Goal: Answer question/provide support: Share knowledge or assist other users

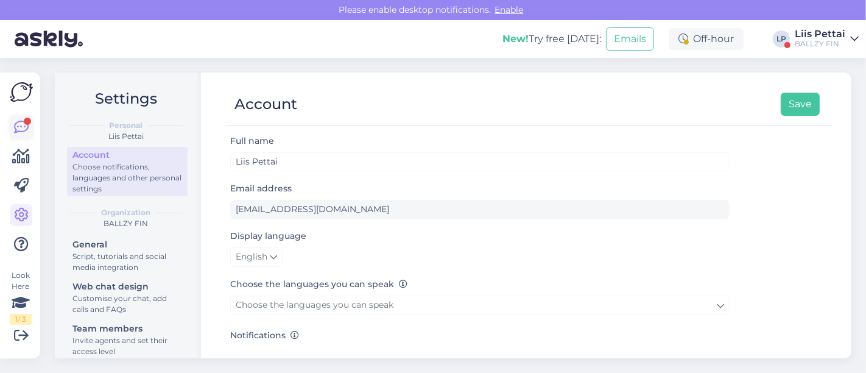
click at [24, 133] on icon at bounding box center [21, 127] width 15 height 15
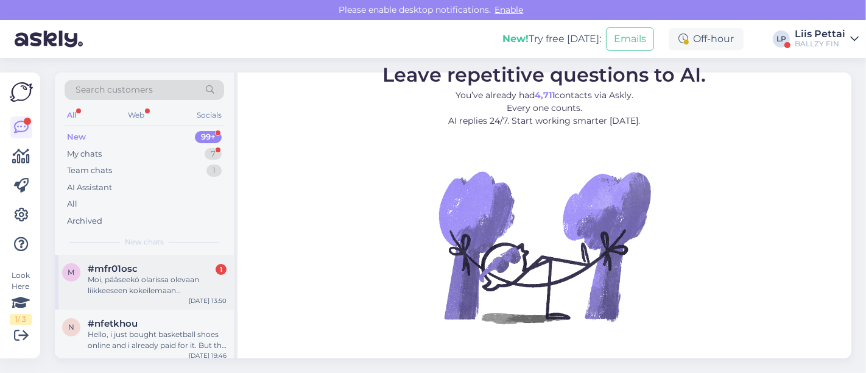
click at [108, 261] on div "m #mfr01osc 1 Moi, pääseekö olarissa olevaan liikkeeseen kokeilemaan [PERSON_NA…" at bounding box center [144, 282] width 179 height 55
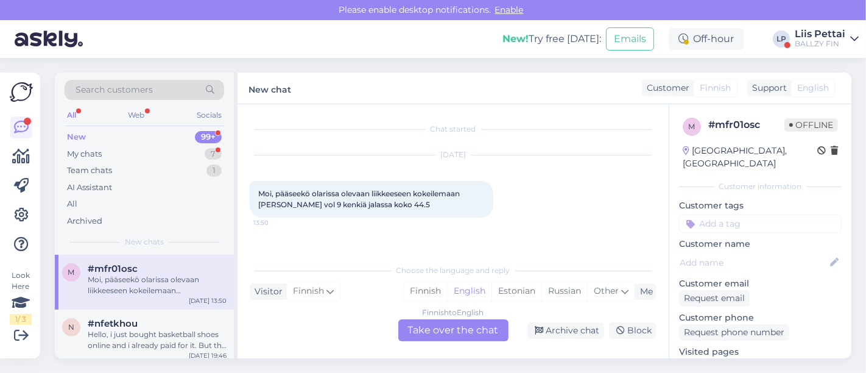
click at [432, 324] on div "Finnish to English Take over the chat" at bounding box center [453, 330] width 110 height 22
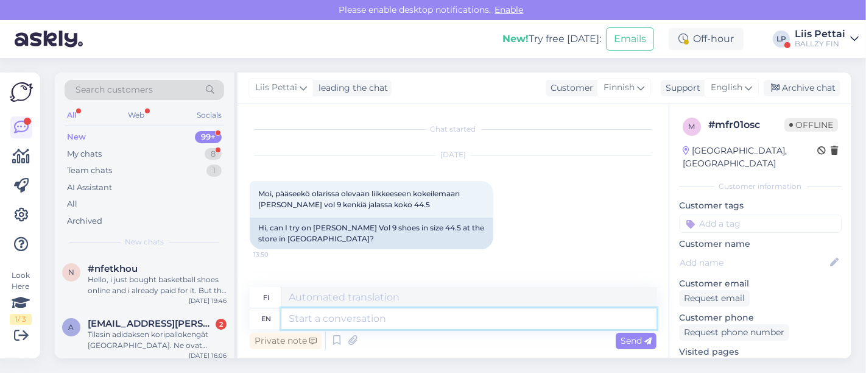
click at [411, 320] on textarea at bounding box center [468, 318] width 375 height 21
click at [574, 313] on textarea at bounding box center [468, 318] width 375 height 21
type textarea "Hello, i"
type textarea "Hei,"
type textarea "Hello, if"
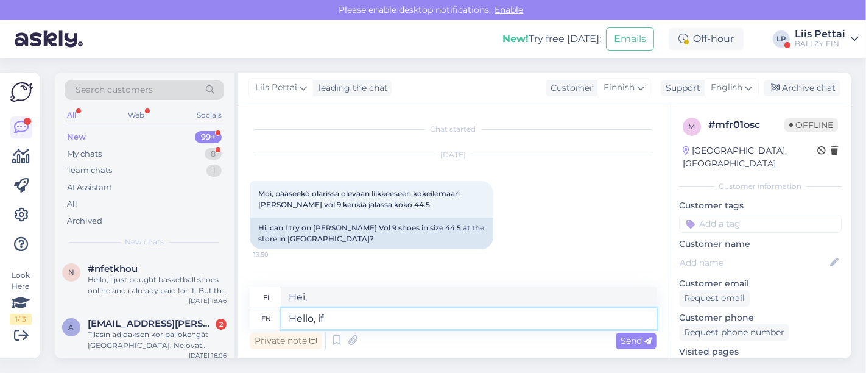
type textarea "[PERSON_NAME]"
type textarea "Hello, if you ca"
type textarea "[PERSON_NAME] sinä"
type textarea "Hello, if you can s"
type textarea "[PERSON_NAME] osaat"
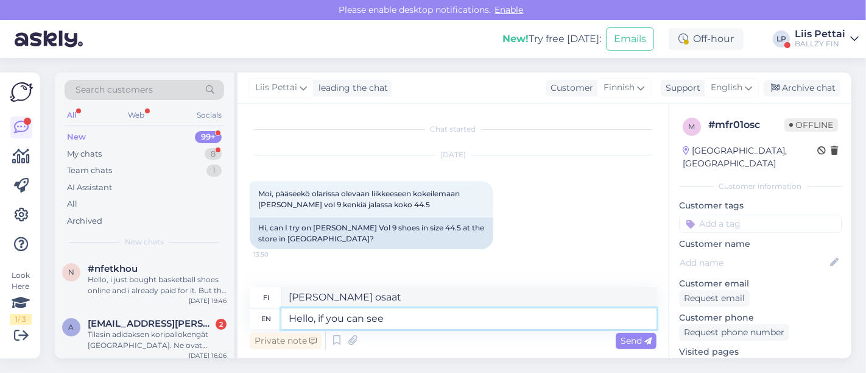
type textarea "Hello, if you can see a"
type textarea "[PERSON_NAME] näet"
type textarea "Hello, if you can see it un"
type textarea "[PERSON_NAME] näet sen"
type textarea "Hello, if you can see it unde"
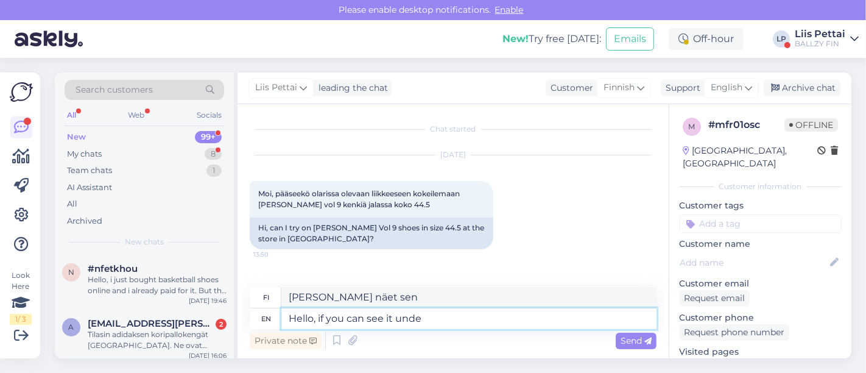
type textarea "[PERSON_NAME] näet [PERSON_NAME]"
type textarea "Hello, if you can see it under availabilty in"
type textarea "[PERSON_NAME] näet sen saatavuuden alta"
type textarea "Hello, if you can see it under availabilty in stores, th"
type textarea "[PERSON_NAME] näet sen saatavuuden myymälässä,"
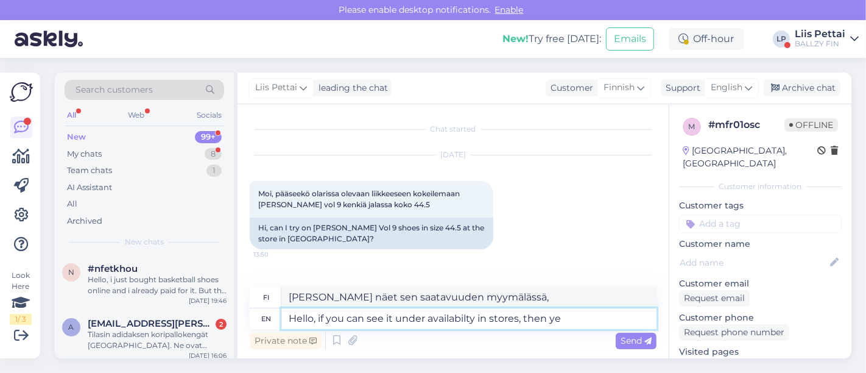
type textarea "Hello, if you can see it under availabilty in stores, then yes"
type textarea "[PERSON_NAME] näet sen saatavuuden myymälässä, niin kyllä."
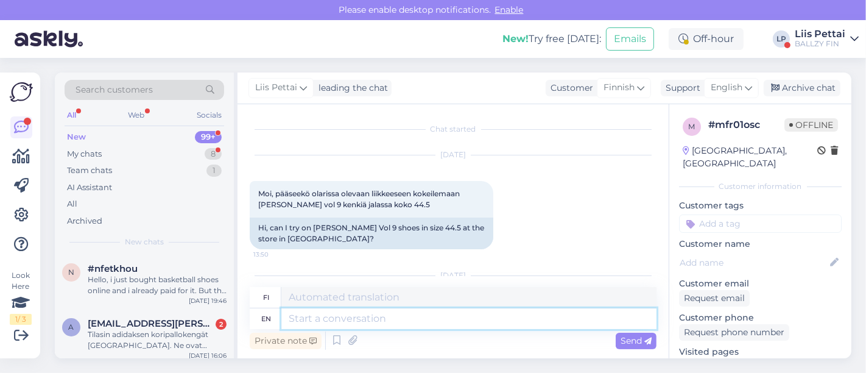
scroll to position [84, 0]
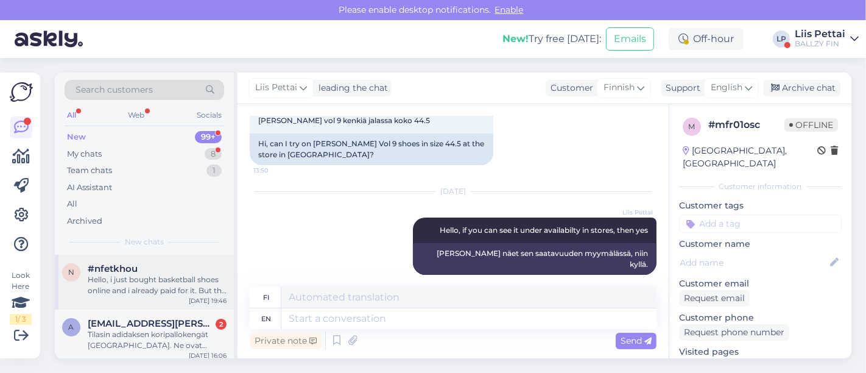
click at [153, 303] on div "n #nfetkhou Hello, i just bought basketball shoes online and i already paid for…" at bounding box center [144, 282] width 179 height 55
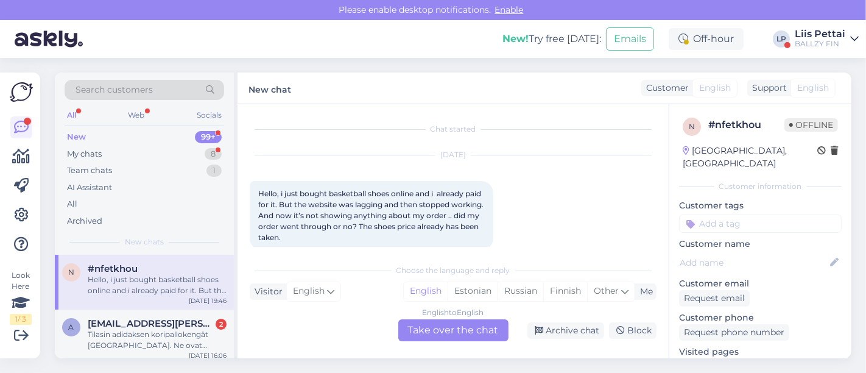
scroll to position [16, 0]
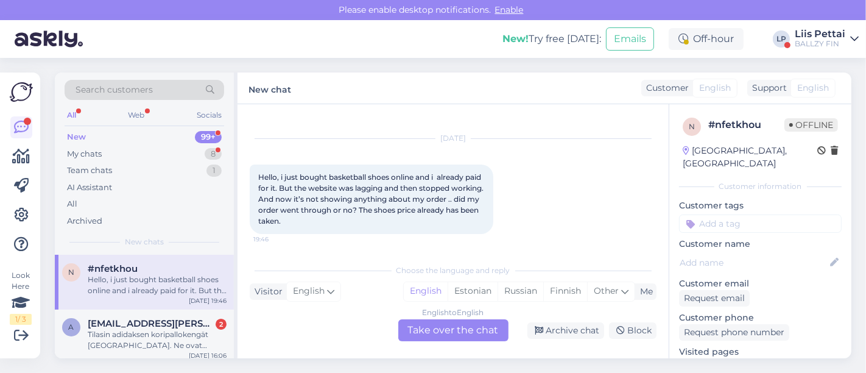
click at [469, 335] on div "English to English Take over the chat" at bounding box center [453, 330] width 110 height 22
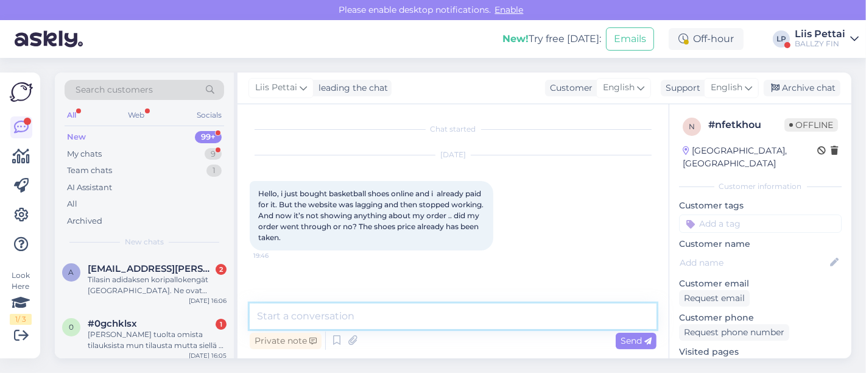
click at [437, 314] on textarea at bounding box center [453, 316] width 407 height 26
type textarea "your full name please you made the order from?"
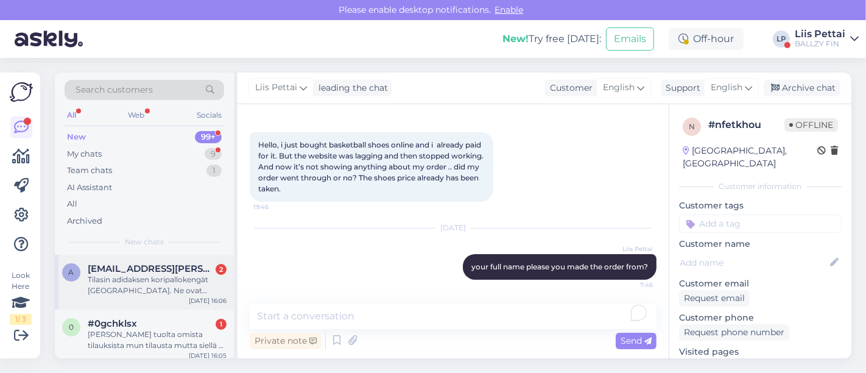
click at [147, 293] on div "Tilasin adidaksen koripallokengät [GEOGRAPHIC_DATA]. Ne ovat pienet. Miten pala…" at bounding box center [157, 285] width 139 height 22
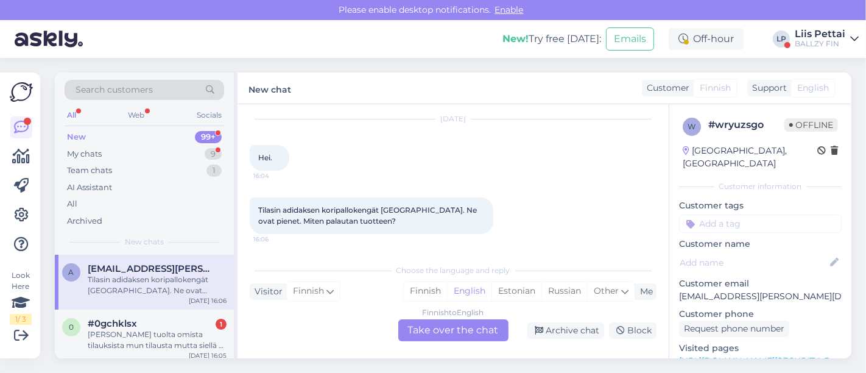
click at [472, 326] on div "Finnish to English Take over the chat" at bounding box center [453, 330] width 110 height 22
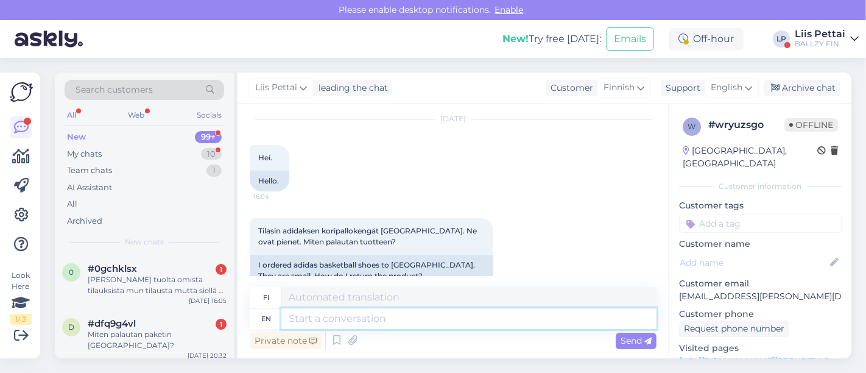
click at [443, 327] on textarea at bounding box center [468, 318] width 375 height 21
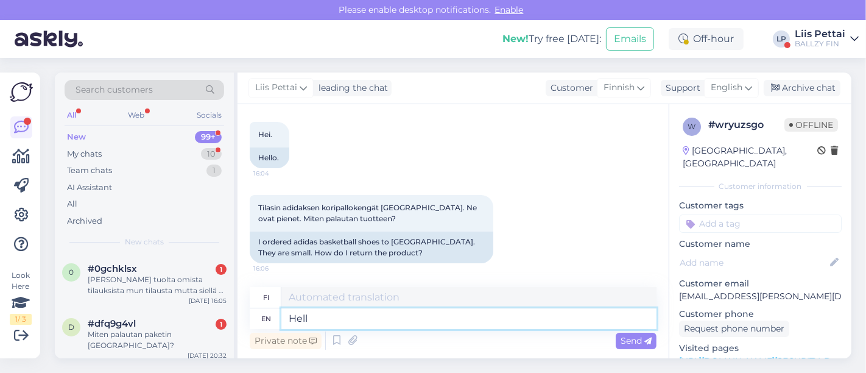
type textarea "Hello"
type textarea "Hei"
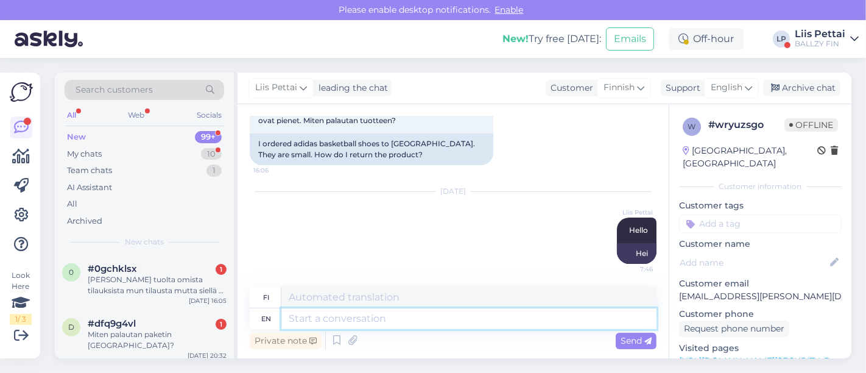
paste textarea "[URL][DOMAIN_NAME]"
type textarea "[URL][DOMAIN_NAME]"
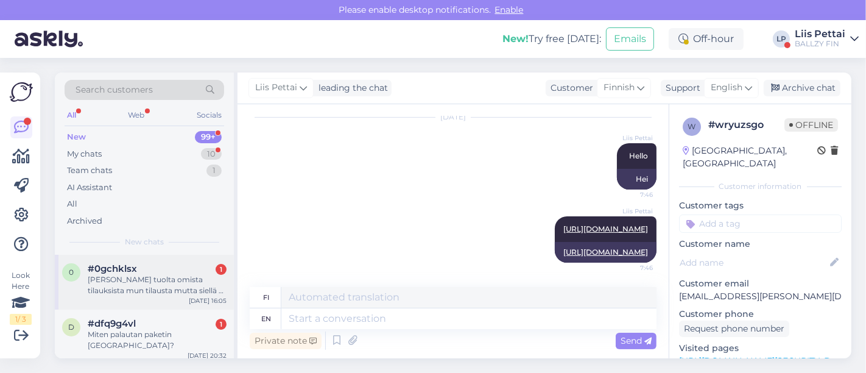
click at [136, 274] on div "[PERSON_NAME] tuolta omista tilauksista mun tilausta mutta siellä ei näkyny til…" at bounding box center [157, 285] width 139 height 22
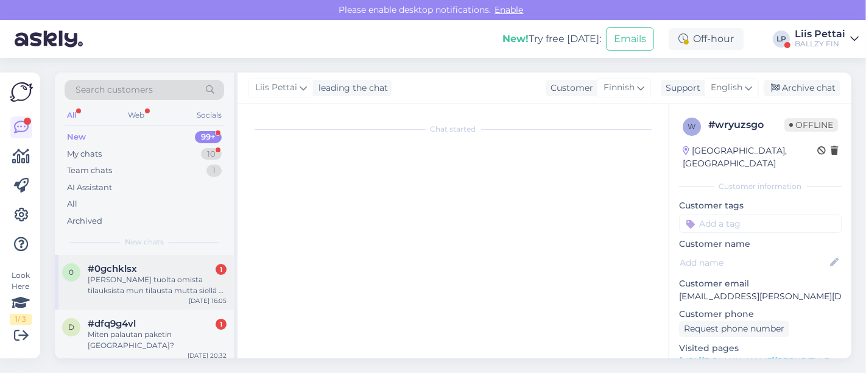
scroll to position [5, 0]
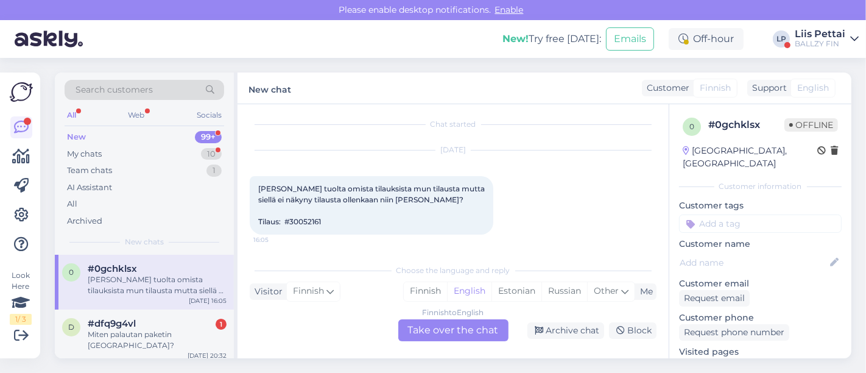
click at [427, 329] on div "Finnish to English Take over the chat" at bounding box center [453, 330] width 110 height 22
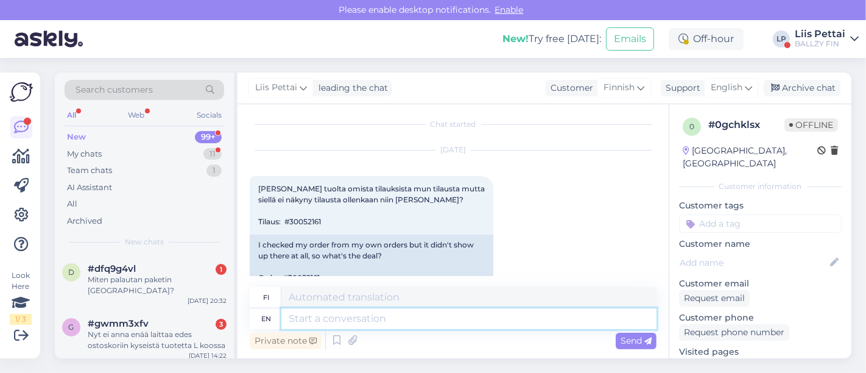
click at [403, 323] on textarea at bounding box center [468, 318] width 375 height 21
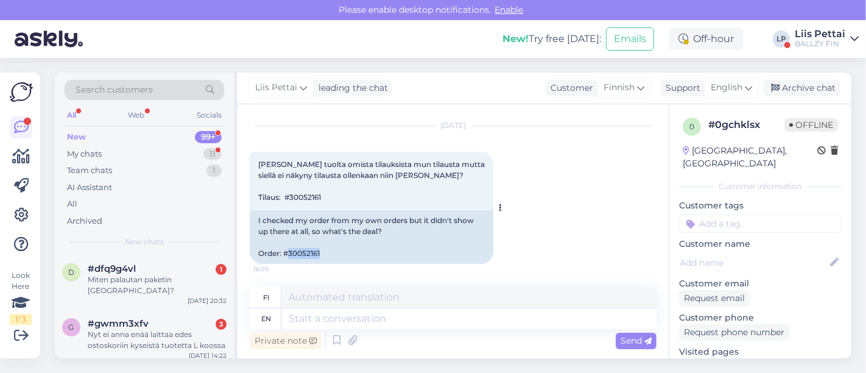
drag, startPoint x: 287, startPoint y: 253, endPoint x: 323, endPoint y: 250, distance: 36.1
click at [323, 250] on div "I checked my order from my own orders but it didn't show up there at all, so wh…" at bounding box center [372, 237] width 244 height 54
copy div "30052161"
click at [402, 317] on textarea at bounding box center [468, 318] width 375 height 21
type textarea "Hello, w"
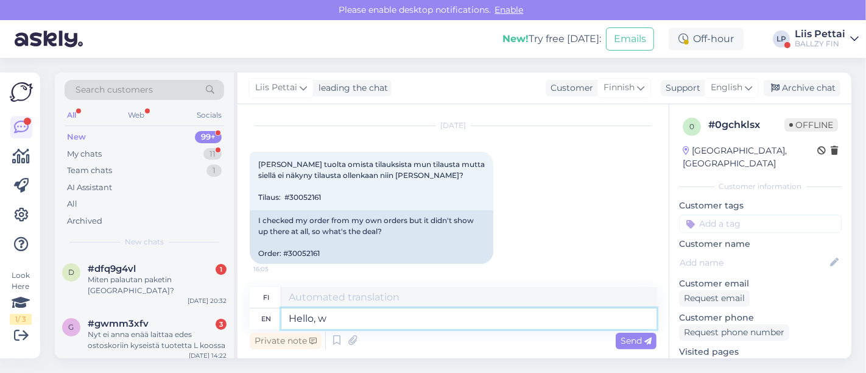
type textarea "Hei,"
type textarea "Hello, were"
type textarea "Hei, olivat"
type textarea "Hello, were you de"
type textarea "Hei, olitko sinä"
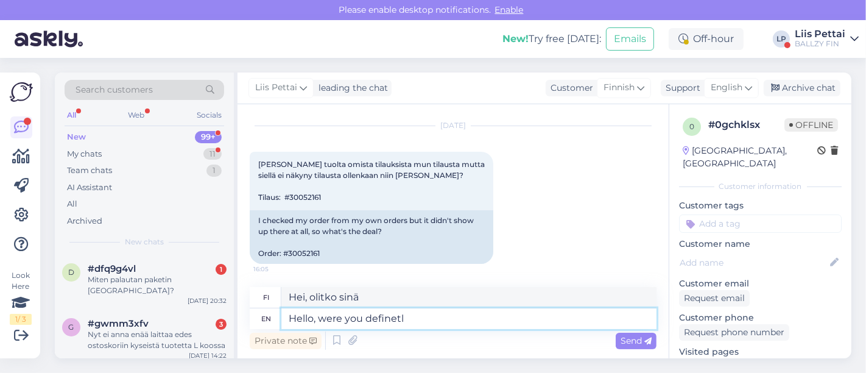
type textarea "Hello, were you definetly"
type textarea "Hei, olitko ehdottomasti"
type textarea "Hello, were you definetly logged in"
type textarea "Hei, olitko varmaan kirjautuneena?"
type textarea "Hello, were you definetly logged in wh"
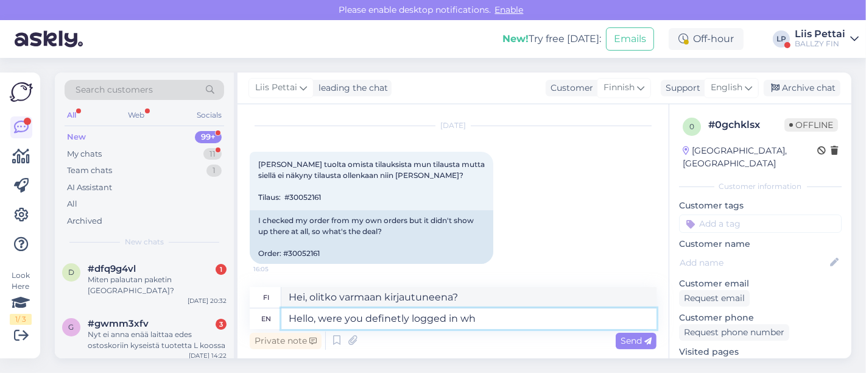
type textarea "Hei, olitko varmaan kirjautuneena sisään?"
type textarea "Hello, were you definetly logged in when ma"
type textarea "Hei, olitko varmasti kirjautuneena sisään, kun"
type textarea "Hello, were you definetly logged in when making th"
type textarea "Hei, olitko varmasti kirjautuneena sisään tehdessäsi"
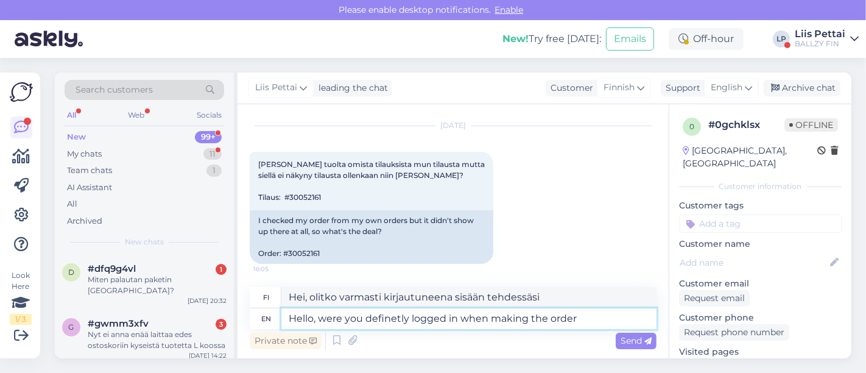
type textarea "Hello, were you definetly logged in when making the order?"
type textarea "Hei, olitko kirjautuneena sisään tilausta tehdessäsi?"
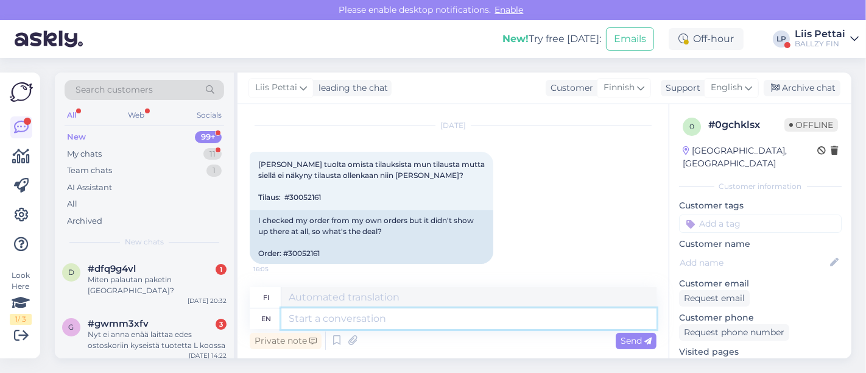
scroll to position [128, 0]
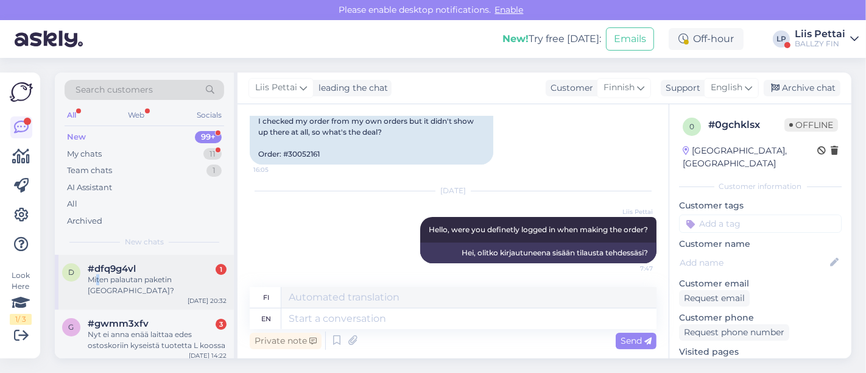
drag, startPoint x: 97, startPoint y: 274, endPoint x: 105, endPoint y: 274, distance: 7.9
click at [99, 274] on div "Miten palautan paketin [GEOGRAPHIC_DATA]?" at bounding box center [157, 285] width 139 height 22
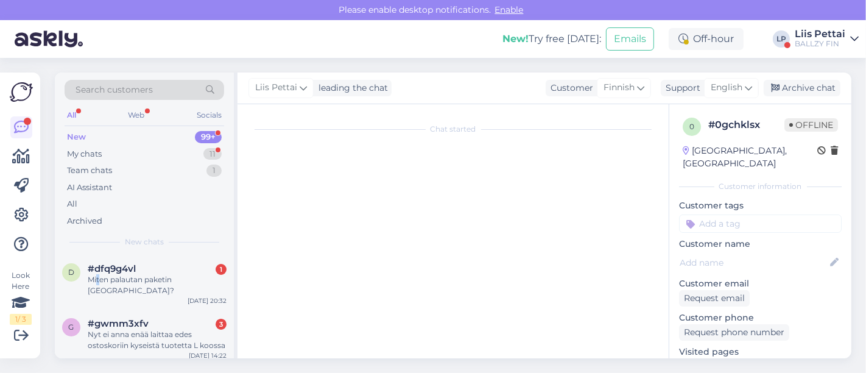
scroll to position [0, 0]
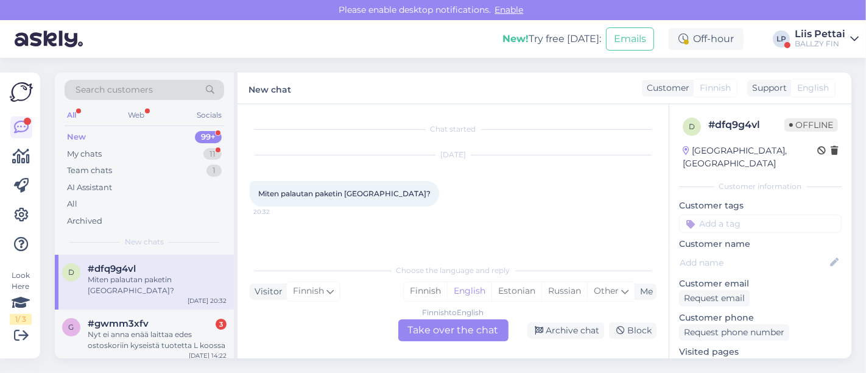
click at [421, 333] on div "Finnish to English Take over the chat" at bounding box center [453, 330] width 110 height 22
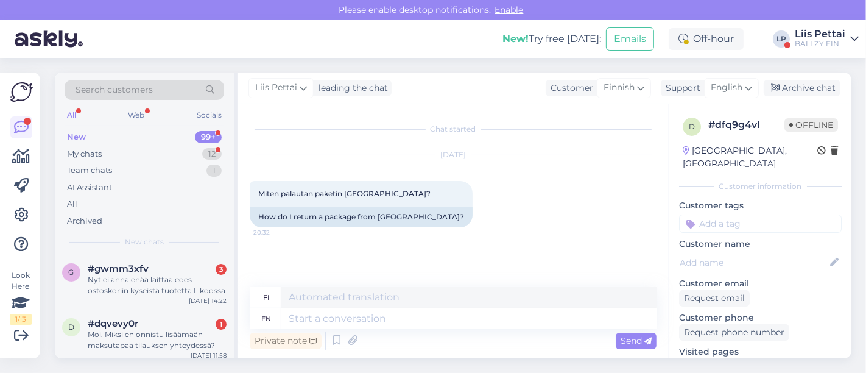
click at [412, 329] on div "Private note Send" at bounding box center [453, 340] width 407 height 23
click at [412, 322] on textarea at bounding box center [468, 318] width 375 height 21
paste textarea "[URL][DOMAIN_NAME]"
type textarea "[URL][DOMAIN_NAME]"
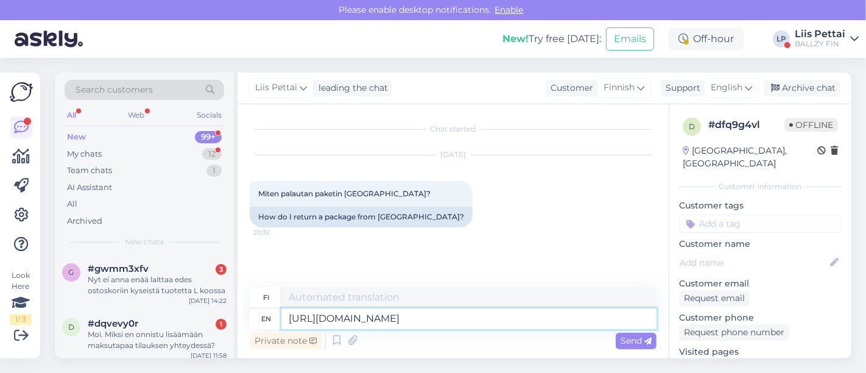
type textarea "[URL][DOMAIN_NAME]"
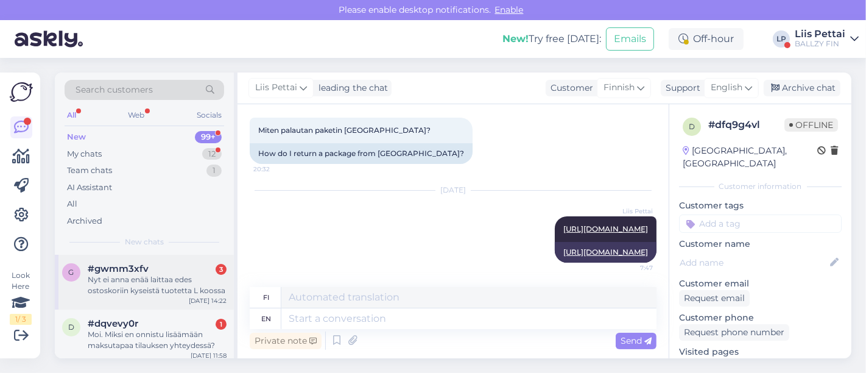
click at [160, 284] on div "Nyt ei anna enää laittaa edes ostoskoriin kyseistä tuotetta L koossa" at bounding box center [157, 285] width 139 height 22
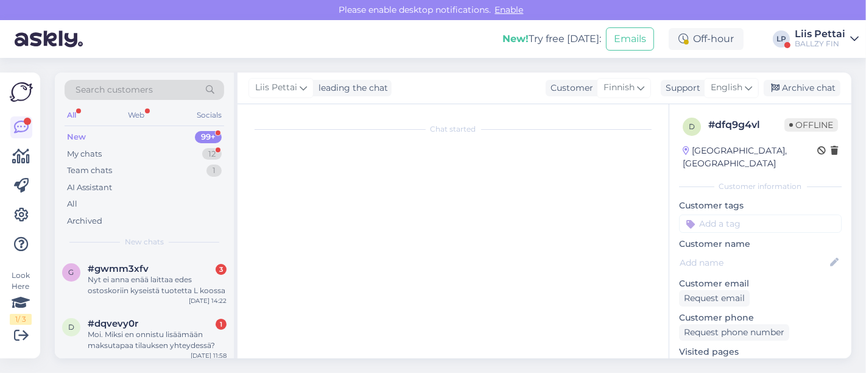
scroll to position [110, 0]
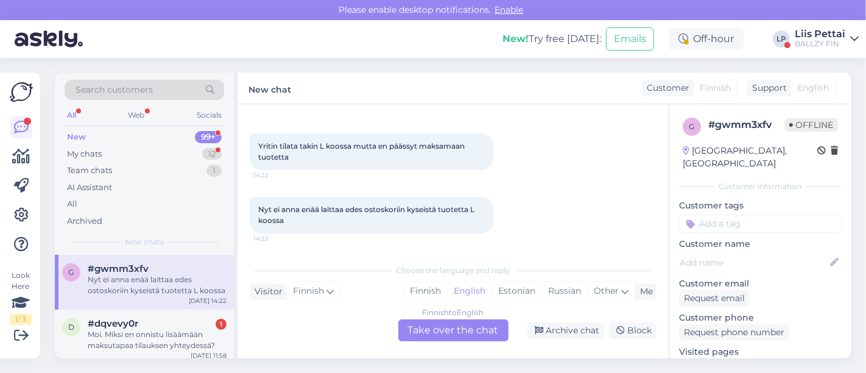
click at [468, 324] on div "Finnish to English Take over the chat" at bounding box center [453, 330] width 110 height 22
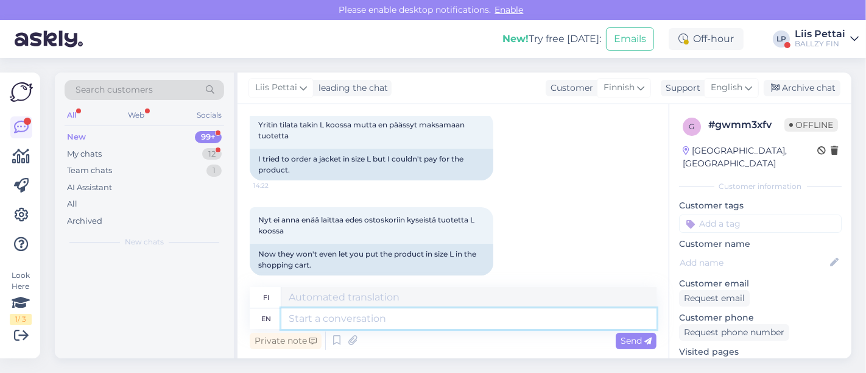
click at [424, 322] on textarea at bounding box center [468, 318] width 375 height 21
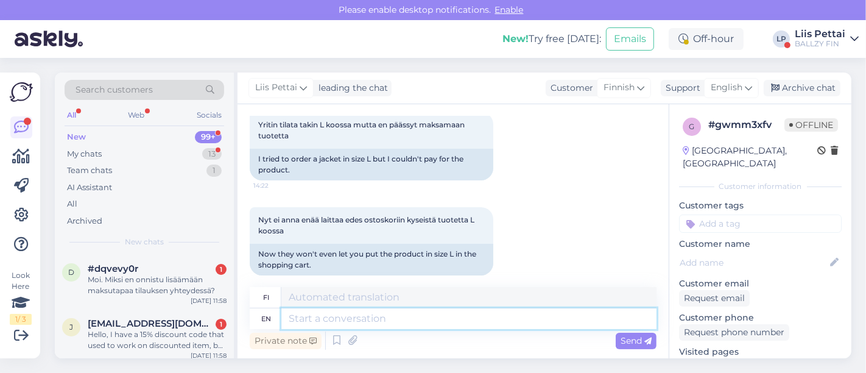
scroll to position [175, 0]
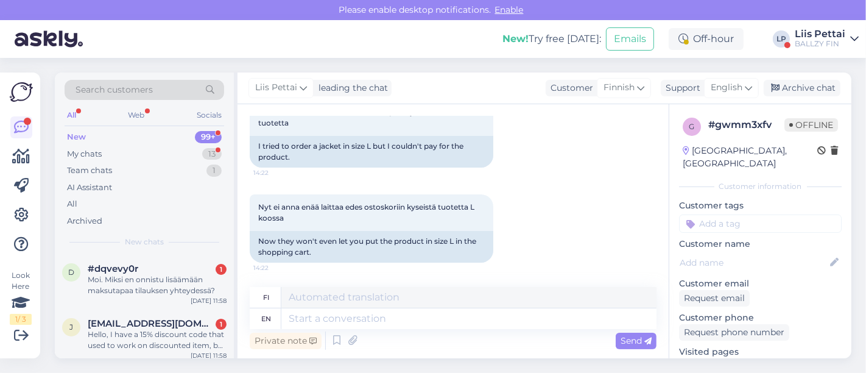
click at [768, 359] on link "[URL][DOMAIN_NAME]" at bounding box center [727, 364] width 96 height 11
click at [313, 320] on textarea at bounding box center [468, 318] width 375 height 21
type textarea "hello"
type textarea "Hei"
type textarea "hello unf"
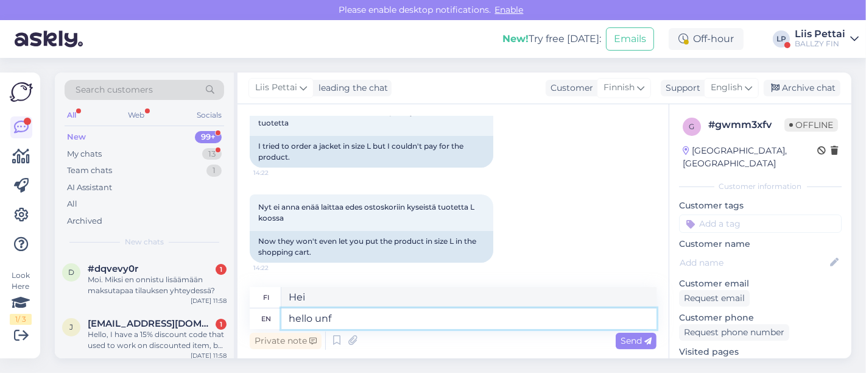
type textarea "hei unf"
type textarea "hello unfortunately"
type textarea "hei valitettavasti"
type textarea "hello unfortunately size"
type textarea "hei valitettavasti koko"
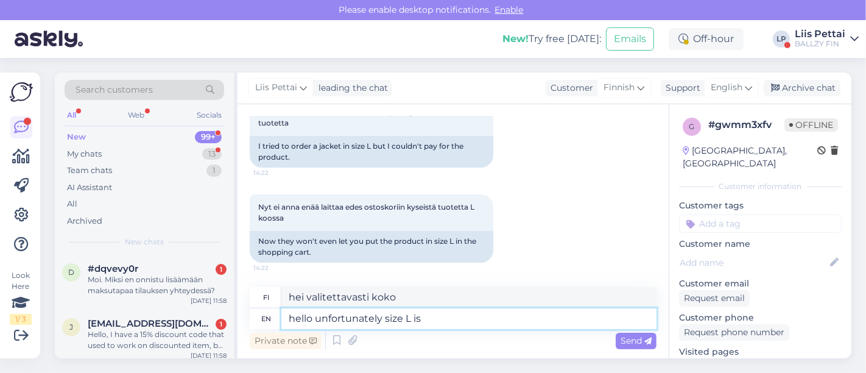
type textarea "hello unfortunately size L is"
type textarea "hei valitettavasti koko L"
type textarea "hello unfortunately size L is so"
type textarea "hei valitettavasti koko on L"
type textarea "hello unfortunately size L is sold ou"
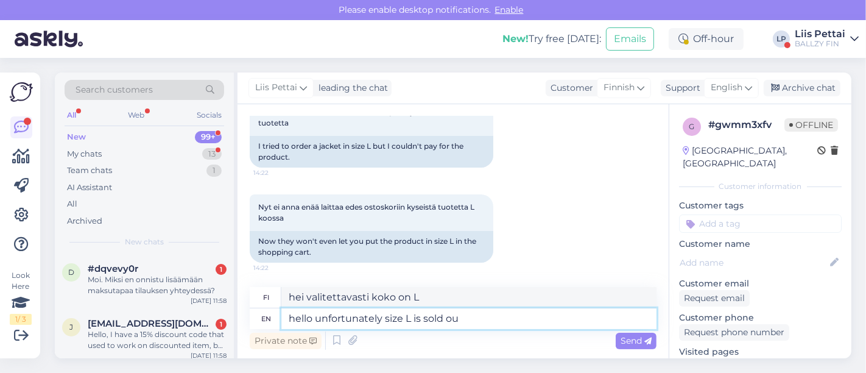
type textarea "Hei valitettavasti koko L on myyty"
type textarea "hello unfortunately size L is sold out"
type textarea "Hei valitettavasti koko L on loppuunmyyty"
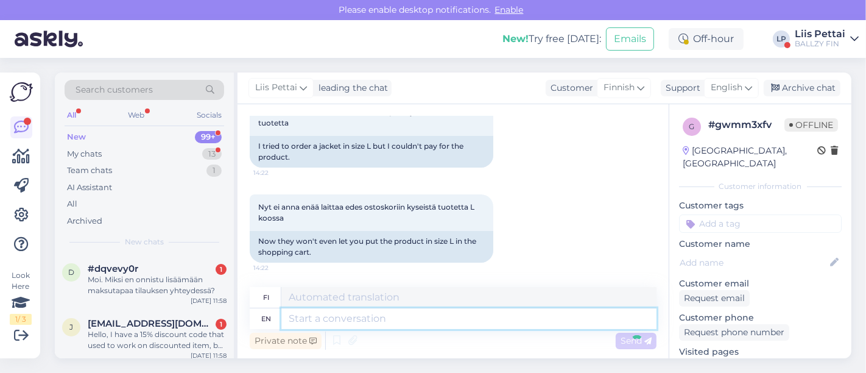
scroll to position [275, 0]
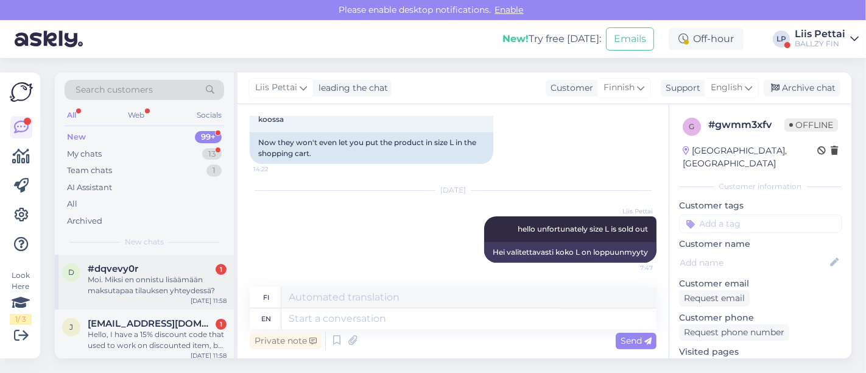
click at [132, 290] on div "Moi. Miksi en onnistu lisäämään maksutapaa tilauksen yhteydessä?" at bounding box center [157, 285] width 139 height 22
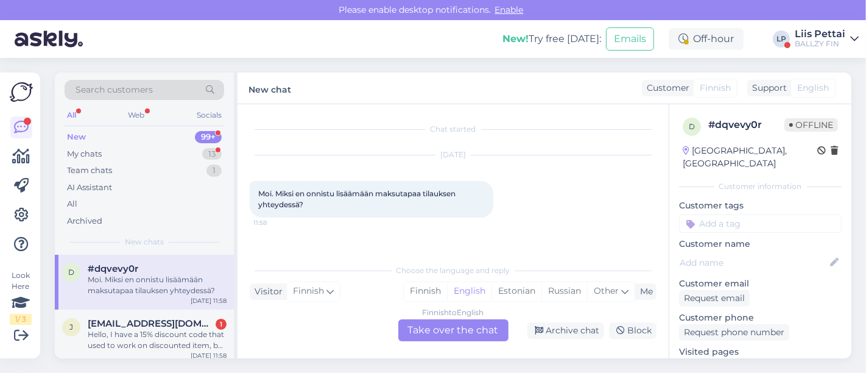
click at [467, 329] on div "Finnish to English Take over the chat" at bounding box center [453, 330] width 110 height 22
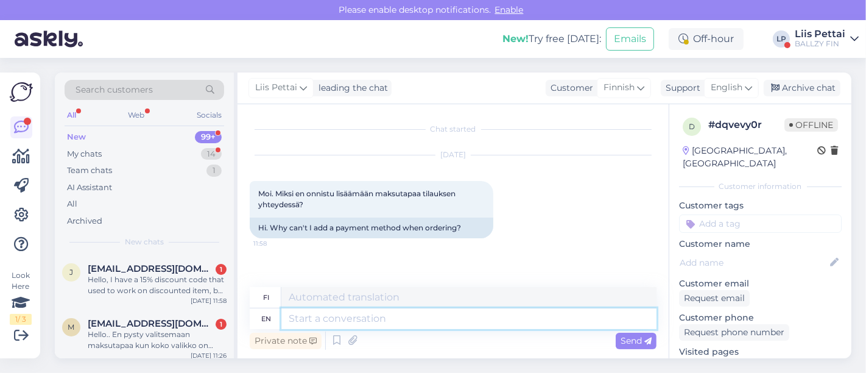
click at [409, 325] on textarea at bounding box center [468, 318] width 375 height 21
drag, startPoint x: 860, startPoint y: 195, endPoint x: 863, endPoint y: 208, distance: 12.4
click at [863, 208] on div "Search customers All Web Socials New 99+ My chats 14 Team chats 1 AI Assistant …" at bounding box center [456, 215] width 818 height 315
click at [789, 84] on div "Archive chat" at bounding box center [802, 88] width 77 height 16
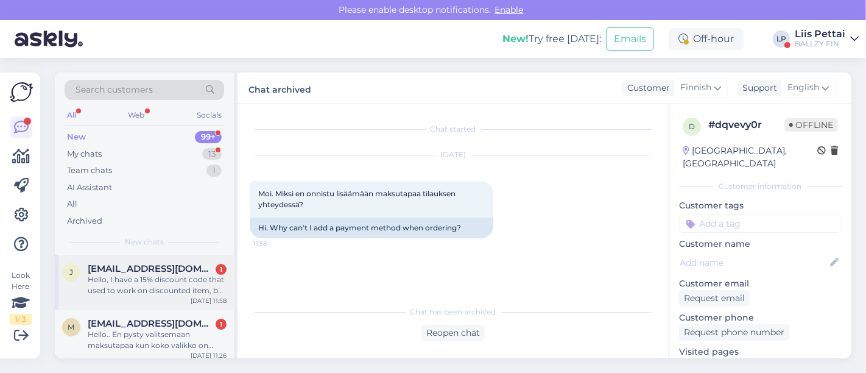
click at [168, 291] on div "Hello, I have a 15% discount code that used to work on discounted item, but now…" at bounding box center [157, 285] width 139 height 22
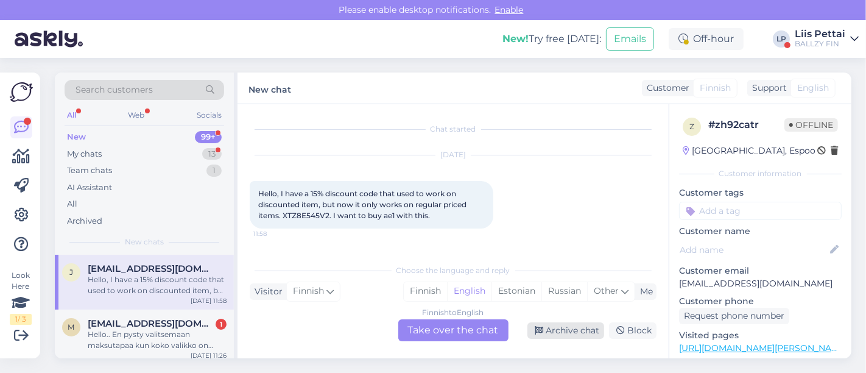
click at [560, 325] on div "Archive chat" at bounding box center [565, 330] width 77 height 16
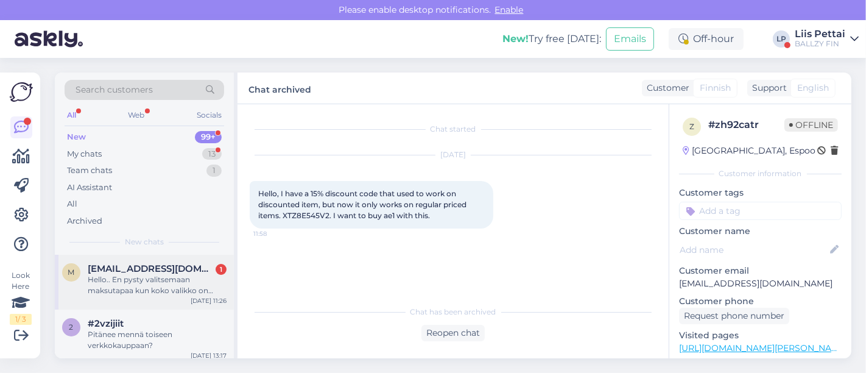
click at [168, 307] on div "m [EMAIL_ADDRESS][DOMAIN_NAME] 1 Hello.. En pysty valitsemaan maksutapaa kun ko…" at bounding box center [144, 282] width 179 height 55
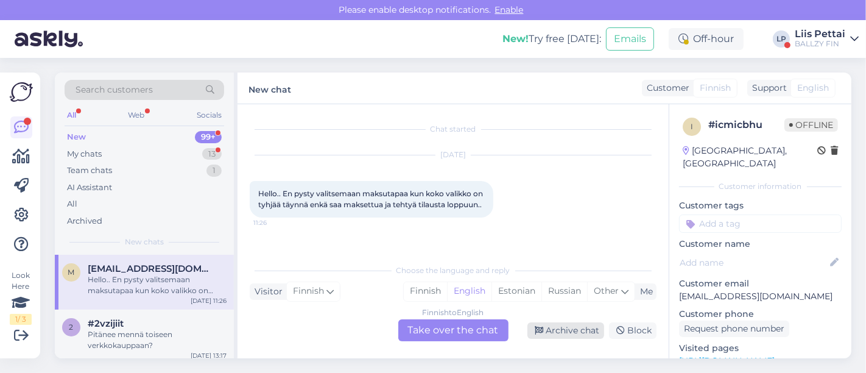
click at [552, 333] on div "Archive chat" at bounding box center [565, 330] width 77 height 16
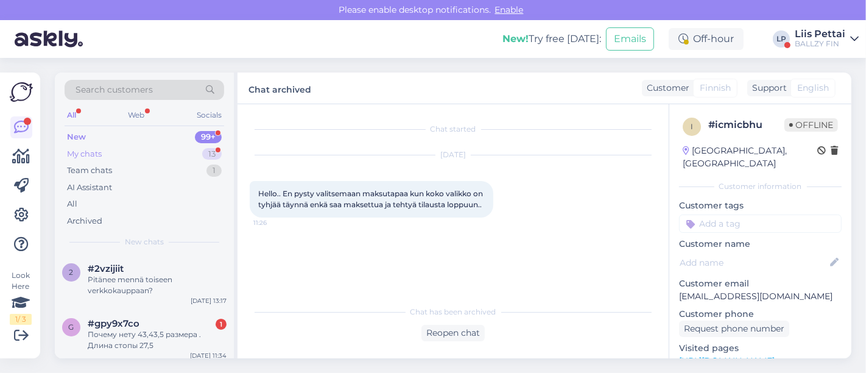
click at [139, 147] on div "My chats 13" at bounding box center [145, 154] width 160 height 17
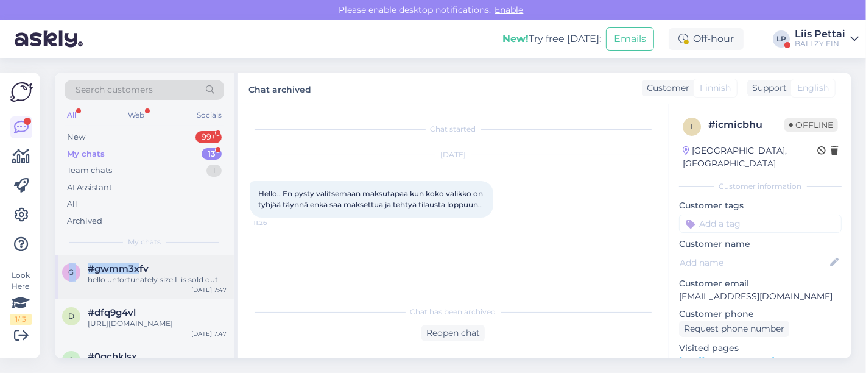
drag, startPoint x: 135, startPoint y: 250, endPoint x: 138, endPoint y: 260, distance: 10.0
click at [138, 260] on div "Search customers All Web Socials New 99+ My chats 13 Team chats 1 AI Assistant …" at bounding box center [146, 215] width 183 height 286
click at [138, 261] on div "g #gwmm3xfv hello unfortunately size L is sold out [DATE] 7:47" at bounding box center [144, 277] width 179 height 44
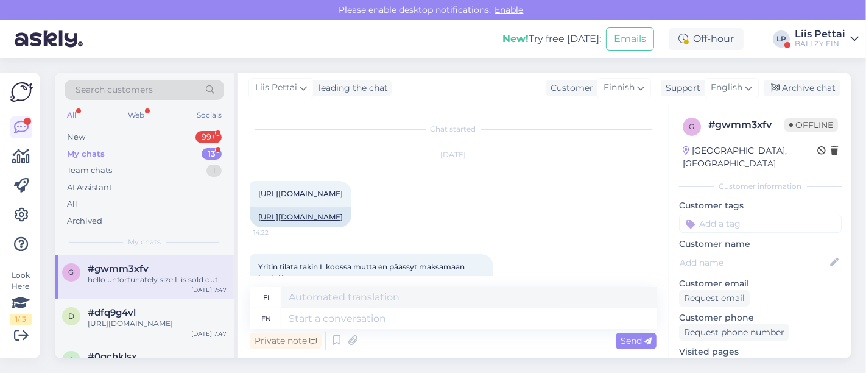
scroll to position [275, 0]
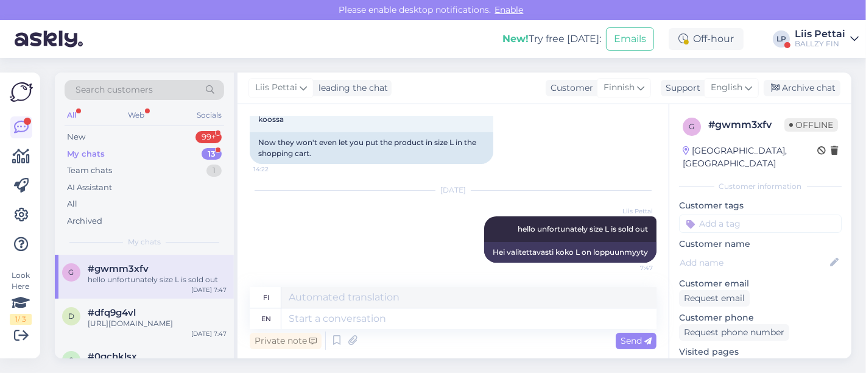
click at [813, 39] on div "BALLZY FIN" at bounding box center [820, 44] width 51 height 10
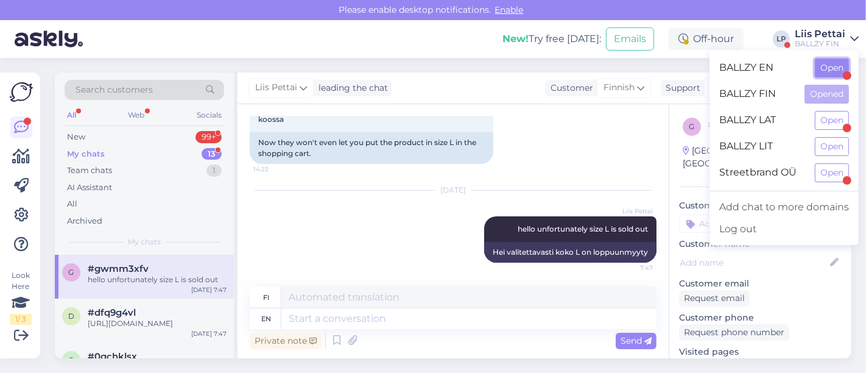
click at [828, 69] on button "Open" at bounding box center [832, 67] width 34 height 19
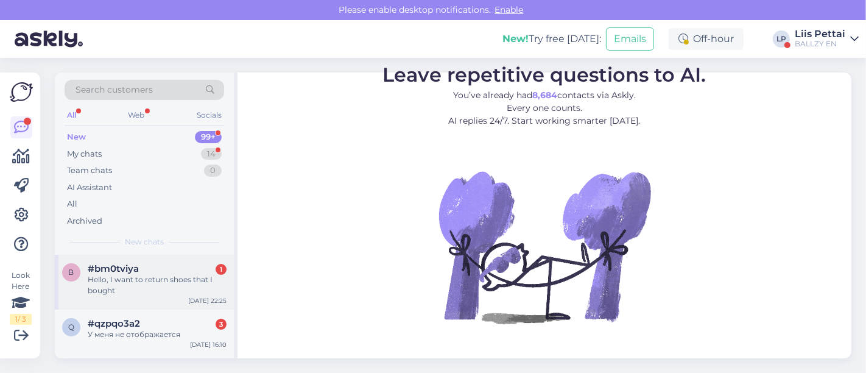
click at [156, 285] on div "Hello, I want to return shoes that I bought" at bounding box center [157, 285] width 139 height 22
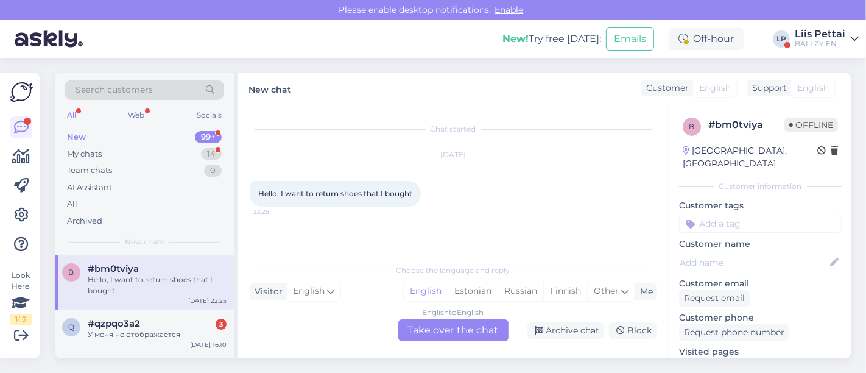
click at [476, 331] on div "English to English Take over the chat" at bounding box center [453, 330] width 110 height 22
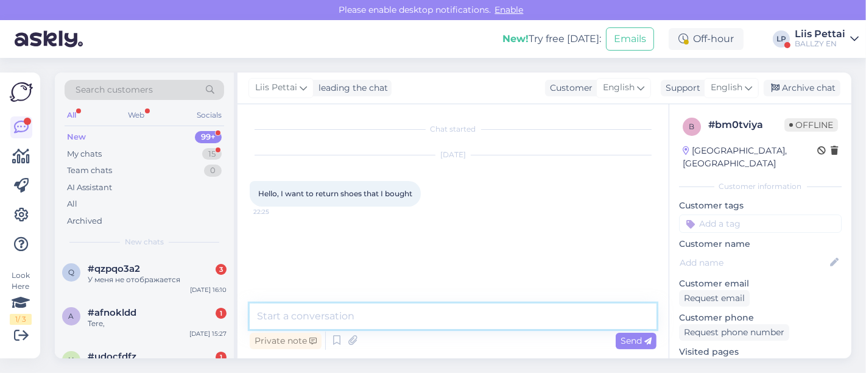
click at [459, 318] on textarea at bounding box center [453, 316] width 407 height 26
type textarea "Hello"
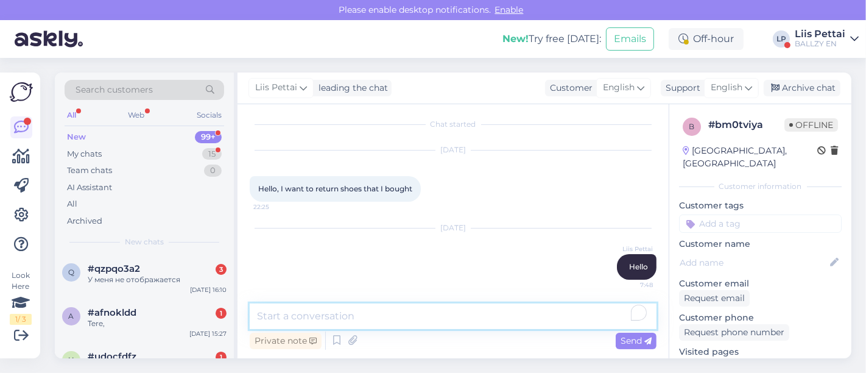
paste textarea "[URL][DOMAIN_NAME]"
type textarea "[URL][DOMAIN_NAME]"
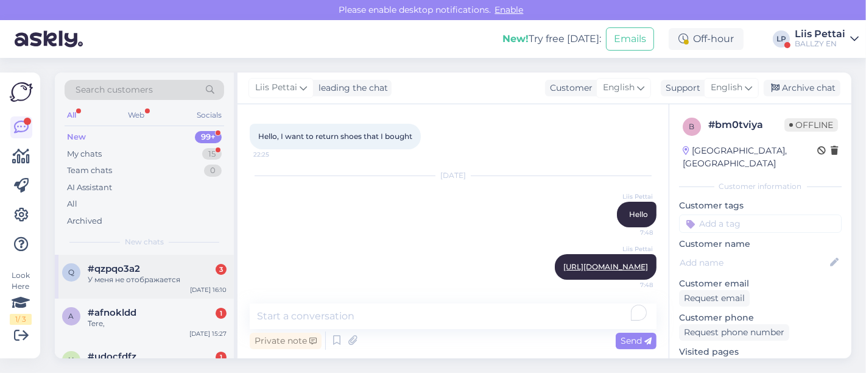
click at [130, 277] on div "У меня не отображается" at bounding box center [157, 279] width 139 height 11
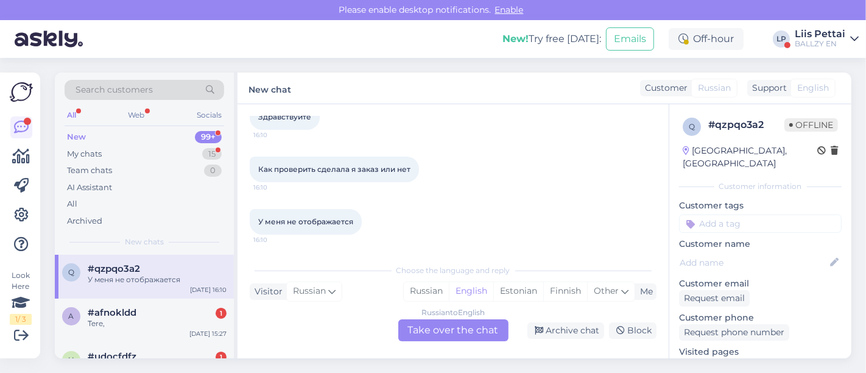
click at [440, 325] on div "Russian to English Take over the chat" at bounding box center [453, 330] width 110 height 22
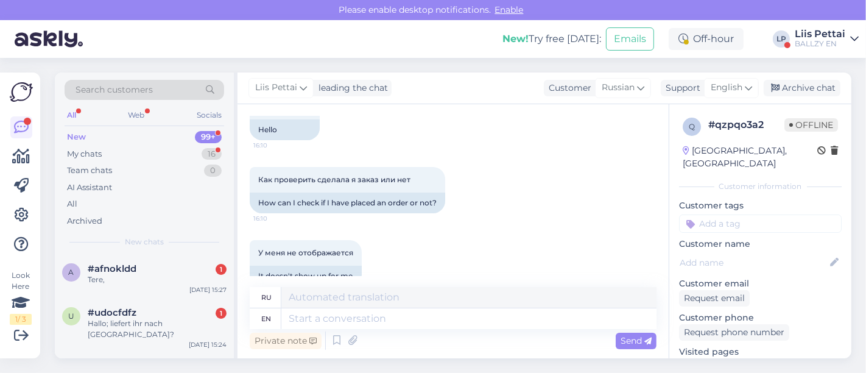
scroll to position [110, 0]
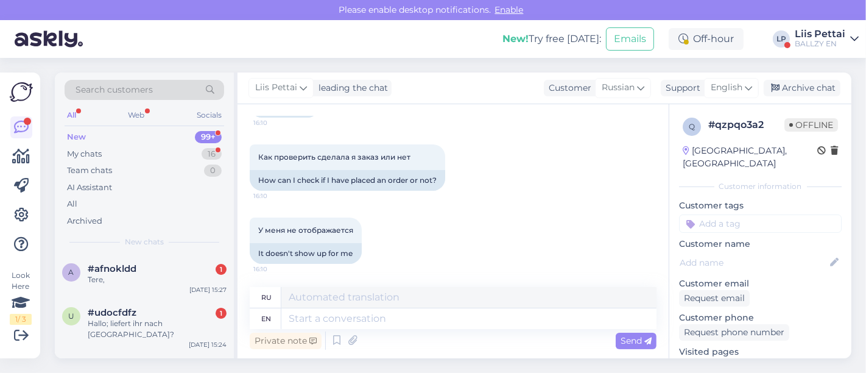
click at [538, 335] on div "Private note Send" at bounding box center [453, 340] width 407 height 23
click at [537, 317] on textarea at bounding box center [468, 318] width 375 height 21
type textarea "What is"
type textarea "Что"
type textarea "What is t"
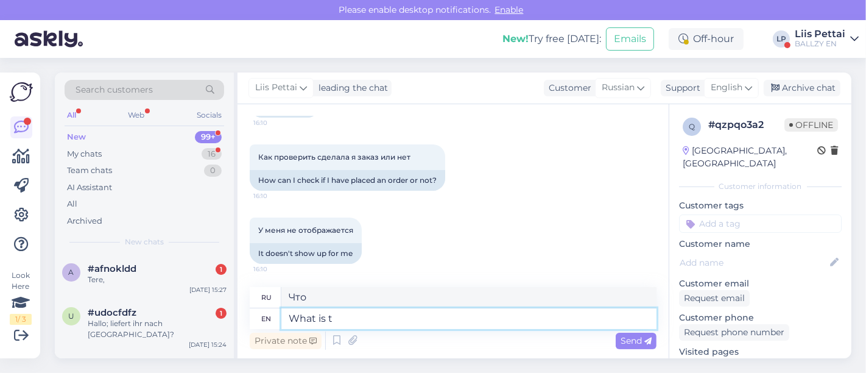
type textarea "Что такое"
type textarea "What is the name y"
type textarea "Как зовут?"
type textarea "What is the name you ma"
type textarea "Как тебя зовут?"
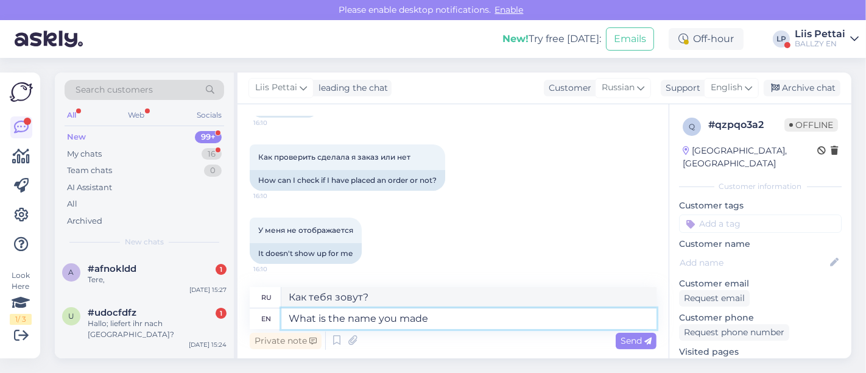
type textarea "What is the name you made t"
type textarea "Какое имя ты придумал?"
type textarea "What is the name you made the or"
type textarea "Какое имя вы сделали?"
type textarea "What is the name you made the order"
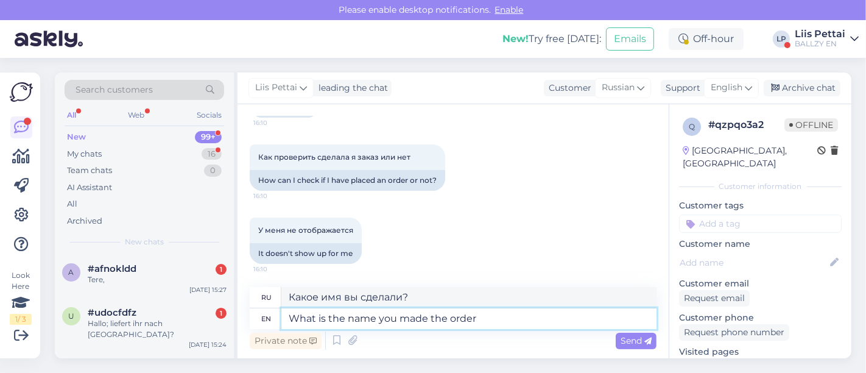
type textarea "На какое имя вы сделали заказ?"
type textarea "What is the name you made the order fr"
type textarea "Как называется имя, от которого вы сделали заказ?"
type textarea "What is the name you made the order f"
type textarea "Как называется имя, на которое вы сделали заказ?"
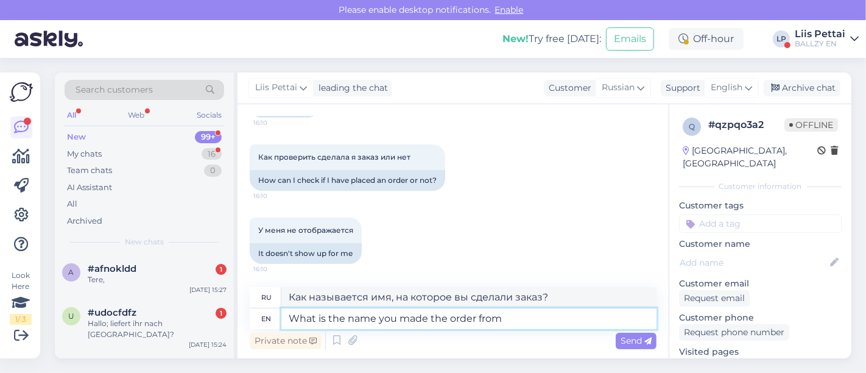
type textarea "What is the name you made the order from?"
type textarea "На какое имя вы сделали заказ?"
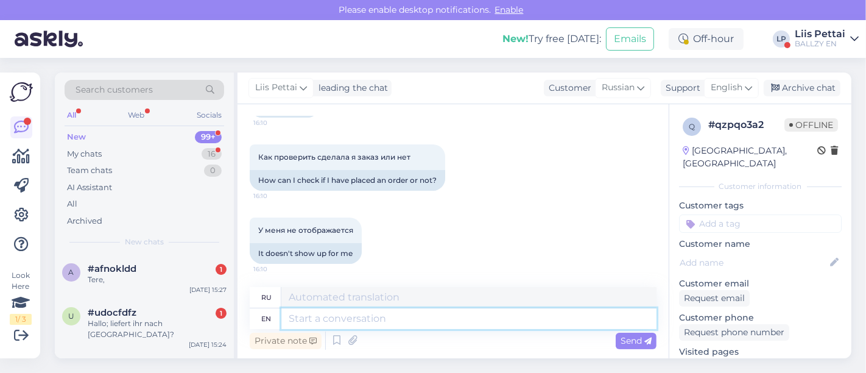
scroll to position [208, 0]
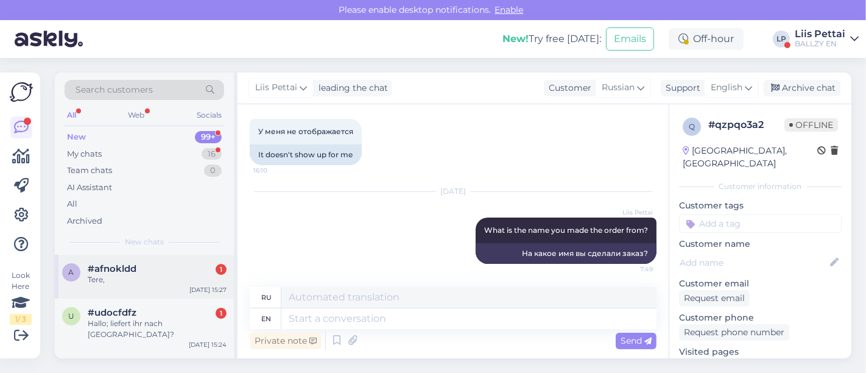
click at [174, 268] on div "#afnokldd 1" at bounding box center [157, 268] width 139 height 11
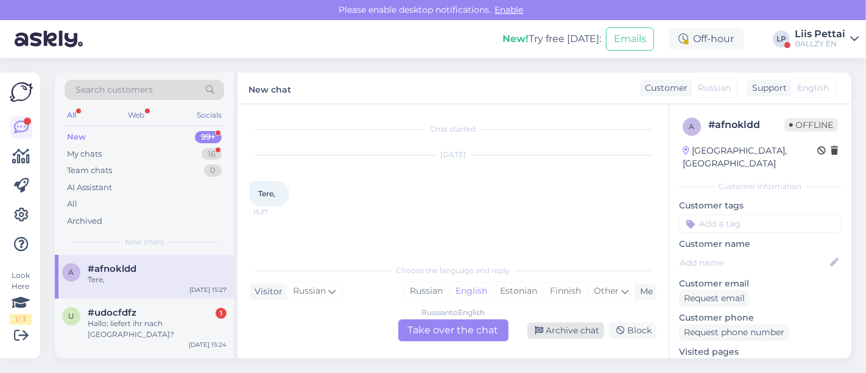
click at [571, 336] on div "Archive chat" at bounding box center [565, 330] width 77 height 16
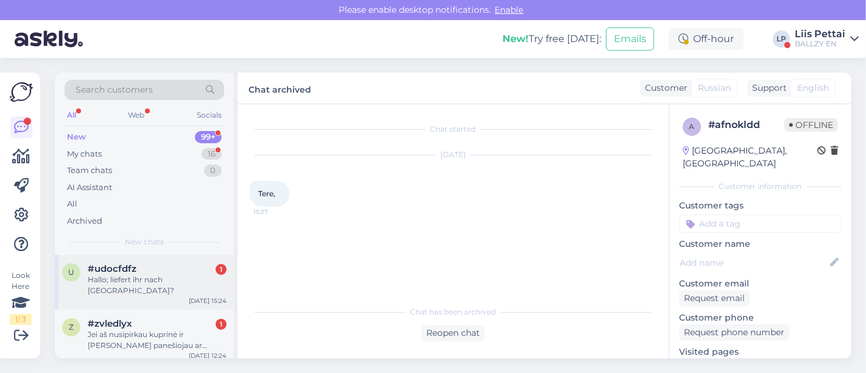
click at [169, 294] on div "u #udocfdfz 1 Hallo; liefert ihr nach [GEOGRAPHIC_DATA]? [DATE] 15:24" at bounding box center [144, 282] width 179 height 55
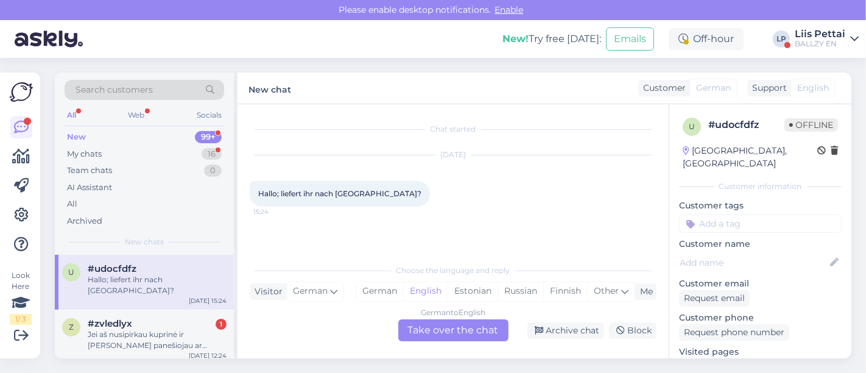
click at [491, 331] on div "German to English Take over the chat" at bounding box center [453, 330] width 110 height 22
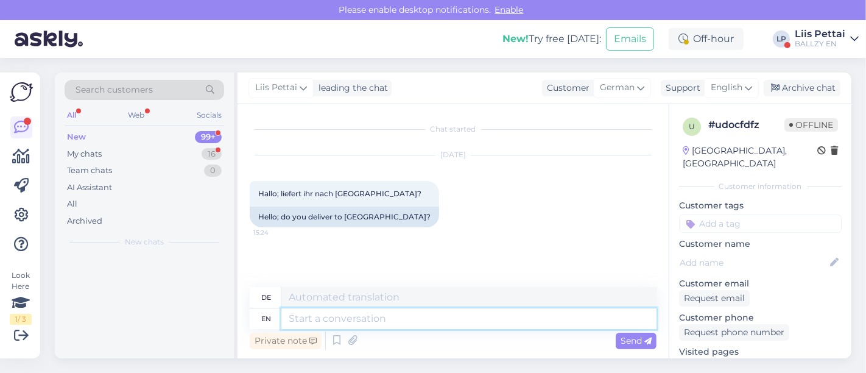
click at [451, 323] on textarea at bounding box center [468, 318] width 375 height 21
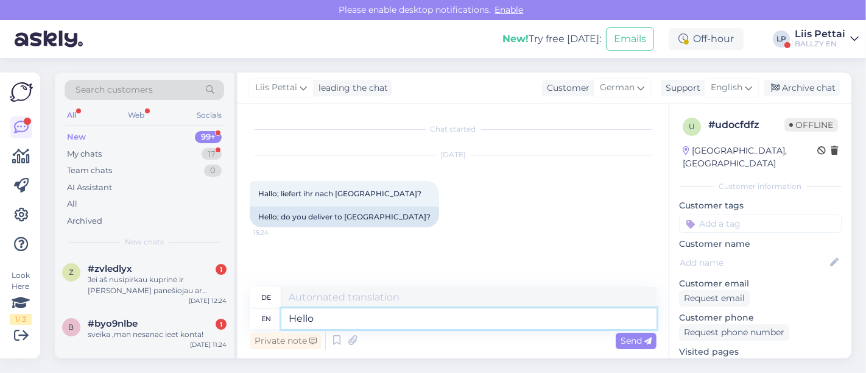
type textarea "Hello u"
type textarea "Hallo"
type textarea "Hello unfort"
type textarea "Hallo un"
type textarea "Hello unfortunately"
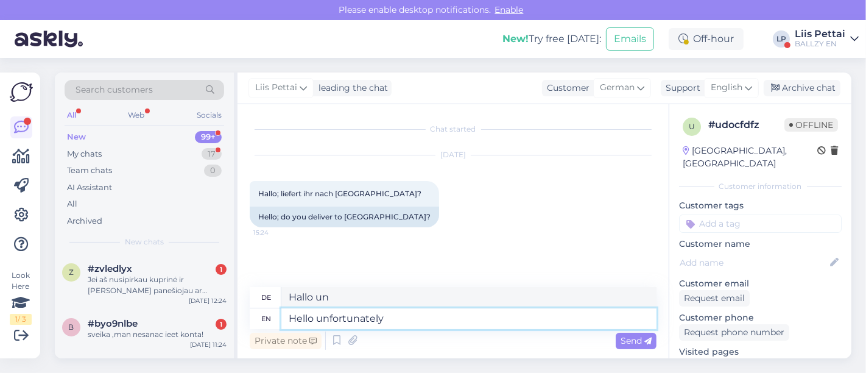
type textarea "Hallo leider"
type textarea "Hello unfortunatelo no"
type textarea "[PERSON_NAME], leider nein"
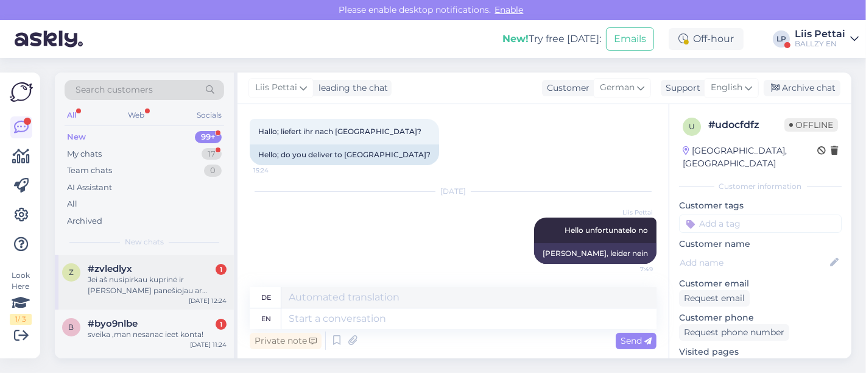
click at [122, 270] on span "#zvledlyx" at bounding box center [110, 268] width 44 height 11
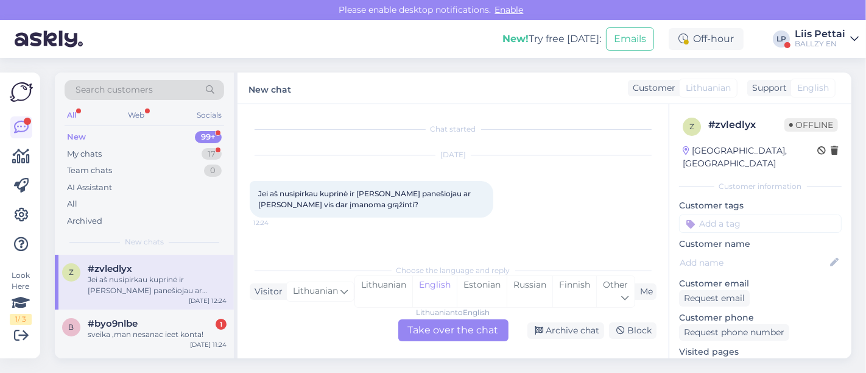
click at [459, 338] on div "Lithuanian to English Take over the chat" at bounding box center [453, 330] width 110 height 22
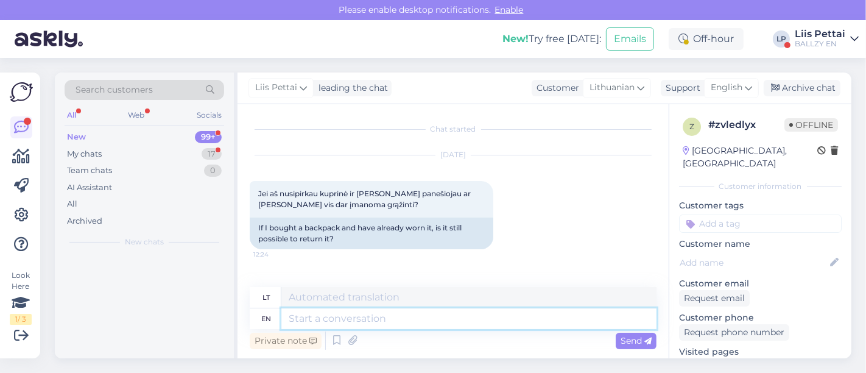
click at [445, 315] on textarea at bounding box center [468, 318] width 375 height 21
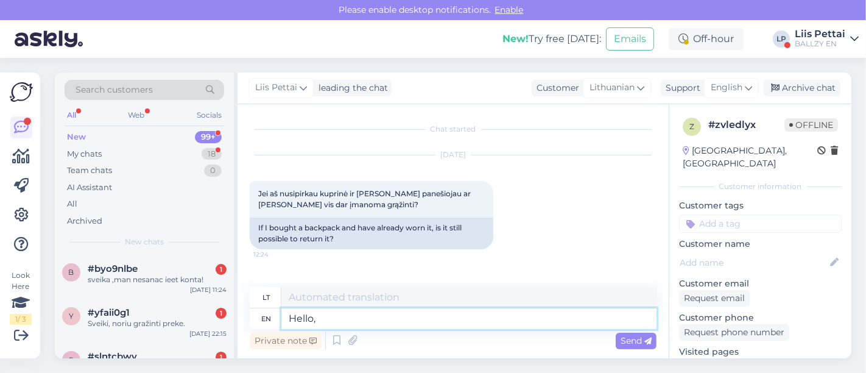
type textarea "Hello, u"
type textarea "Sveiki,"
type textarea "Hello, unfortunately w"
type textarea "[PERSON_NAME], deja"
type textarea "Hello, unfortunately woen"
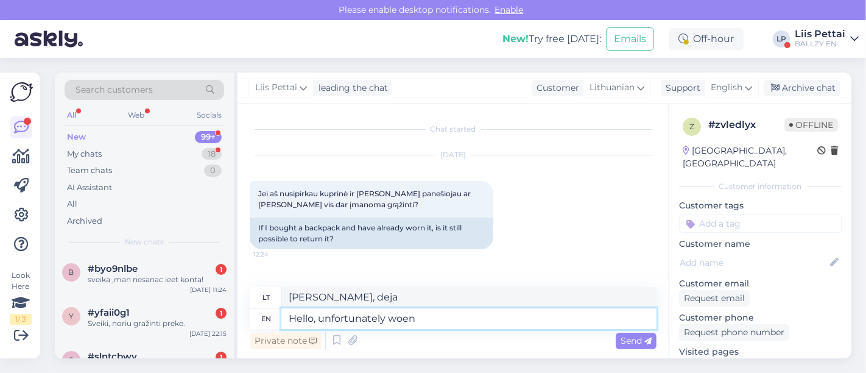
type textarea "[PERSON_NAME], deja, liūdna"
type textarea "Hello, unfortunately worn i"
type textarea "[PERSON_NAME], deja, nešioti"
type textarea "Hello, unfortunately worn items"
type textarea "Sveiki, deja, dėvėti daiktai"
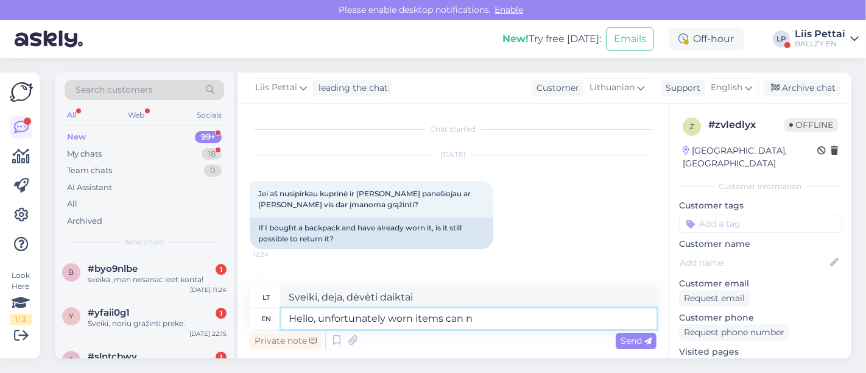
type textarea "Hello, unfortunately worn items can no"
type textarea "Sveiki, deja, dėvėti daiktai gali"
type textarea "Hello, unfortunately worn items can not be"
type textarea "Sveiki, deja, dėvėtų daiktų negalima"
type textarea "Hello, unfortunately worn items can not be re"
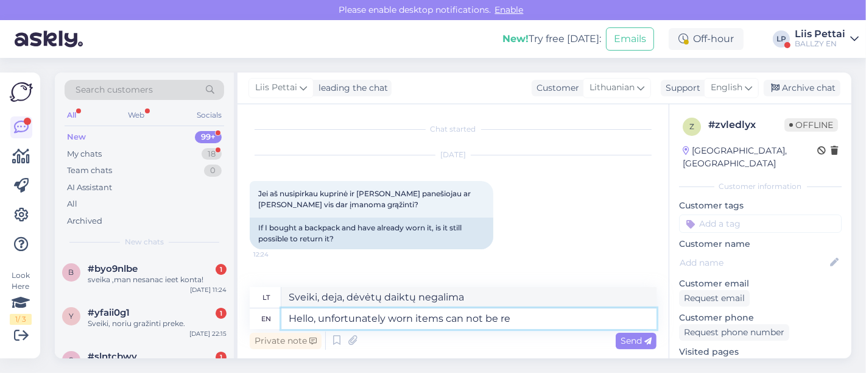
type textarea "Sveiki, deja, dėvėtų daiktų negalima."
type textarea "Hello, unfortunately worn items can not be returned"
type textarea "Sveiki, deja, dėvėtų daiktų grąžinti negalima."
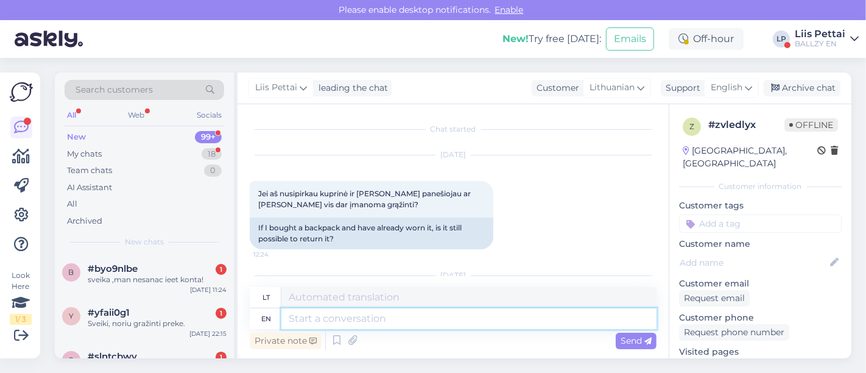
scroll to position [84, 0]
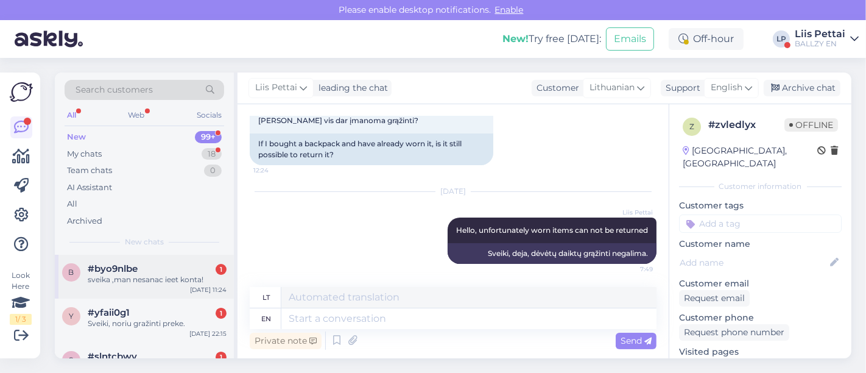
click at [102, 276] on div "sveika ,man nesanac ieet konta!" at bounding box center [157, 279] width 139 height 11
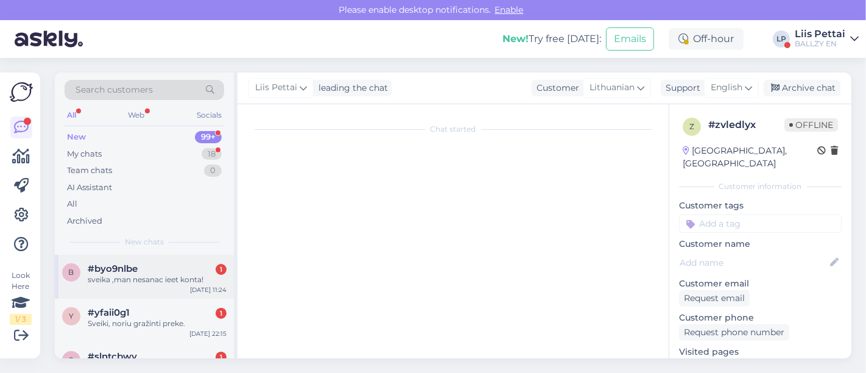
scroll to position [0, 0]
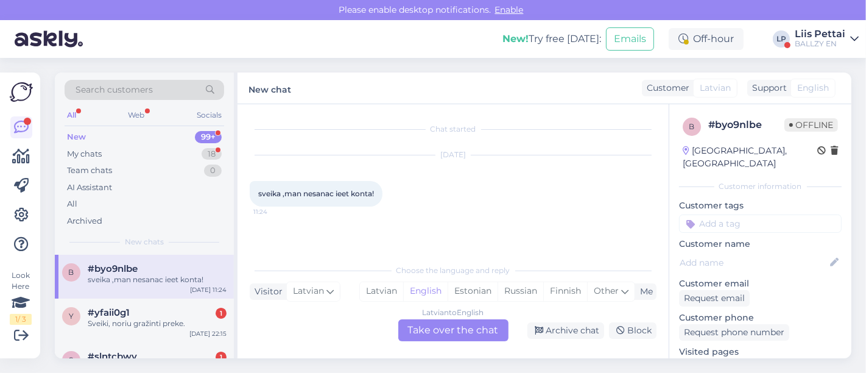
click at [449, 329] on div "Latvian to English Take over the chat" at bounding box center [453, 330] width 110 height 22
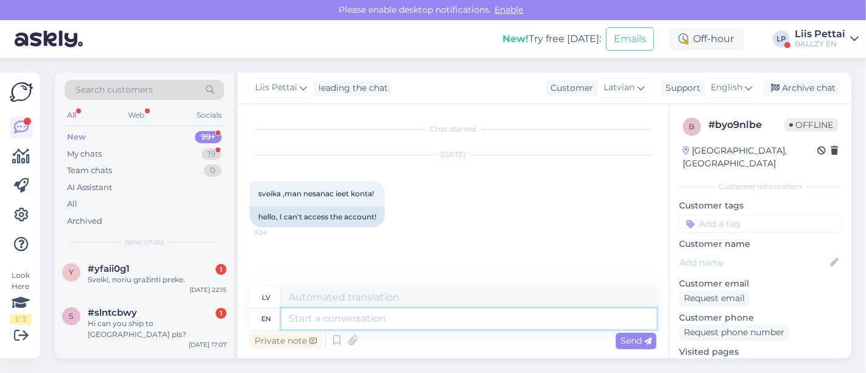
click at [414, 320] on textarea at bounding box center [468, 318] width 375 height 21
type textarea "e"
type textarea "what do"
type textarea "kas"
type textarea "what does i"
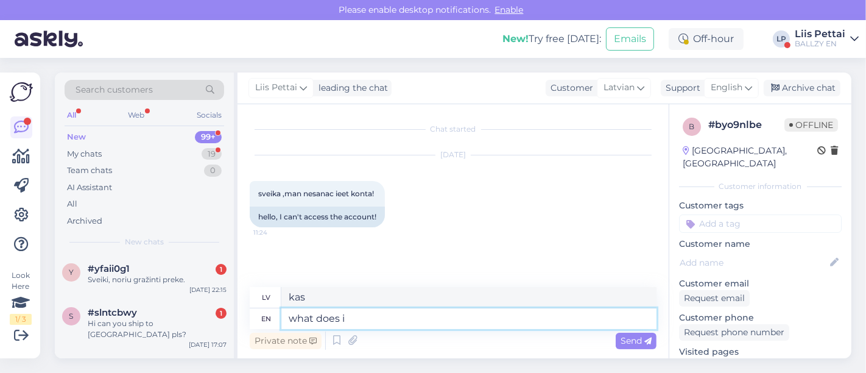
type textarea "ko dara"
type textarea "what does it say"
type textarea "ko tas dara"
type textarea "what does it say?"
type textarea "Ko tur teikts?"
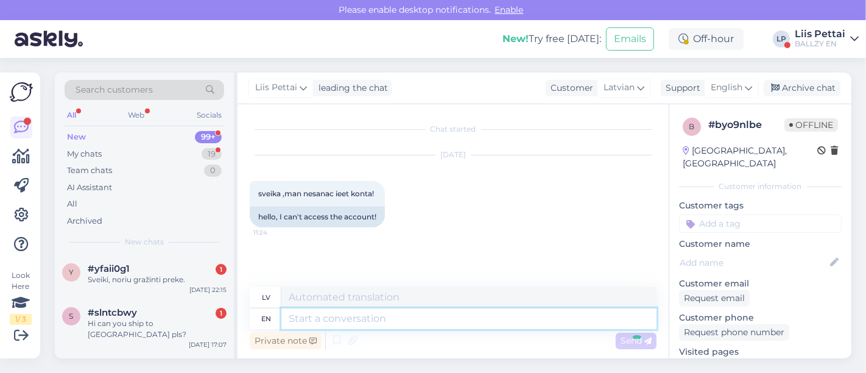
scroll to position [62, 0]
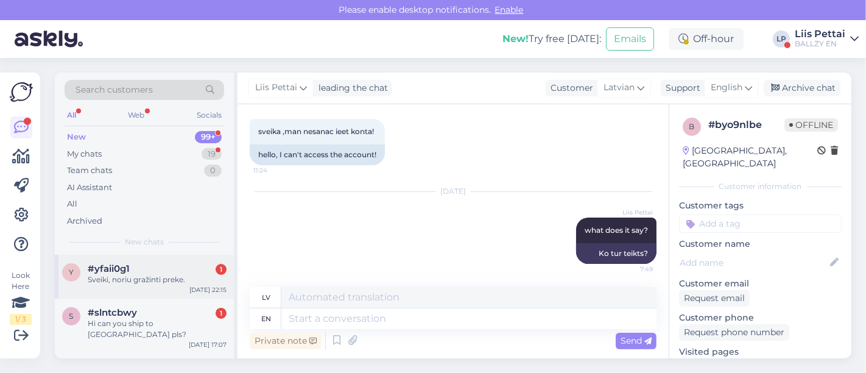
click at [166, 267] on div "#yfaii0g1 1" at bounding box center [157, 268] width 139 height 11
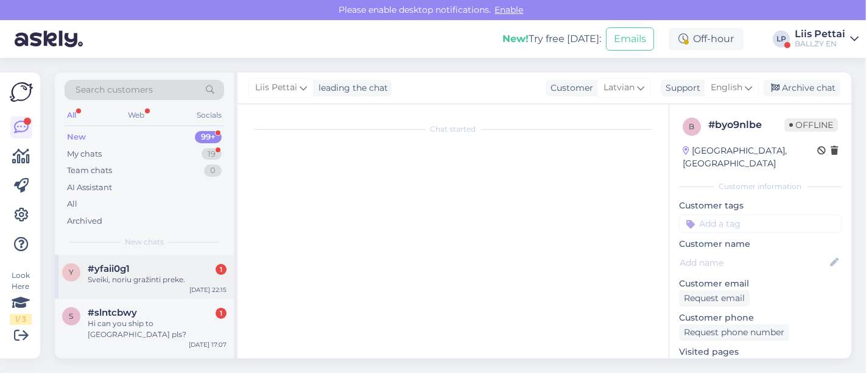
scroll to position [0, 0]
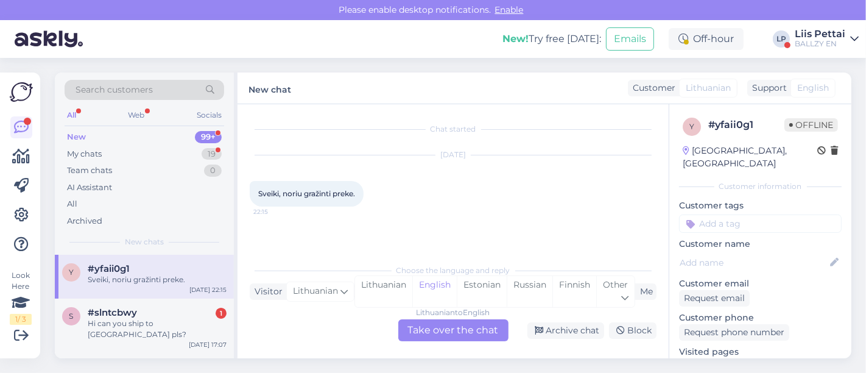
click at [460, 329] on div "Lithuanian to English Take over the chat" at bounding box center [453, 330] width 110 height 22
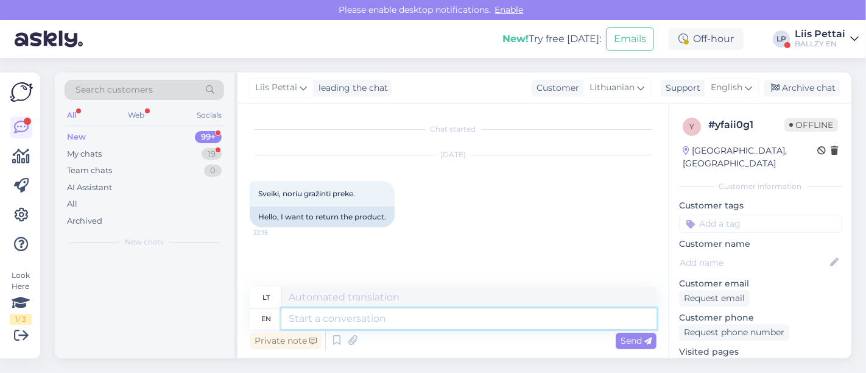
click at [431, 322] on textarea at bounding box center [468, 318] width 375 height 21
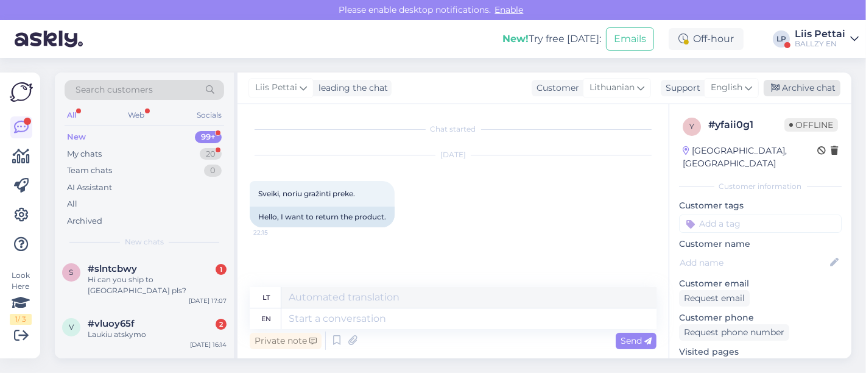
click at [797, 93] on div "Archive chat" at bounding box center [802, 88] width 77 height 16
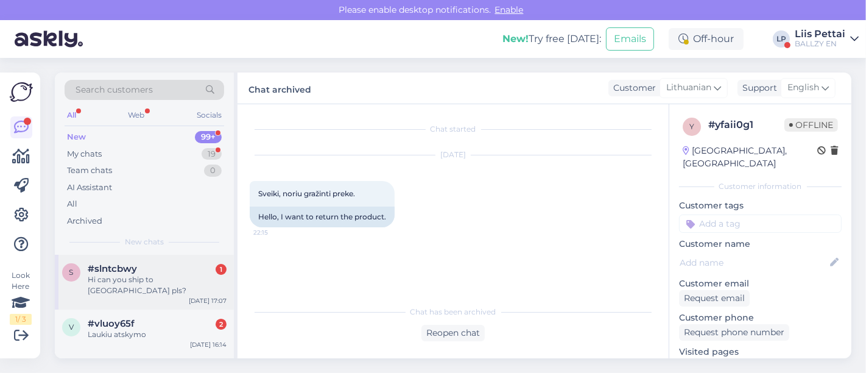
click at [137, 270] on div "#slntcbwy 1" at bounding box center [157, 268] width 139 height 11
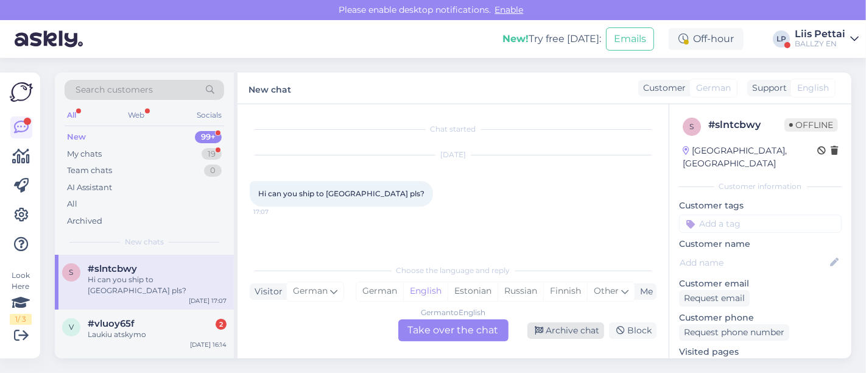
click at [555, 332] on div "Archive chat" at bounding box center [565, 330] width 77 height 16
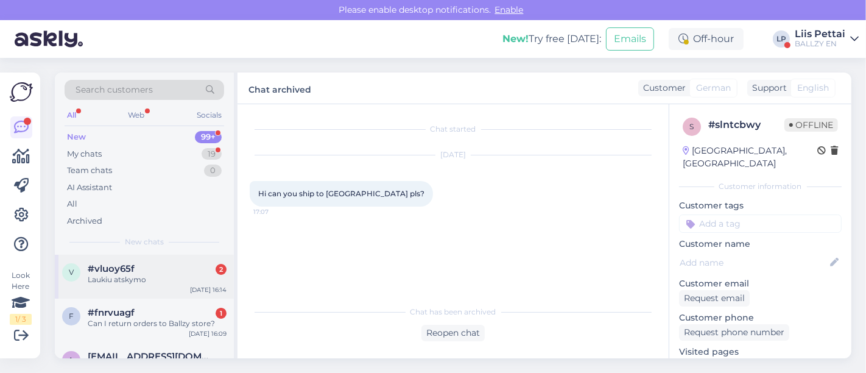
click at [174, 281] on div "Laukiu atskymo" at bounding box center [157, 279] width 139 height 11
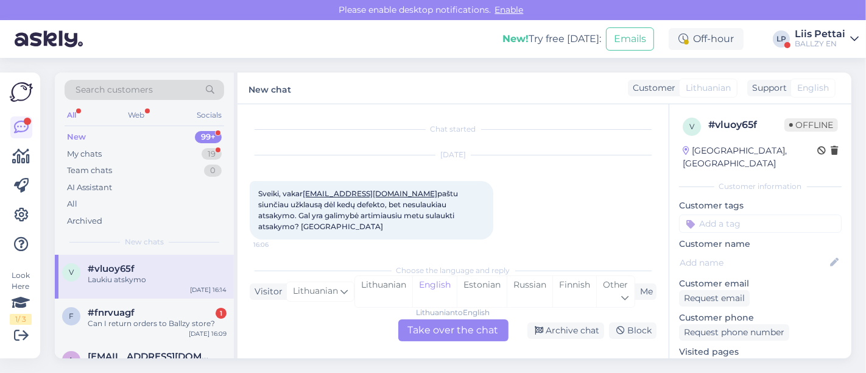
scroll to position [47, 0]
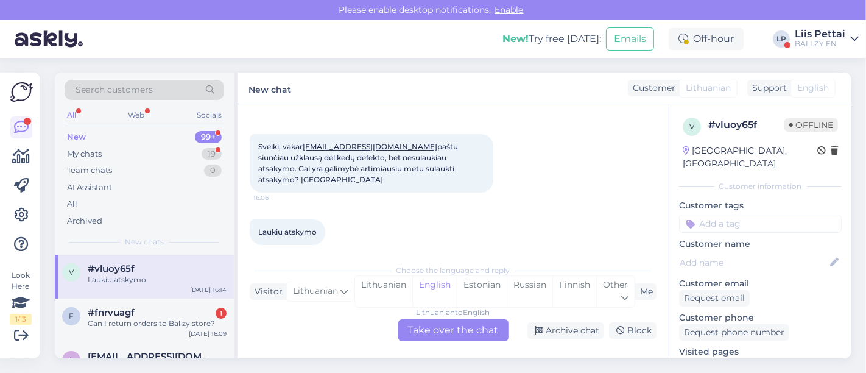
click at [452, 328] on div "Lithuanian to English Take over the chat" at bounding box center [453, 330] width 110 height 22
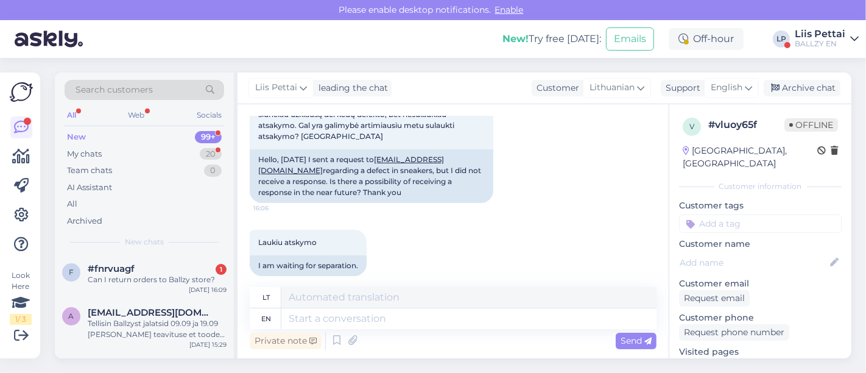
scroll to position [90, 0]
drag, startPoint x: 487, startPoint y: 149, endPoint x: 385, endPoint y: 152, distance: 101.7
click at [385, 152] on div "Hello, [DATE] I sent a request to [EMAIL_ADDRESS][DOMAIN_NAME] regarding a defe…" at bounding box center [372, 176] width 244 height 54
copy div "[EMAIL_ADDRESS][DOMAIN_NAME]"
click at [172, 339] on div "a [EMAIL_ADDRESS][DOMAIN_NAME] Tellisin Ballzyst jalatsid 09.09 ja 19.09 [PERSO…" at bounding box center [144, 325] width 179 height 55
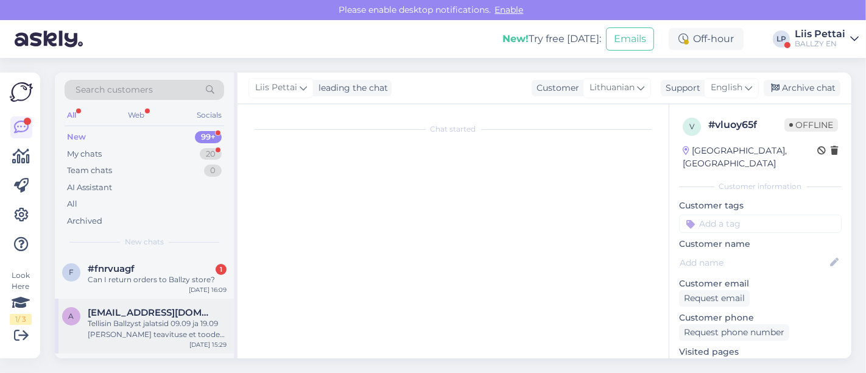
scroll to position [57, 0]
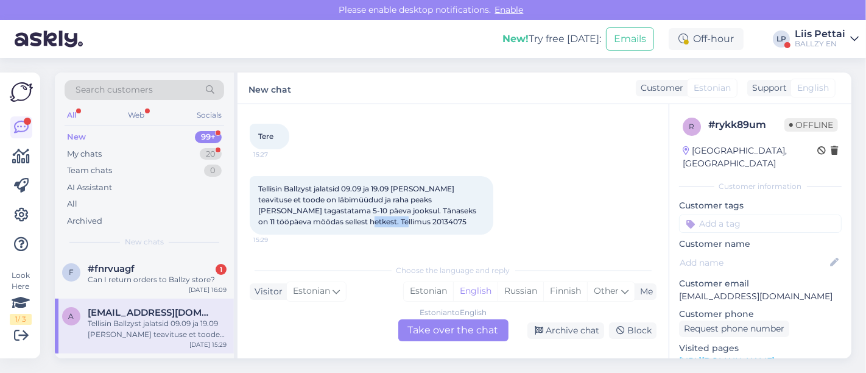
drag, startPoint x: 290, startPoint y: 220, endPoint x: 336, endPoint y: 223, distance: 45.2
click at [336, 223] on div "Tellisin Ballzyst jalatsid 09.09 ja 19.09 [PERSON_NAME] teavituse et toode on l…" at bounding box center [372, 205] width 244 height 58
copy span "20134075"
click at [435, 329] on div "Estonian to English Take over the chat" at bounding box center [453, 330] width 110 height 22
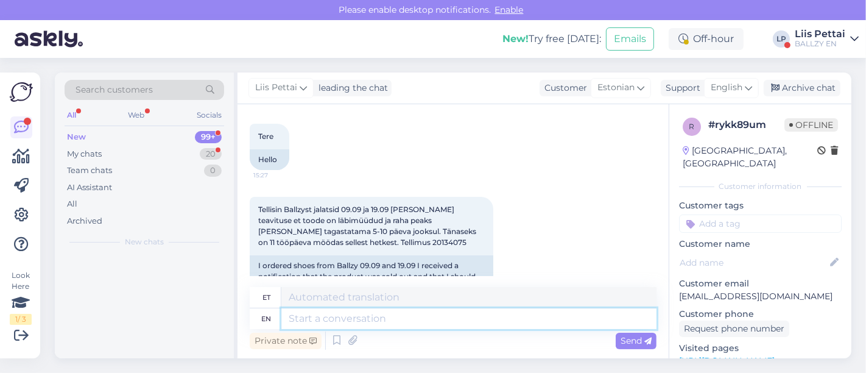
click at [410, 314] on textarea at bounding box center [468, 318] width 375 height 21
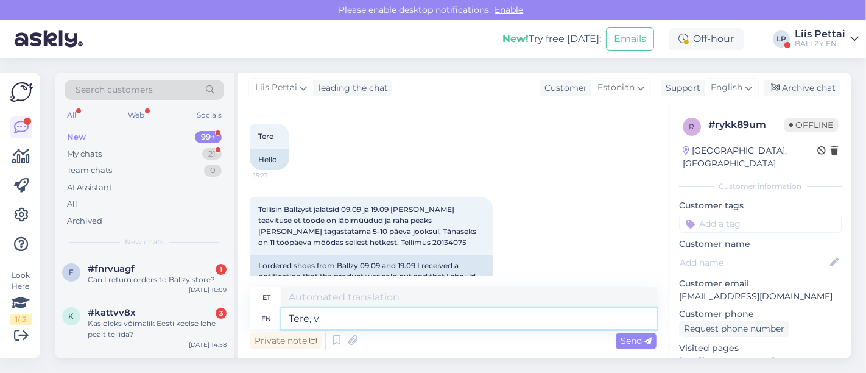
type textarea "Tere, vü"
type textarea "Tere,"
type textarea "Tere, võtsime mo"
type textarea "Tere, võtame"
type textarea "Tere, võtsime montonioga ü"
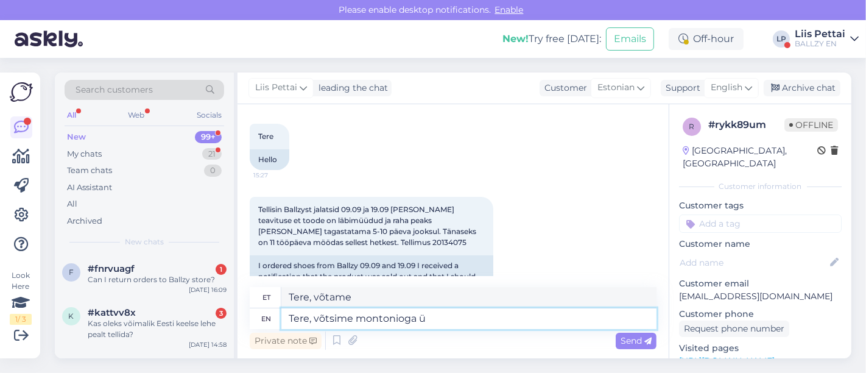
type textarea "Tere, võtame montoonioga"
type textarea "Tere, võtsime montonioga ühendust, et"
type textarea "Tere, võtsime montonioga ühendust,"
type textarea "Tere, võtsime montonioga ühendust, et m"
type textarea "Tere, võtsime montonioga ühendust, et"
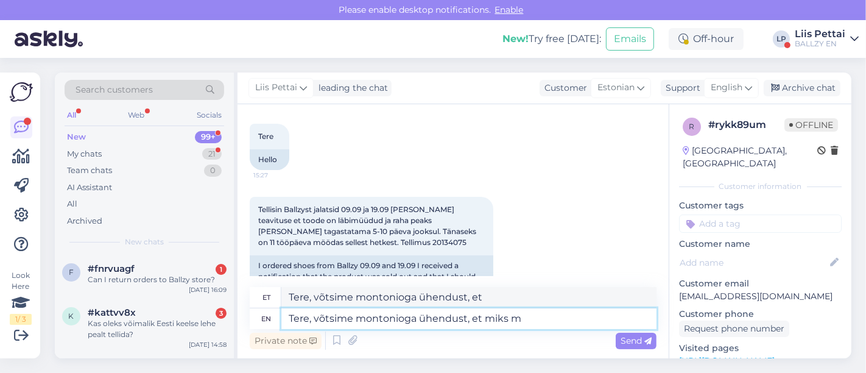
type textarea "Tere, võtsime montonioga ühendust, et miks ma"
type textarea "Tere, võtsime montonioga ühendust, et miks"
type textarea "Tere, võtsime montonioga ühendust, et miks [PERSON_NAME]"
type textarea "Tere, võtsime montonioga ühendust, et miks makse"
type textarea "Tere, võtsime montonioga ühendust, et miks [PERSON_NAME] ei"
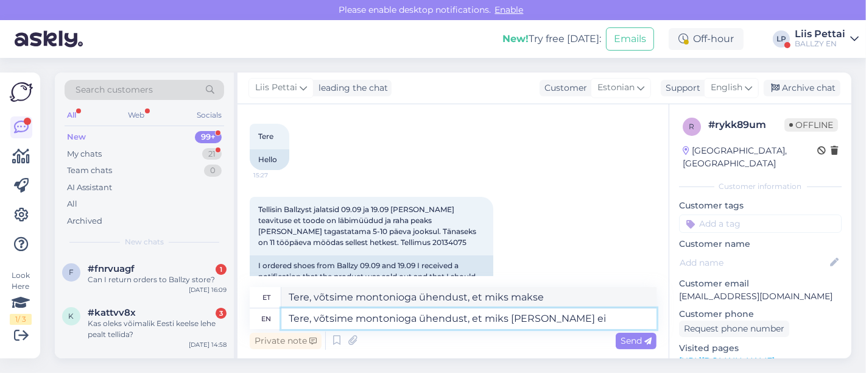
type textarea "Tere, võtsime montonioga ühendust, et miks [PERSON_NAME]"
type textarea "Tere, võtsime montonioga ühendust, et miks makse laekunud ei o"
type textarea "Tere, võtsime montonioga ühendust, et miks [PERSON_NAME] ei"
type textarea "Tere, võtsime montonioga ühendust, et miks [PERSON_NAME] ei ole,"
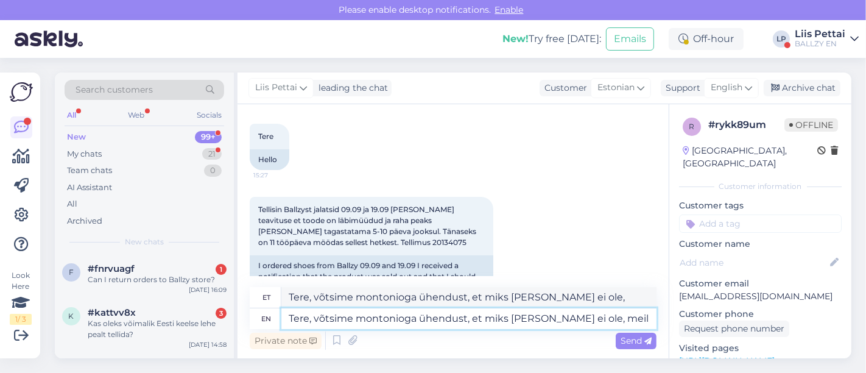
type textarea "Tere, võtsime montonioga ühendust, et miks [PERSON_NAME] ei ole, meil n"
type textarea "Tere, võtsime montonioga ühendust, et miks [PERSON_NAME] ei ole, meil"
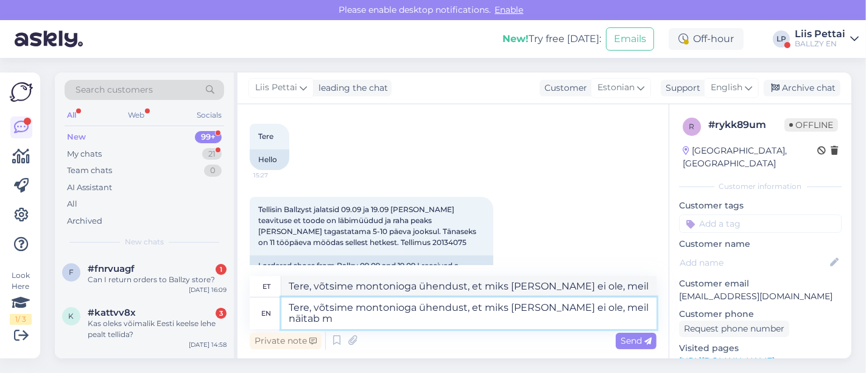
type textarea "Tere, võtsime montonioga ühendust, et miks makse laekunud ei ole, meil näitab ma"
type textarea "Tere, võtsime montonioga ühendust, et miks [PERSON_NAME] ei ole, meil näitab"
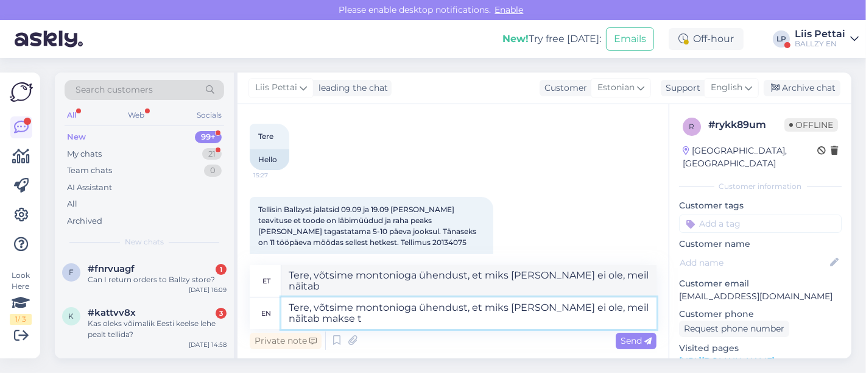
type textarea "Tere, võtsime montonioga ühendust, et miks makse laekunud ei ole, meil näitab m…"
type textarea "Tere, võtsime montonioga ühendust, et miks [PERSON_NAME] ei ole, meil näitab ma…"
type textarea "Tere, võtsime montonioga ühendust, et miks makse laekunud ei ole, meil näitab m…"
type textarea "Tere, võtsime montonioga ühendust, et miks makse laekunud ei ole, [PERSON_NAME]…"
type textarea "Tere, võtsime montonioga ühendust, et miks makse laekunud ei ole, meil näitab m…"
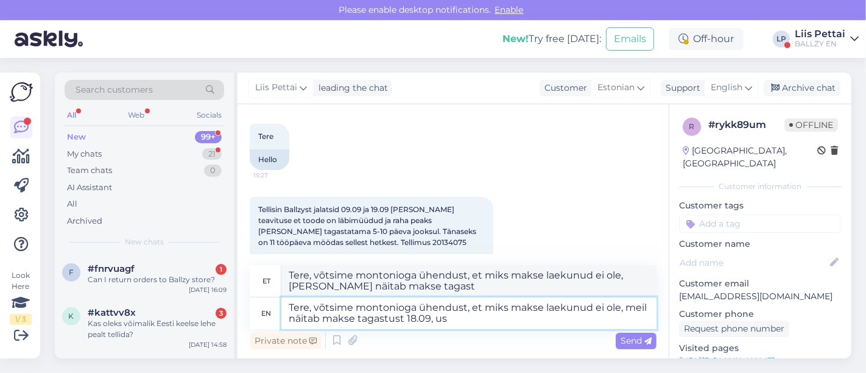
type textarea "Tere, võtsime montonioga ühendust, et miks [PERSON_NAME] ei ole, meil näitab ma…"
type textarea "Tere, võtsime montonioga ühendust, et miks [PERSON_NAME] ei ole, [PERSON_NAME] …"
type textarea "Tere, võtsime montonioga ühendust, et miks [PERSON_NAME] ei ole, meil näitab ma…"
type textarea "Tere, võtsime montonioga ühendust, et miks [PERSON_NAME] ei ole, [PERSON_NAME] …"
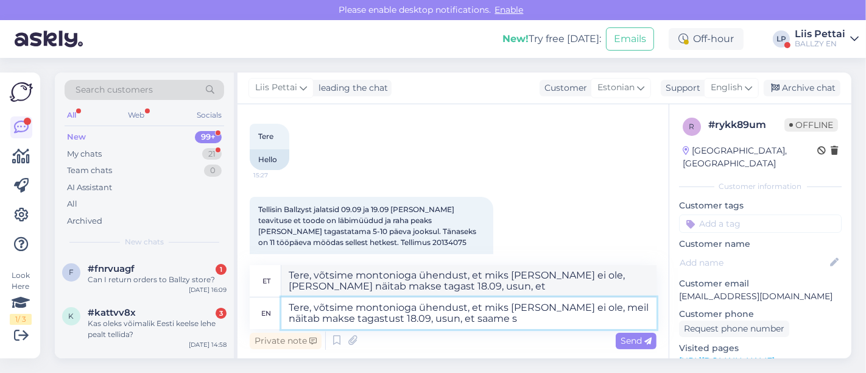
type textarea "Tere, võtsime montonioga ühendust, et miks [PERSON_NAME] ei ole, meil näitab ma…"
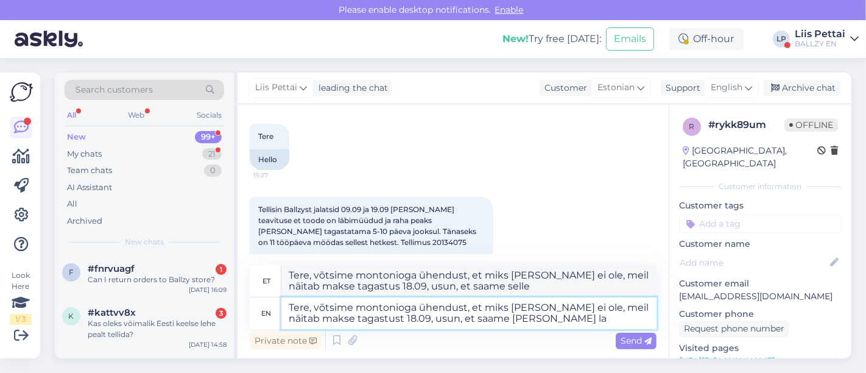
type textarea "Tere, võtsime montonioga ühendust, et miks [PERSON_NAME] ei ole, [PERSON_NAME] …"
type textarea "Tere, võtsime montonioga ühendust, et miks [PERSON_NAME] ei ole, meil näitab ma…"
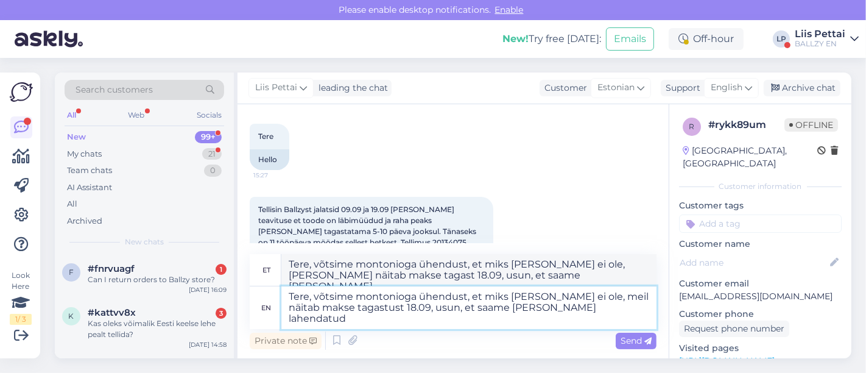
type textarea "Tere, võtsime montonioga ühendust, et miks [PERSON_NAME] ei ole, meil näitab ma…"
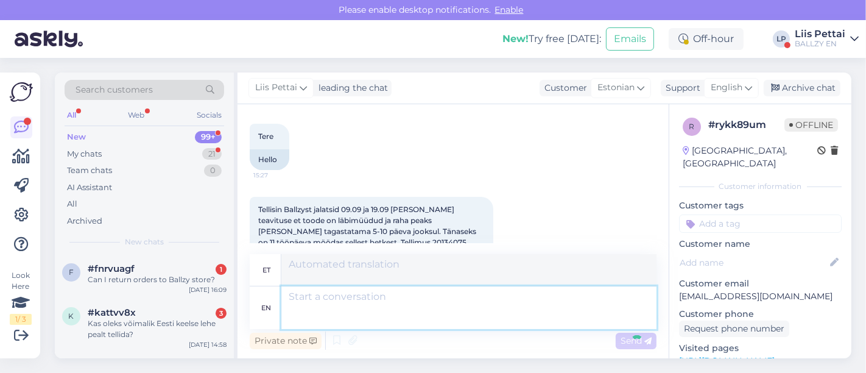
scroll to position [245, 0]
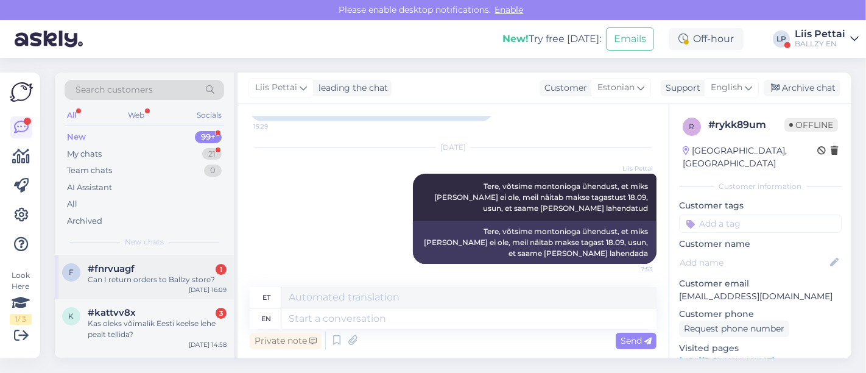
click at [166, 283] on div "Can I return orders to Ballzy store?" at bounding box center [157, 279] width 139 height 11
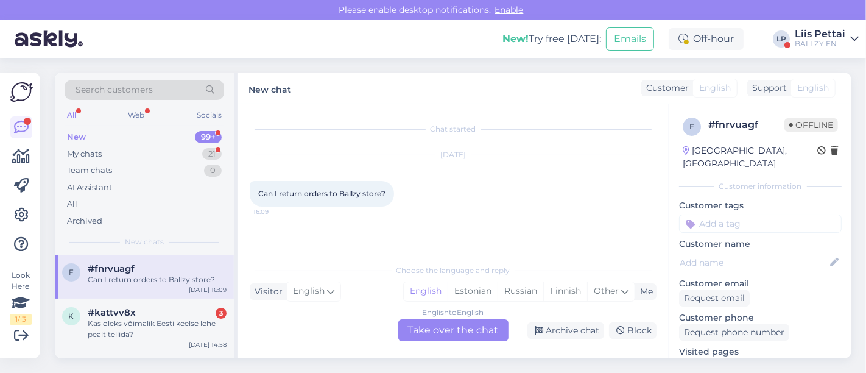
click at [474, 332] on div "English to English Take over the chat" at bounding box center [453, 330] width 110 height 22
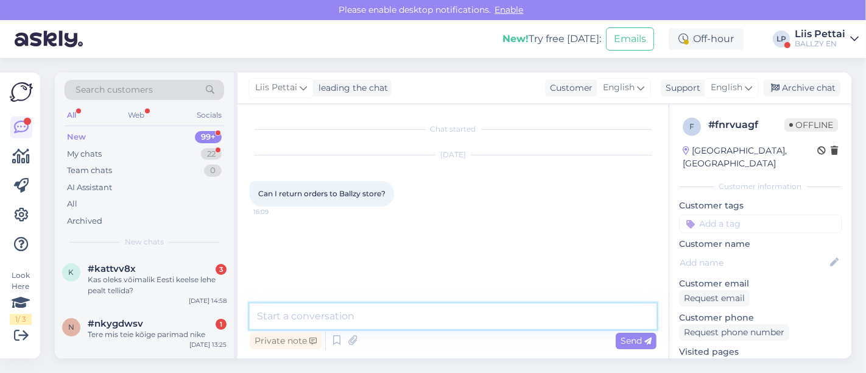
click at [439, 319] on textarea at bounding box center [453, 316] width 407 height 26
type textarea "in [GEOGRAPHIC_DATA], yes"
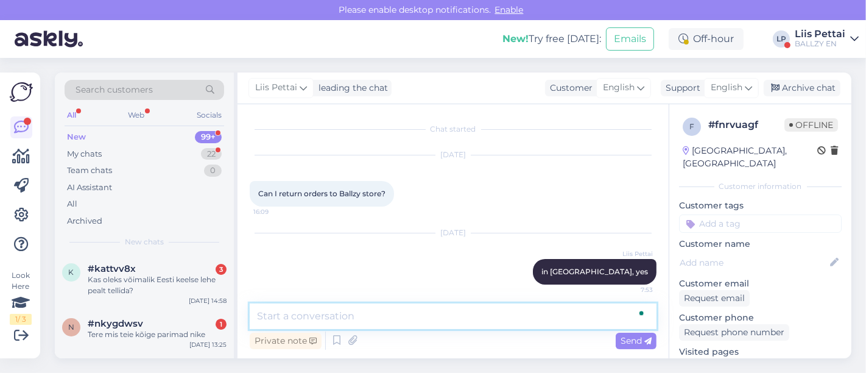
scroll to position [5, 0]
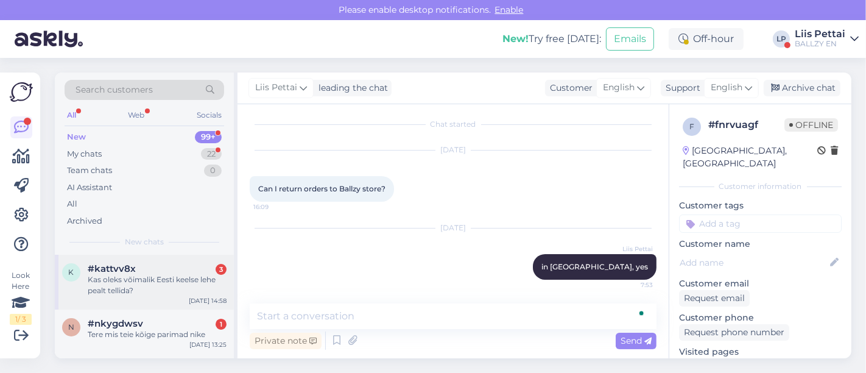
click at [116, 284] on div "Kas oleks võimalik Eesti keelse lehe pealt tellida?" at bounding box center [157, 285] width 139 height 22
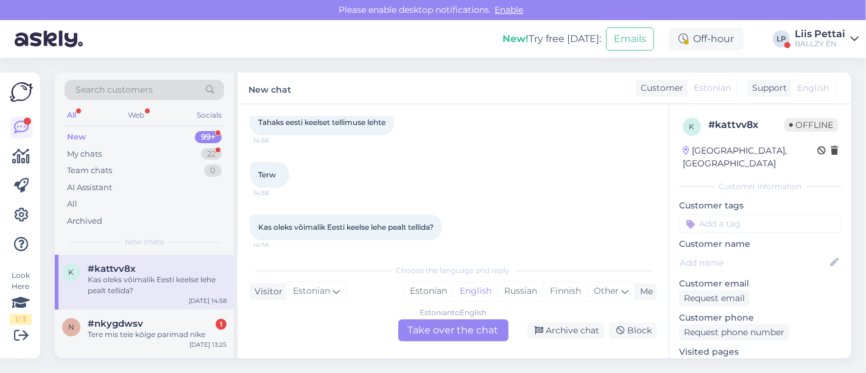
scroll to position [77, 0]
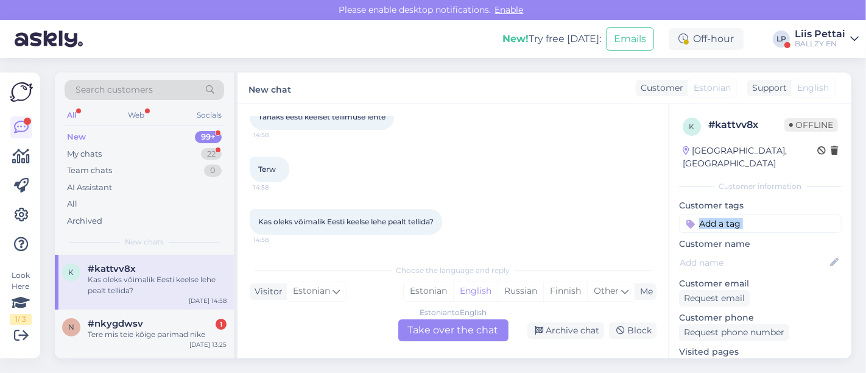
drag, startPoint x: 675, startPoint y: 232, endPoint x: 669, endPoint y: 213, distance: 20.6
click at [669, 213] on div "k # kattvv8x Offline [GEOGRAPHIC_DATA], [GEOGRAPHIC_DATA] Customer information …" at bounding box center [760, 362] width 182 height 517
click at [469, 326] on div "Estonian to English Take over the chat" at bounding box center [453, 330] width 110 height 22
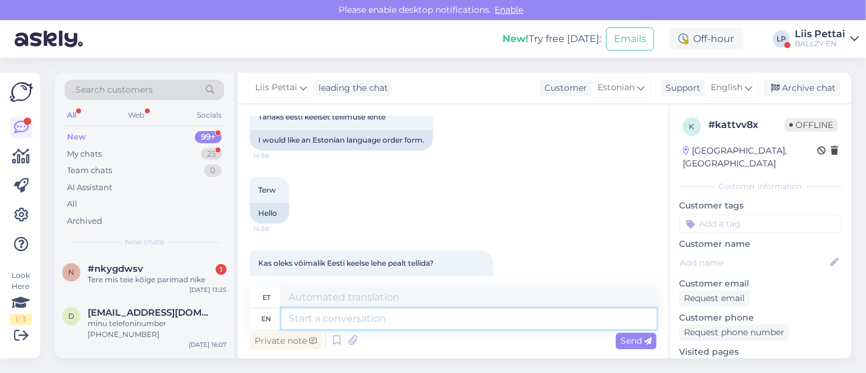
click at [468, 314] on textarea at bounding box center [468, 318] width 375 height 21
type textarea "Tere, ei"
type textarea "Tere,"
type textarea "Tere, ei sa"
type textarea "Tere, ei"
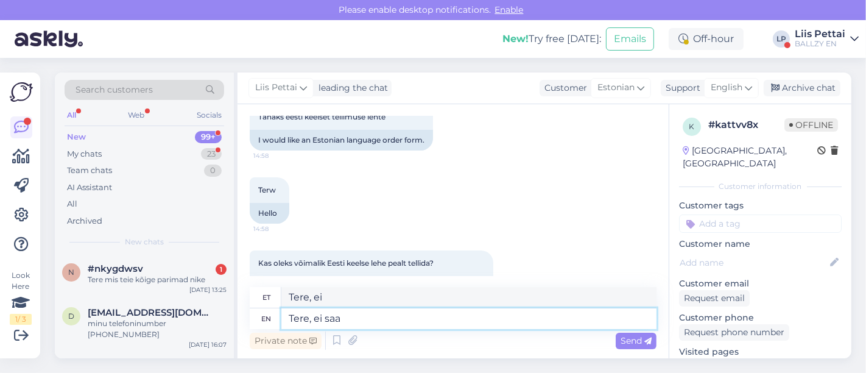
type textarea "Tere, ei saa k"
type textarea "Tere, ei saa"
type textarea "Tere, ei saa küsimusest aru"
type textarea "Tere, ei saa küsimisest"
type textarea "Tere, ei saa küsimusest aru, v"
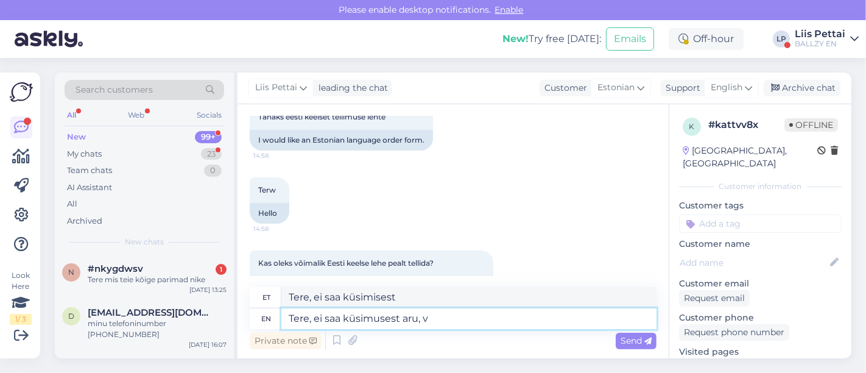
type textarea "Tere, ei saa küsimusest aru,"
type textarea "Tere, ei saa küsimusest aru, või mi"
type textarea "Tere, ei saa küsimusest aru, või"
type textarea "Tere, ei saa küsimusest aru, või miks"
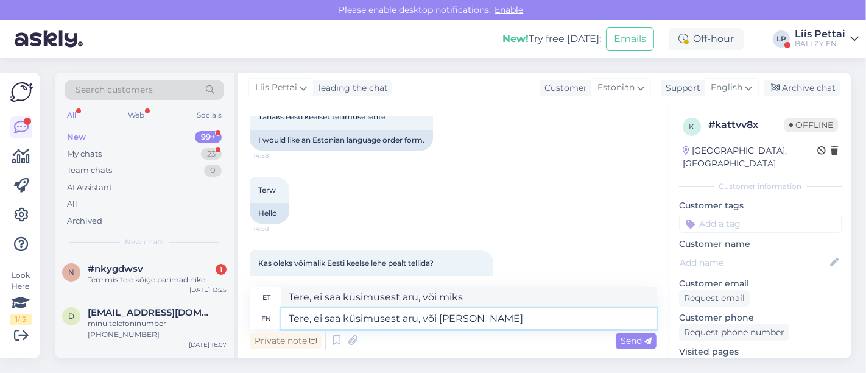
type textarea "Tere, ei saa küsimusest aru, või [PERSON_NAME]"
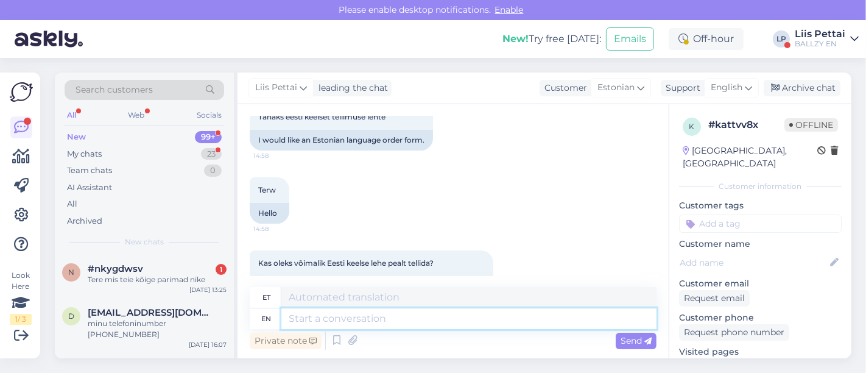
scroll to position [242, 0]
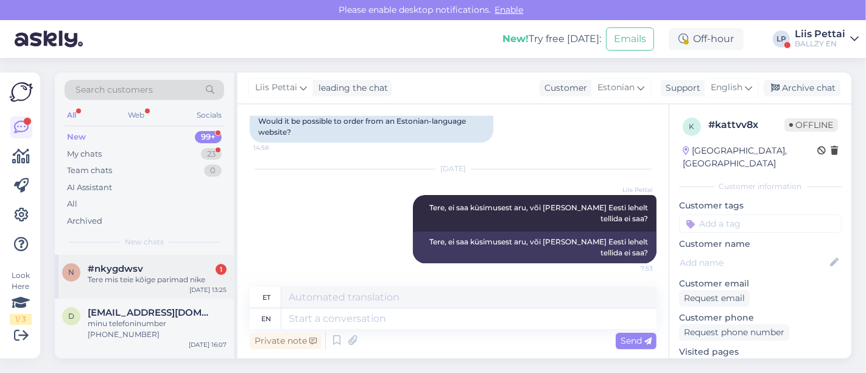
click at [189, 269] on div "#nkygdwsv 1" at bounding box center [157, 268] width 139 height 11
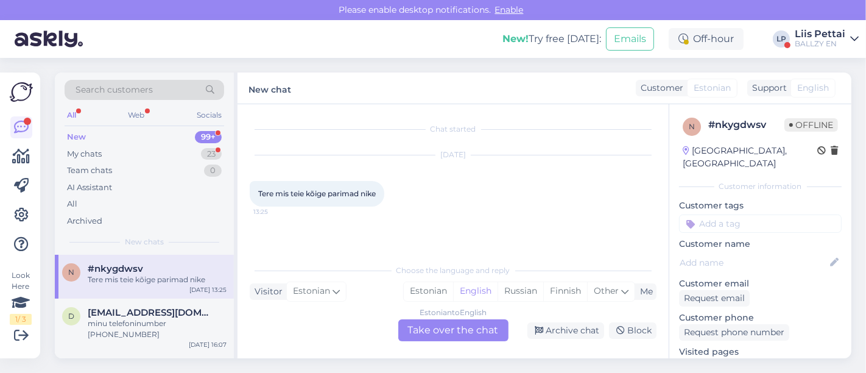
click at [433, 323] on div "Estonian to English Take over the chat" at bounding box center [453, 330] width 110 height 22
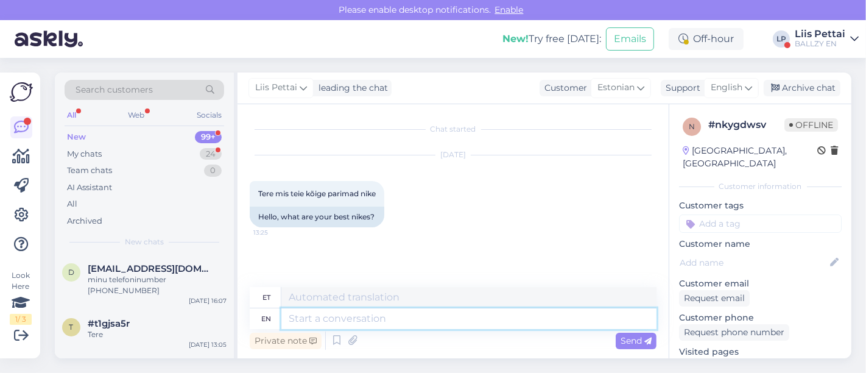
click at [382, 328] on textarea at bounding box center [468, 318] width 375 height 21
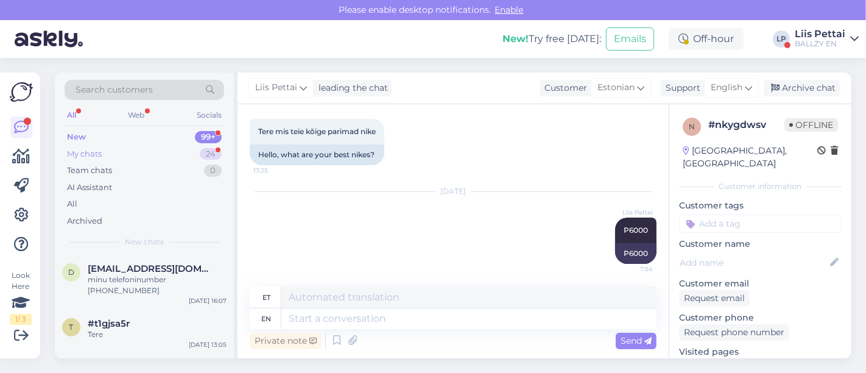
click at [129, 147] on div "My chats 24" at bounding box center [145, 154] width 160 height 17
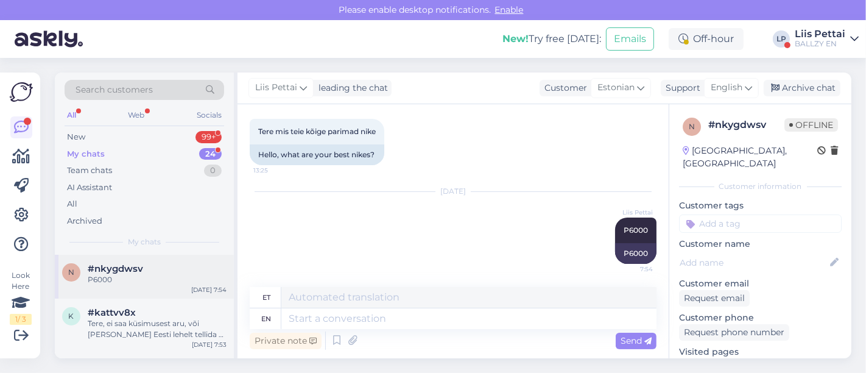
click at [114, 281] on div "P6000" at bounding box center [157, 279] width 139 height 11
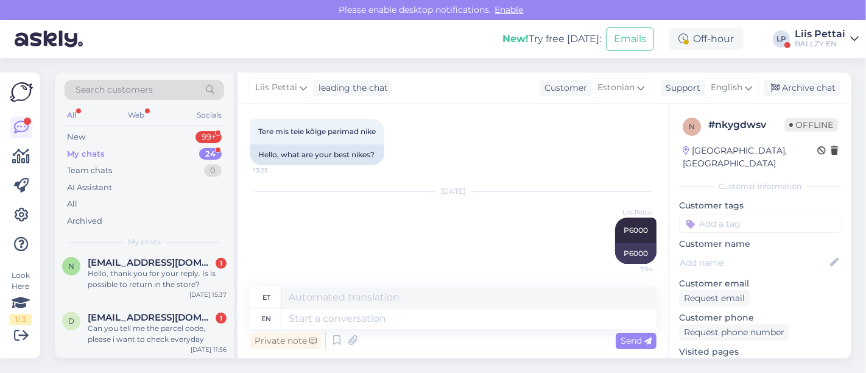
scroll to position [487, 0]
click at [114, 281] on div "Hello, thank you for your reply. Is is possible to return in the store?" at bounding box center [157, 280] width 139 height 22
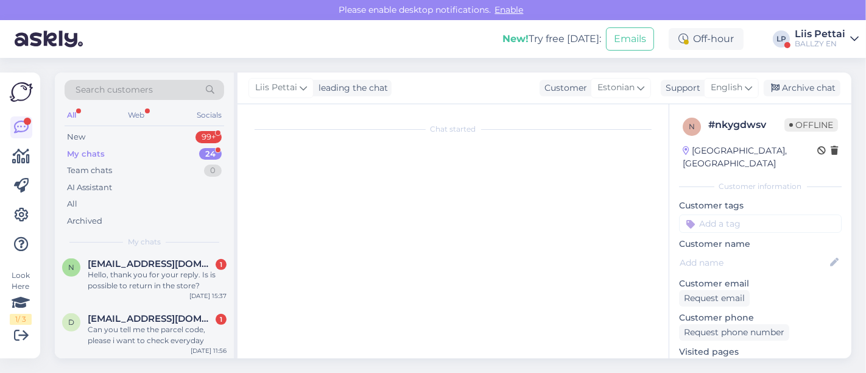
scroll to position [149, 0]
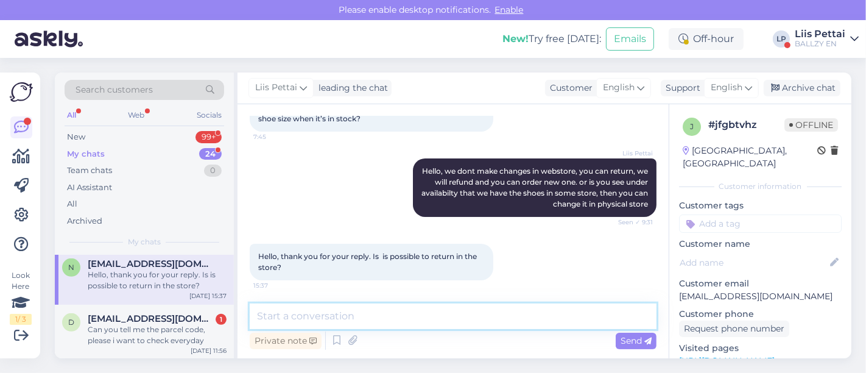
click at [392, 310] on textarea at bounding box center [453, 316] width 407 height 26
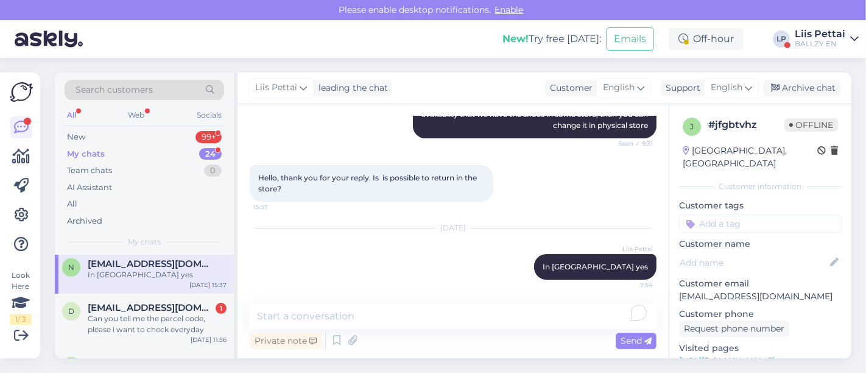
click at [271, 298] on div "Chat started [DATE] Hello, 7:42 I wanted to ask if it is maybe possible to exch…" at bounding box center [452, 231] width 431 height 254
click at [132, 269] on span "[EMAIL_ADDRESS][DOMAIN_NAME]" at bounding box center [151, 263] width 127 height 11
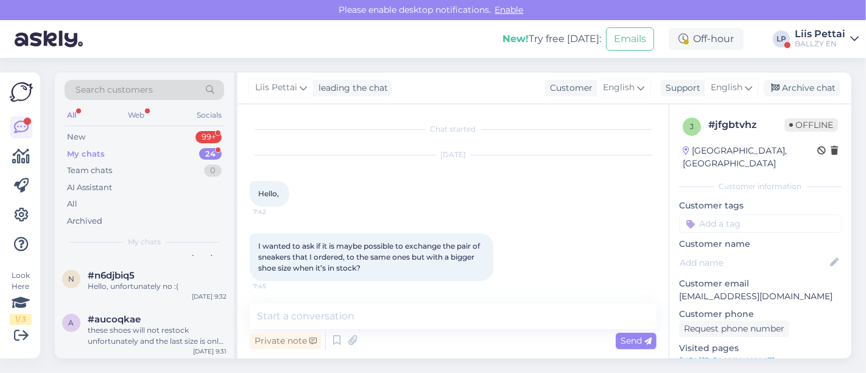
scroll to position [974, 0]
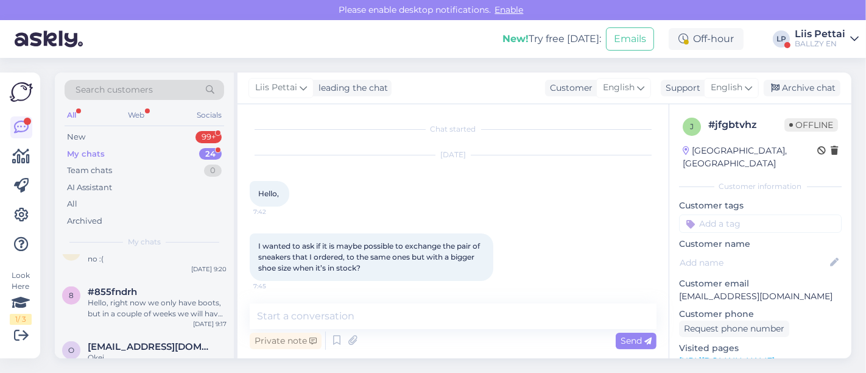
click at [826, 29] on div "Liis Pettai" at bounding box center [820, 34] width 51 height 10
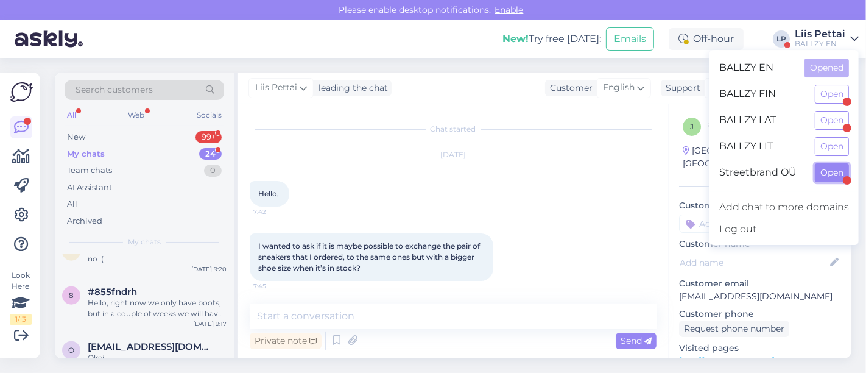
click at [823, 174] on button "Open" at bounding box center [832, 172] width 34 height 19
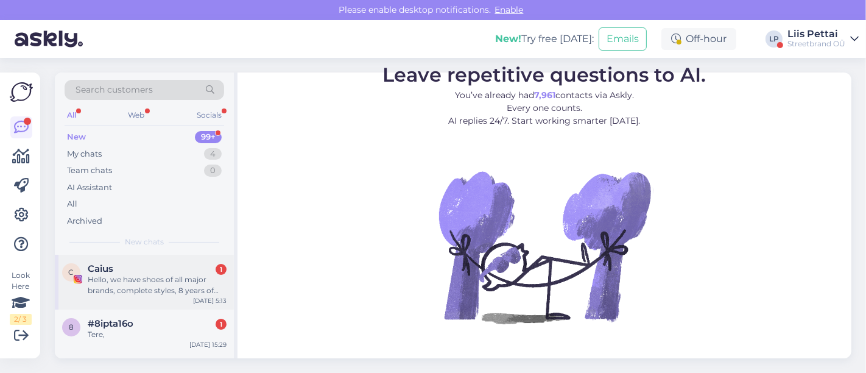
click at [150, 266] on div "Caius 1" at bounding box center [157, 268] width 139 height 11
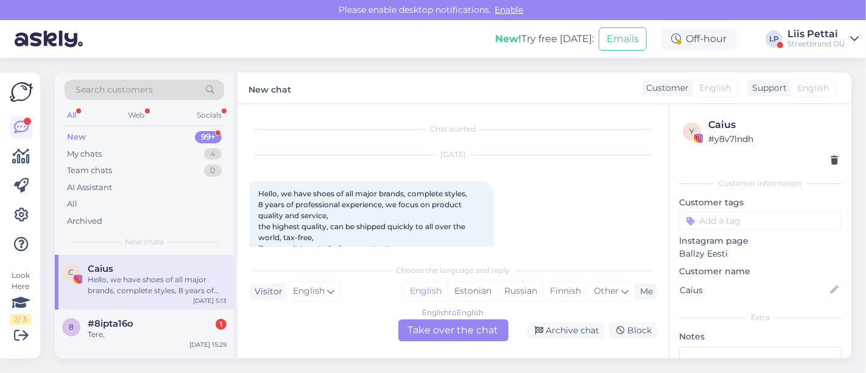
scroll to position [26, 0]
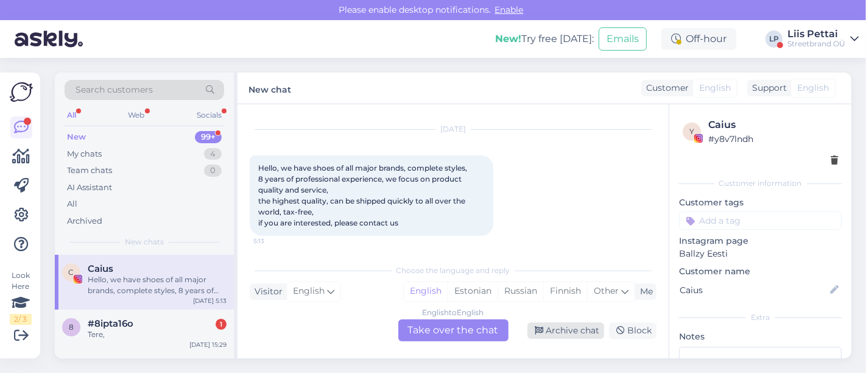
click at [567, 331] on div "Archive chat" at bounding box center [565, 330] width 77 height 16
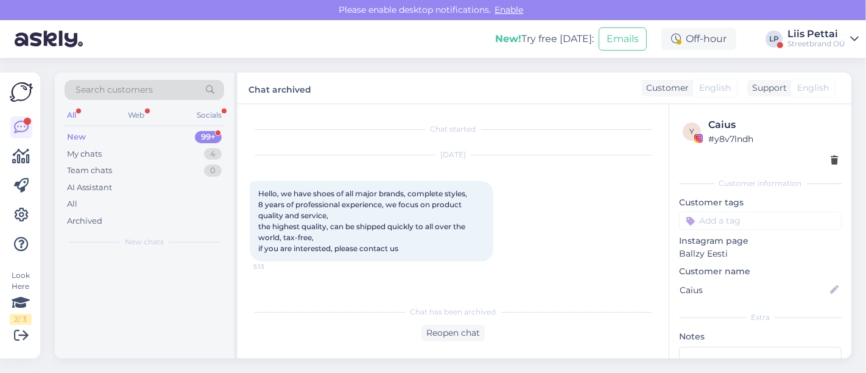
scroll to position [0, 0]
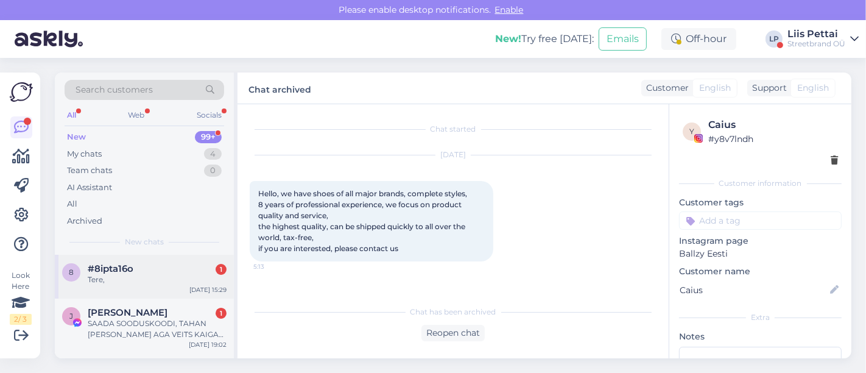
click at [162, 287] on div "8 #8ipta16o 1 Tere, [DATE] 15:29" at bounding box center [144, 277] width 179 height 44
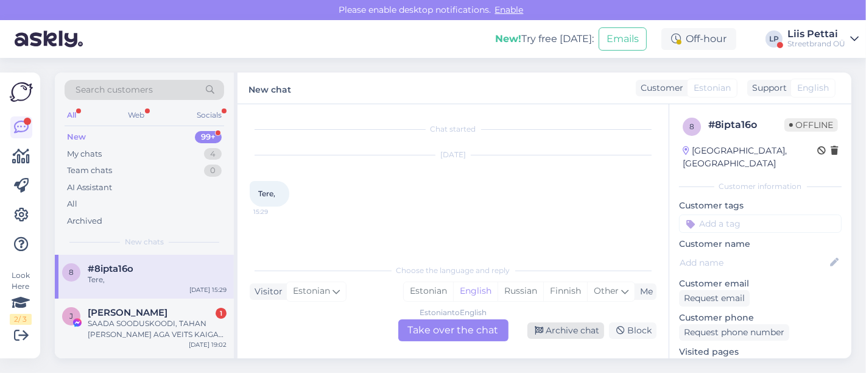
click at [574, 329] on div "Archive chat" at bounding box center [565, 330] width 77 height 16
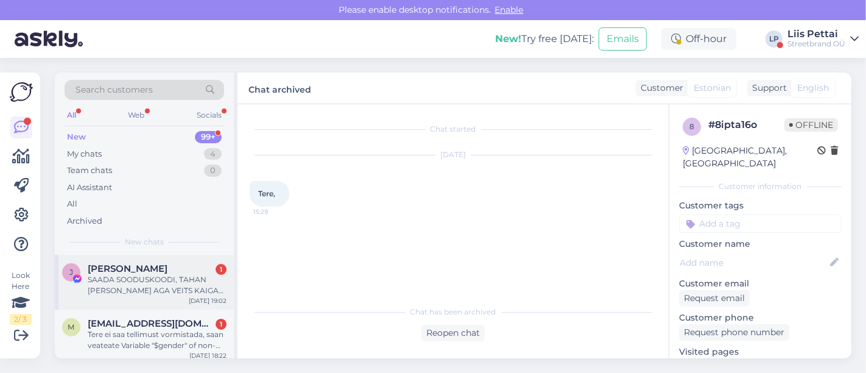
click at [158, 284] on div "SAADA SOODUSKOODI, TAHAN [PERSON_NAME] AGA VEITS KAIGAS HIND" at bounding box center [157, 285] width 139 height 22
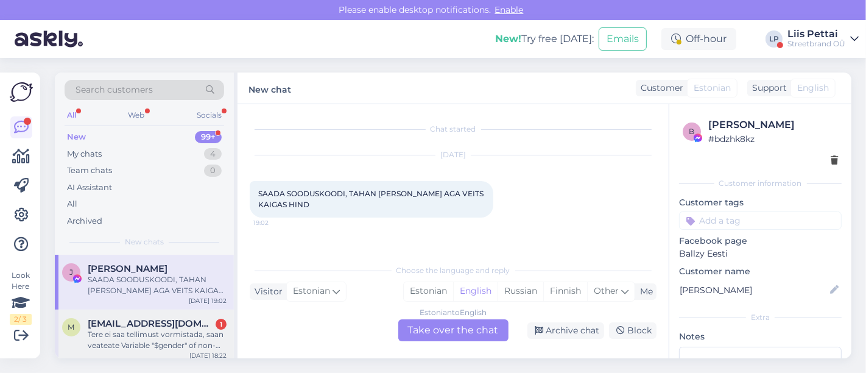
click at [139, 329] on div "Tere ei saa tellimust vormistada, saan veateate Variable "$gender" of non-null …" at bounding box center [157, 340] width 139 height 22
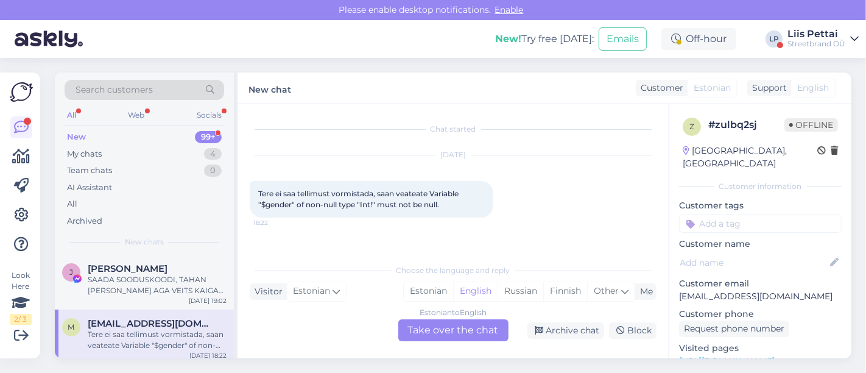
click at [429, 323] on div "Estonian to English Take over the chat" at bounding box center [453, 330] width 110 height 22
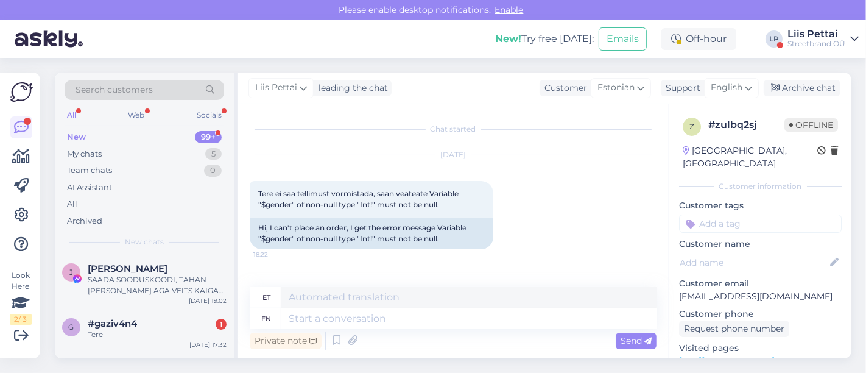
click at [407, 331] on div "Private note Send" at bounding box center [453, 340] width 407 height 23
click at [405, 321] on textarea at bounding box center [468, 318] width 375 height 21
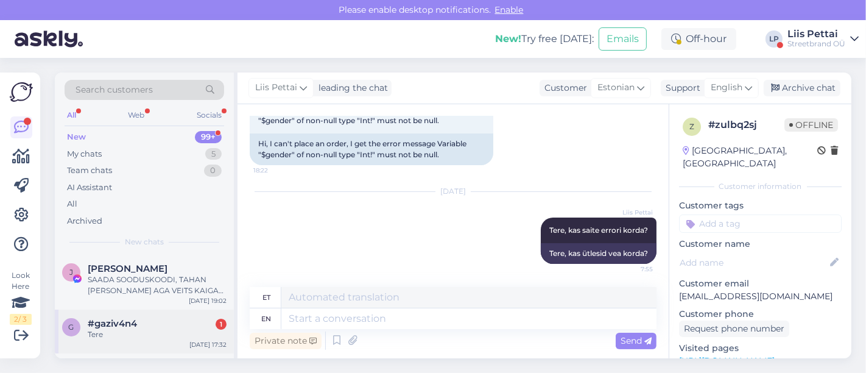
click at [128, 329] on div "Tere" at bounding box center [157, 334] width 139 height 11
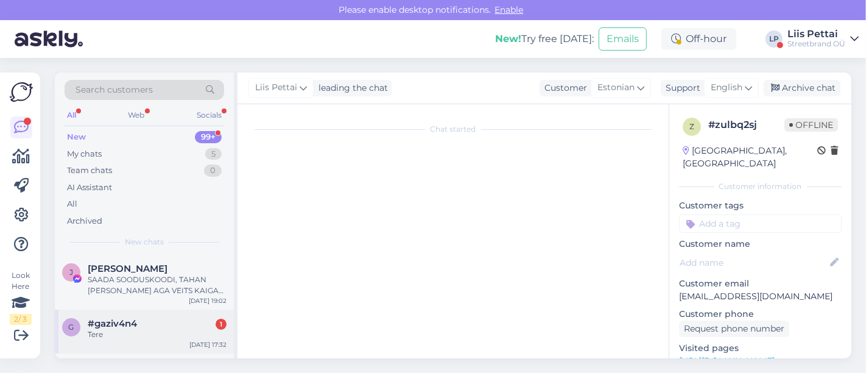
scroll to position [0, 0]
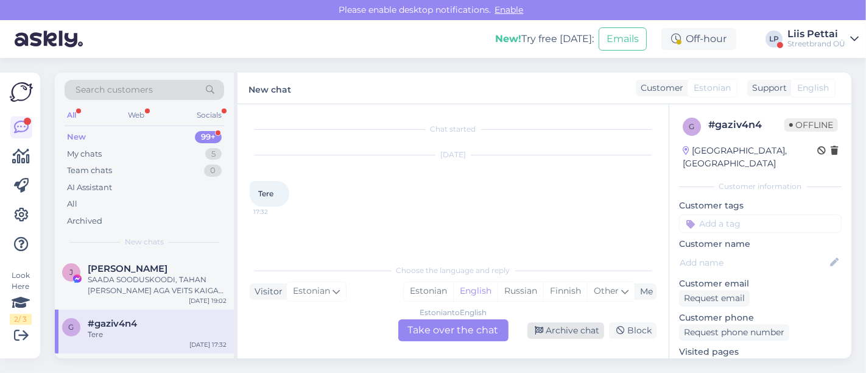
click at [554, 334] on div "Archive chat" at bounding box center [565, 330] width 77 height 16
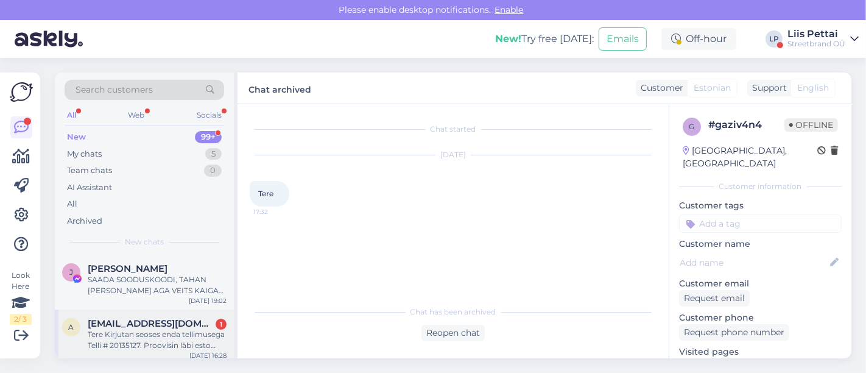
click at [123, 327] on span "[EMAIL_ADDRESS][DOMAIN_NAME]" at bounding box center [151, 323] width 127 height 11
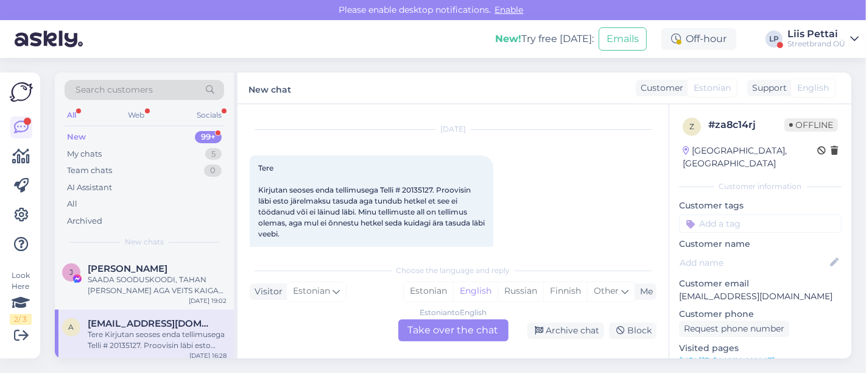
click at [421, 329] on div "Estonian to English Take over the chat" at bounding box center [453, 330] width 110 height 22
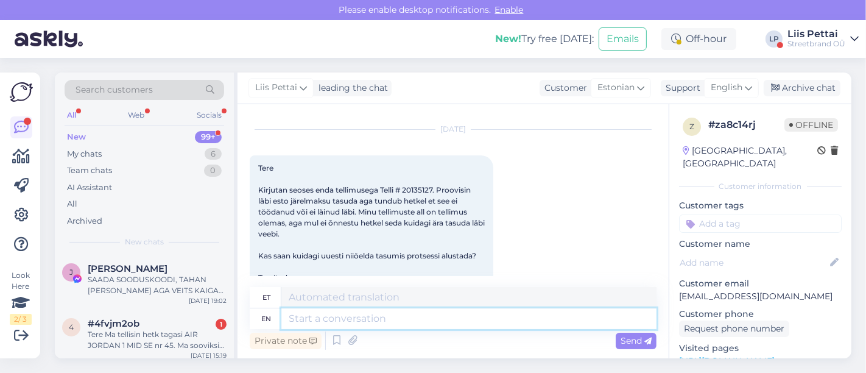
click at [394, 311] on textarea at bounding box center [468, 318] width 375 height 21
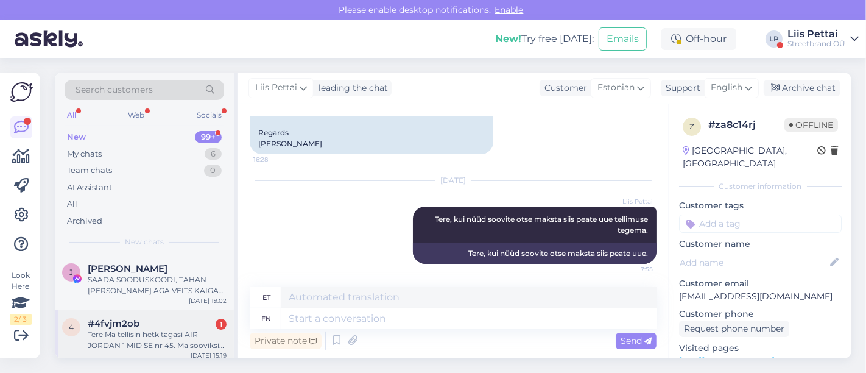
click at [116, 342] on div "Tere Ma tellisin hetk tagasi AIR JORDAN 1 MID SE nr 45. Ma sooviksin arvet POWE…" at bounding box center [157, 340] width 139 height 22
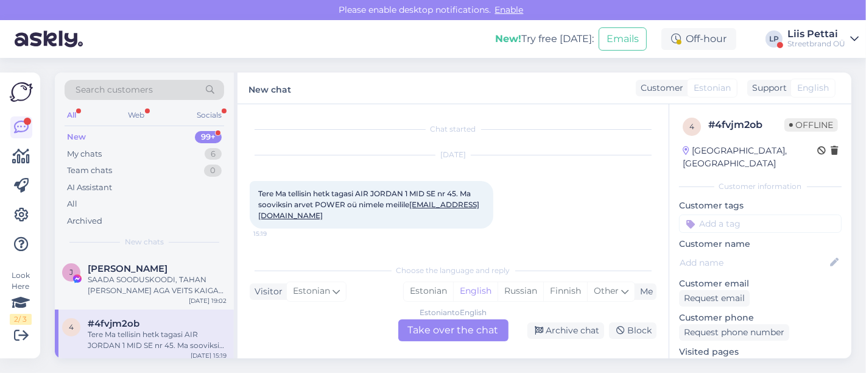
click at [417, 328] on div "Estonian to English Take over the chat" at bounding box center [453, 330] width 110 height 22
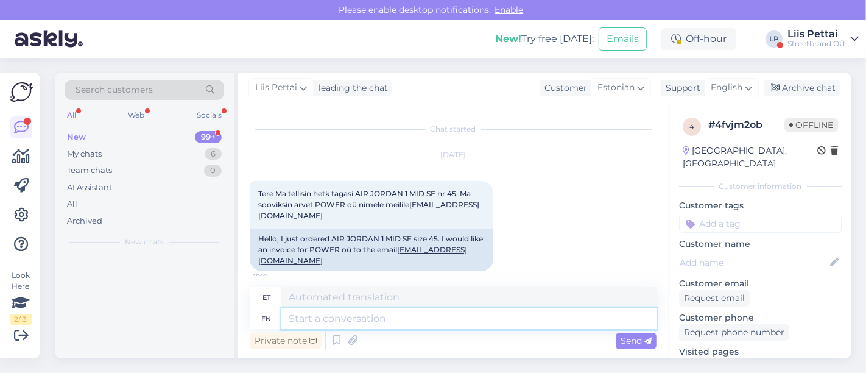
click at [384, 323] on textarea at bounding box center [468, 318] width 375 height 21
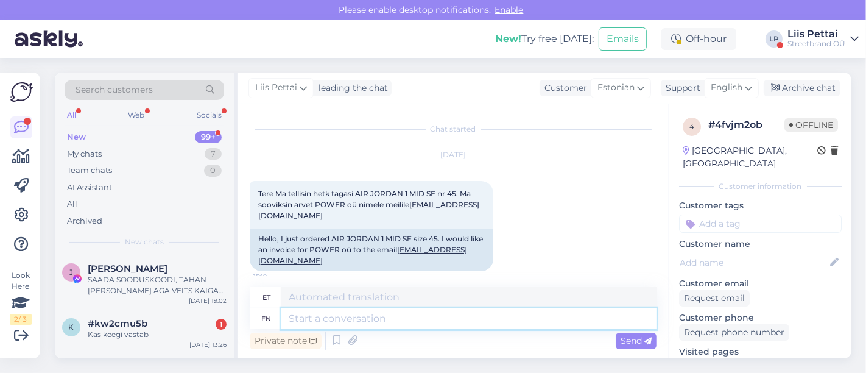
scroll to position [106, 0]
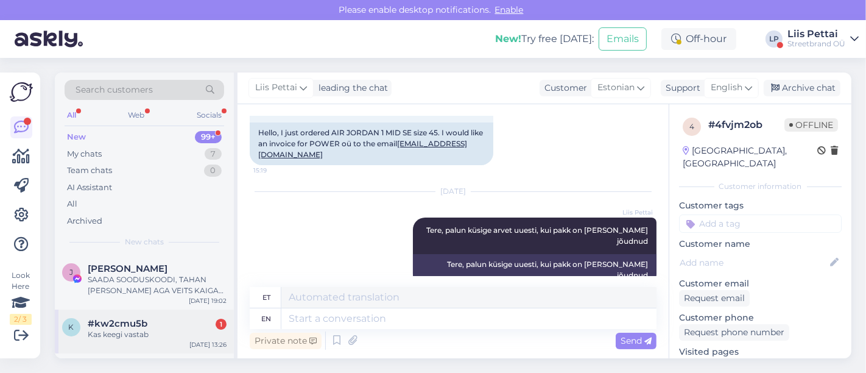
click at [158, 326] on div "#kw2cmu5b 1" at bounding box center [157, 323] width 139 height 11
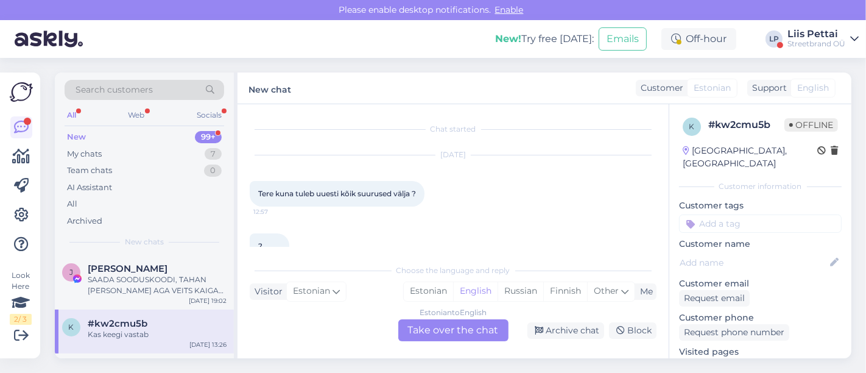
scroll to position [102, 0]
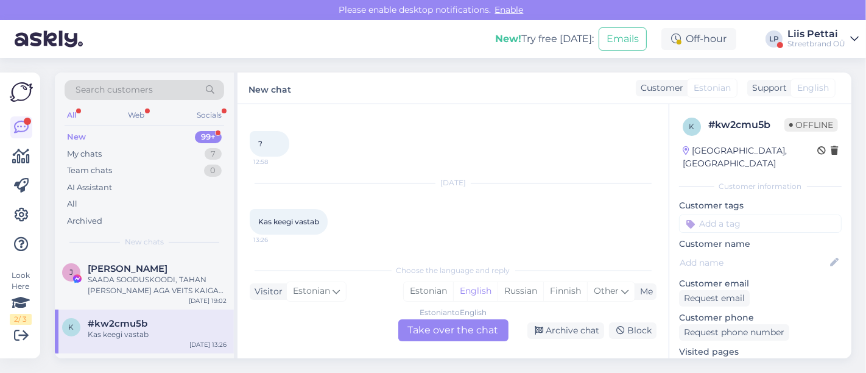
click at [446, 337] on div "Estonian to English Take over the chat" at bounding box center [453, 330] width 110 height 22
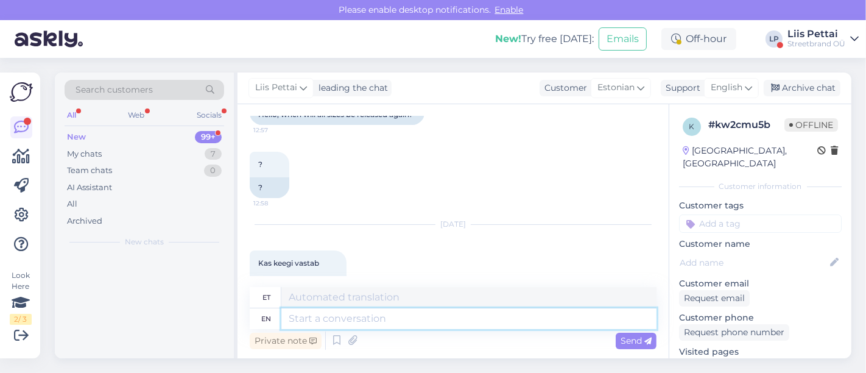
click at [443, 311] on textarea at bounding box center [468, 318] width 375 height 21
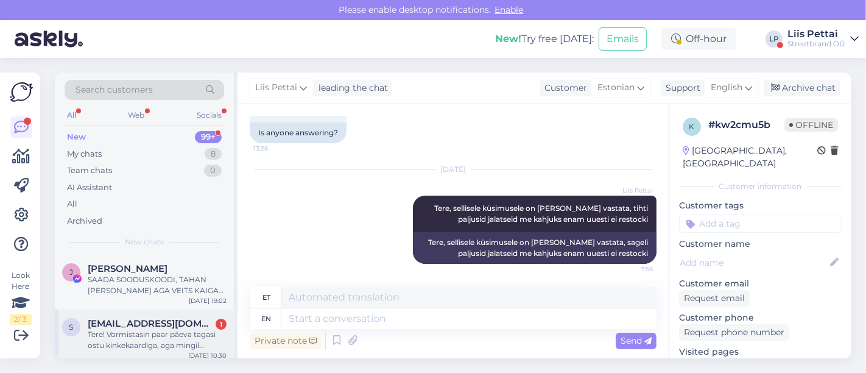
click at [167, 322] on span "[EMAIL_ADDRESS][DOMAIN_NAME]" at bounding box center [151, 323] width 127 height 11
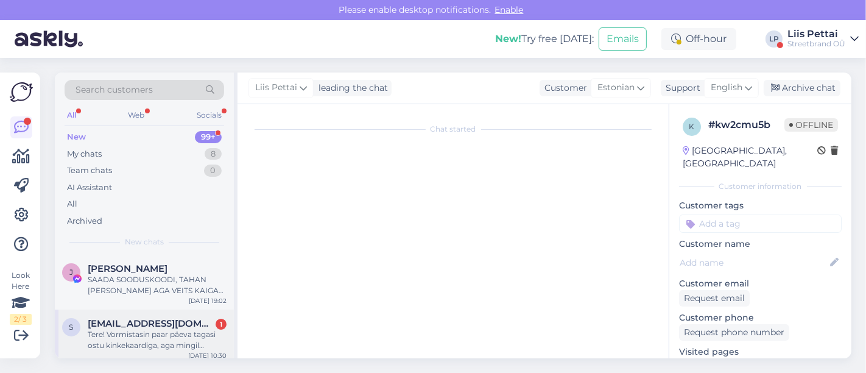
scroll to position [5, 0]
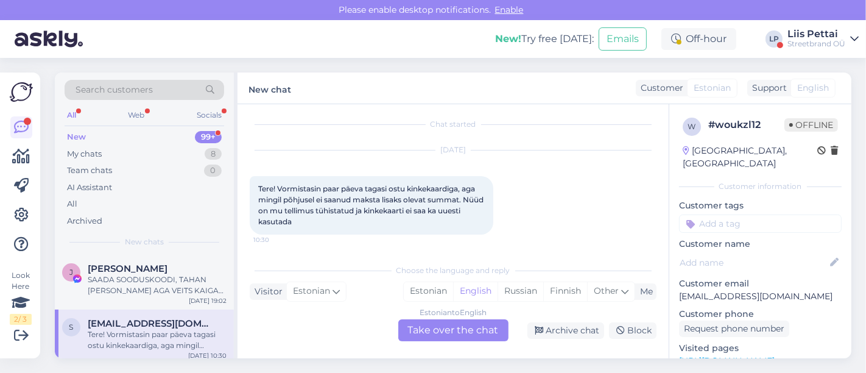
click at [445, 326] on div "Estonian to English Take over the chat" at bounding box center [453, 330] width 110 height 22
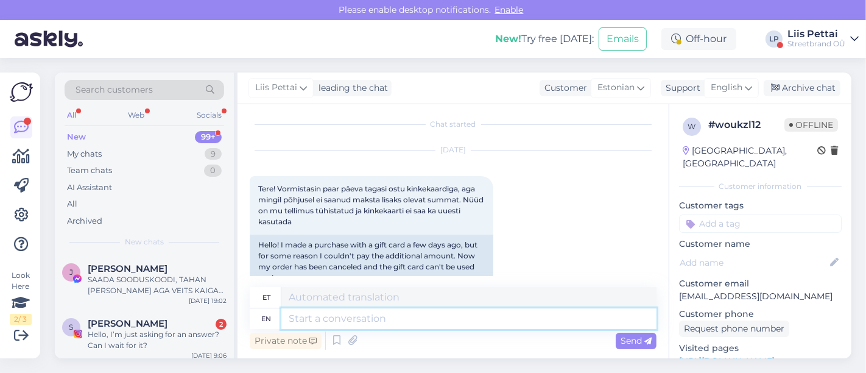
click at [424, 323] on textarea at bounding box center [468, 318] width 375 height 21
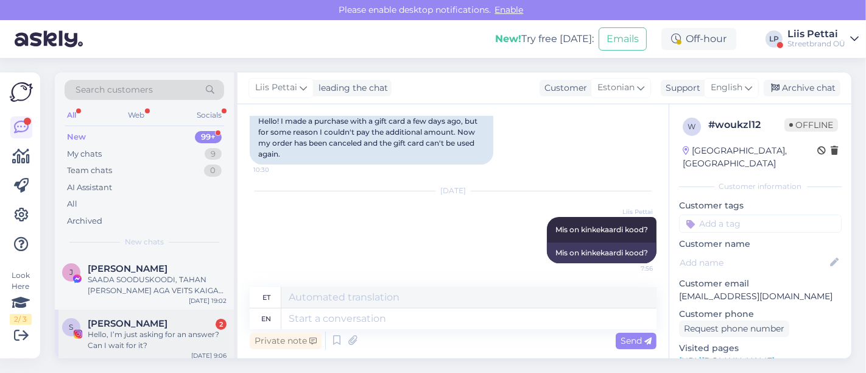
click at [142, 326] on div "[PERSON_NAME] 2 Hello, I’m just asking for an answer? Can I wait for it?" at bounding box center [157, 334] width 139 height 33
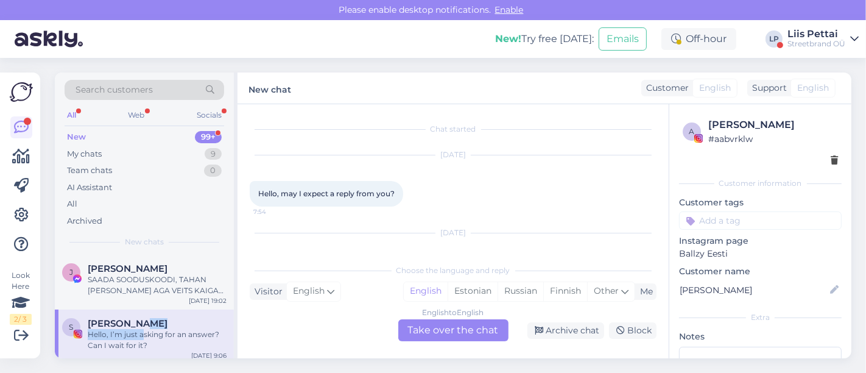
scroll to position [798, 0]
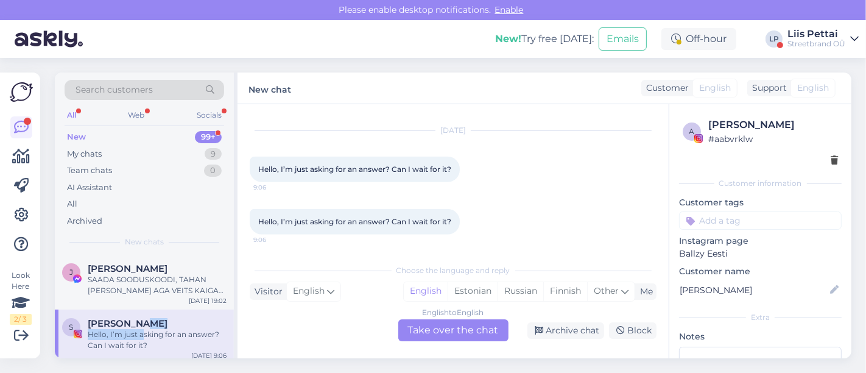
click at [142, 326] on span "[PERSON_NAME]" at bounding box center [128, 323] width 80 height 11
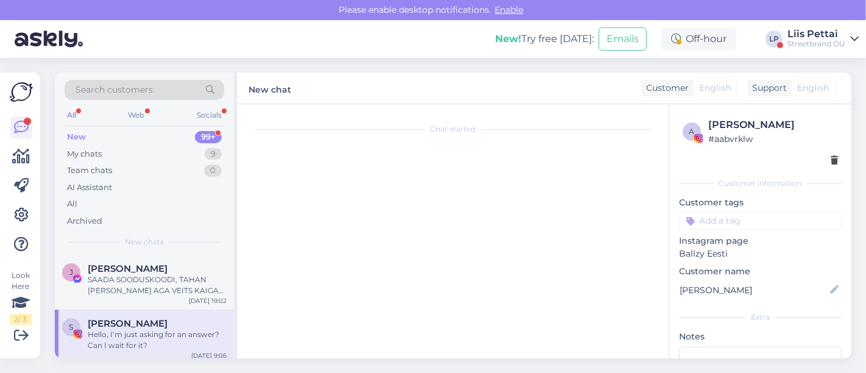
scroll to position [0, 0]
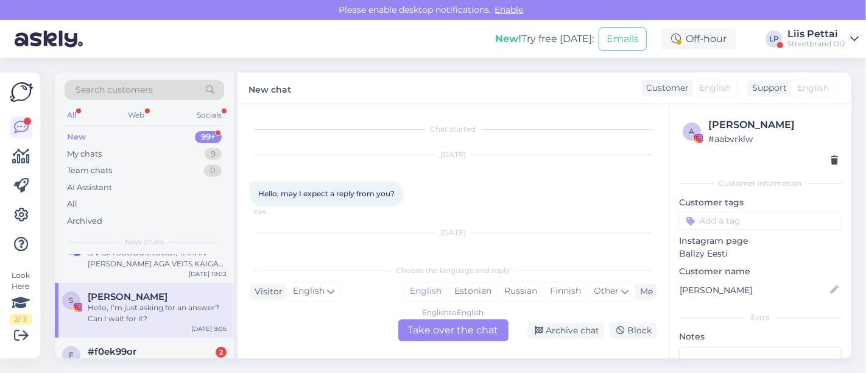
click at [142, 326] on div "S [PERSON_NAME] Hello, I’m just asking for an answer? Can I wait for it? [DATE]…" at bounding box center [144, 310] width 179 height 55
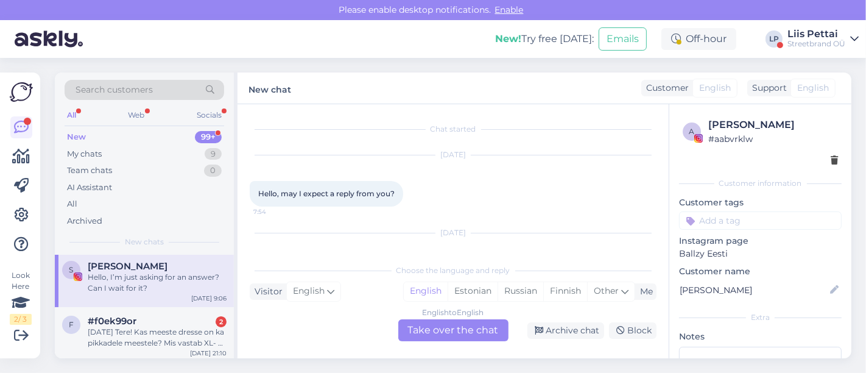
scroll to position [54, 0]
click at [142, 326] on div "#f0ek99or 2" at bounding box center [157, 324] width 139 height 11
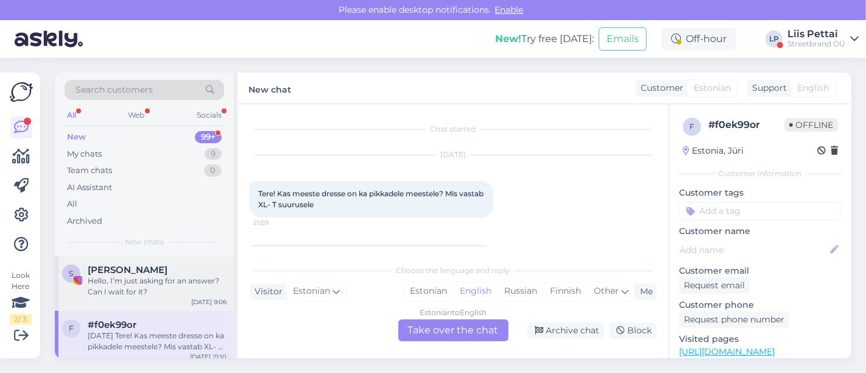
scroll to position [57, 0]
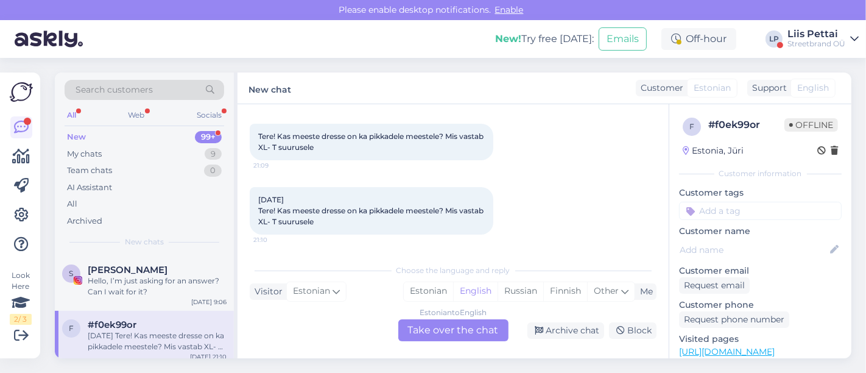
click at [415, 336] on div "Estonian to English Take over the chat" at bounding box center [453, 330] width 110 height 22
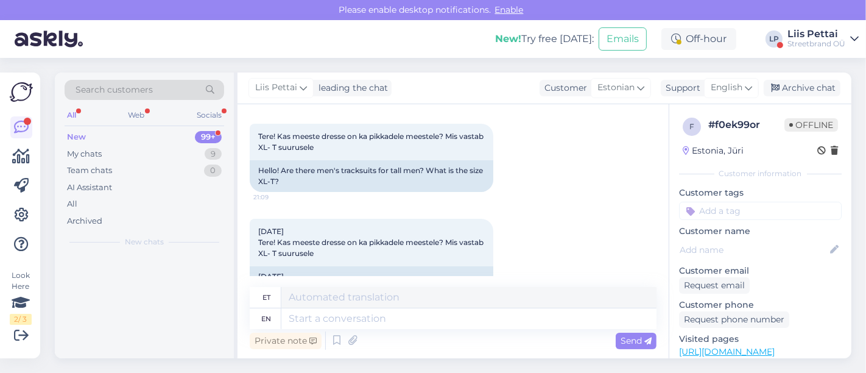
scroll to position [0, 0]
click at [402, 316] on textarea at bounding box center [468, 318] width 375 height 21
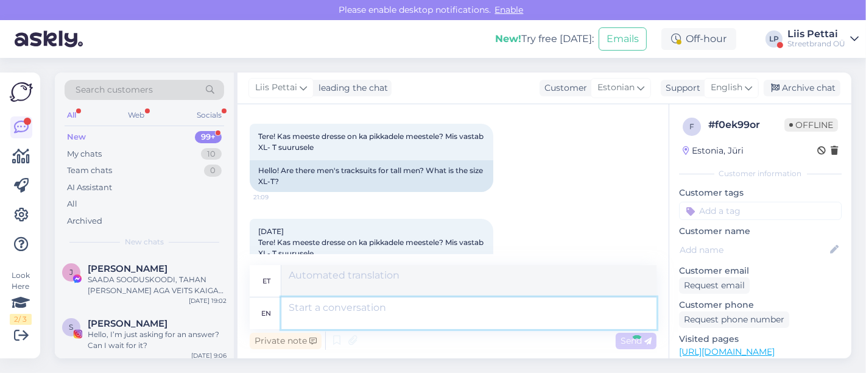
scroll to position [223, 0]
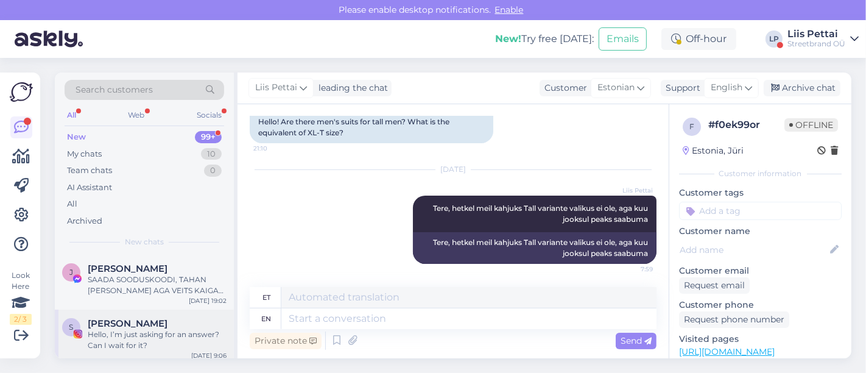
click at [154, 340] on div "Hello, I’m just asking for an answer? Can I wait for it?" at bounding box center [157, 340] width 139 height 22
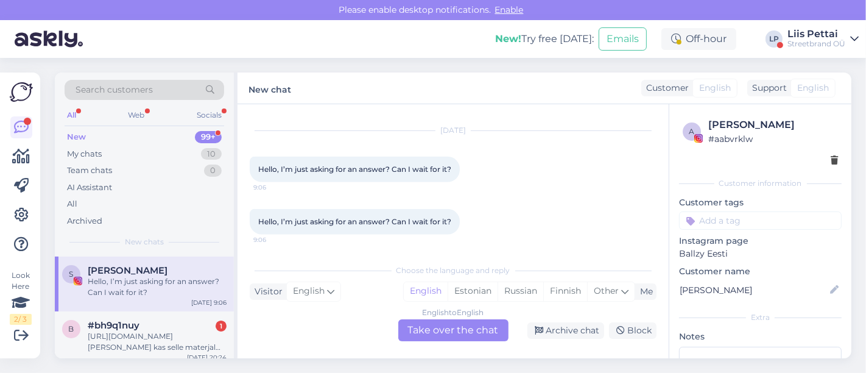
scroll to position [54, 0]
click at [154, 340] on div "[URL][DOMAIN_NAME][PERSON_NAME] kas selle materjal on sellega sarnane [URL][DOM…" at bounding box center [157, 341] width 139 height 22
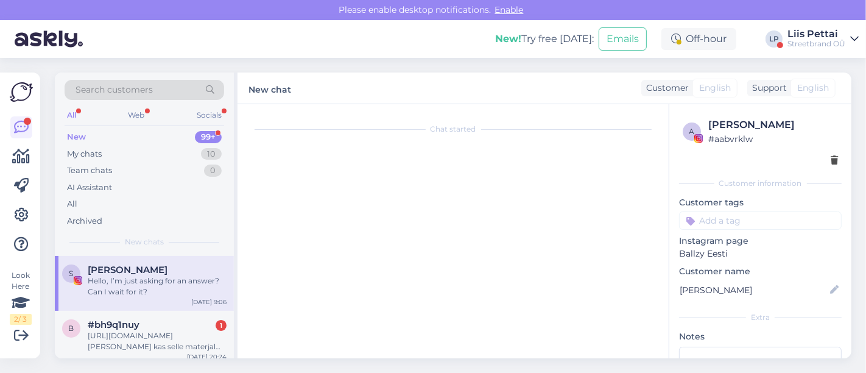
scroll to position [5, 0]
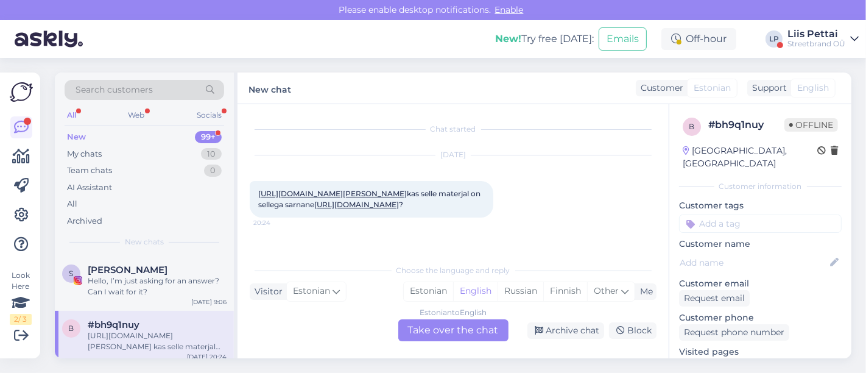
click at [399, 189] on link "[URL][DOMAIN_NAME][PERSON_NAME]" at bounding box center [332, 193] width 149 height 9
click at [345, 209] on link "[URL][DOMAIN_NAME]" at bounding box center [356, 204] width 85 height 9
click at [426, 331] on div "Estonian to English Take over the chat" at bounding box center [453, 330] width 110 height 22
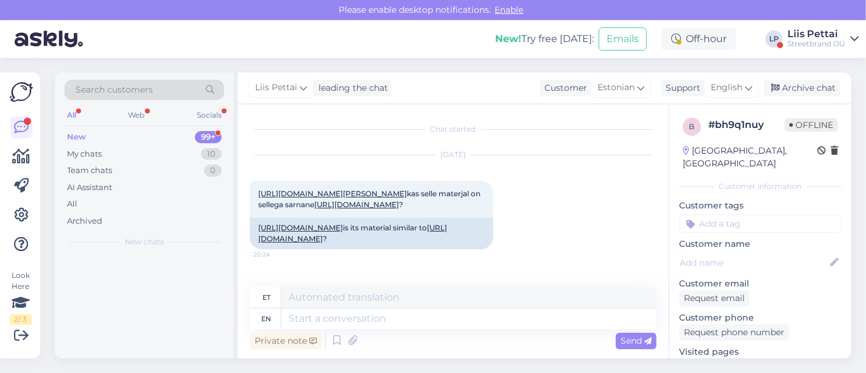
scroll to position [0, 0]
click at [391, 320] on textarea at bounding box center [468, 318] width 375 height 21
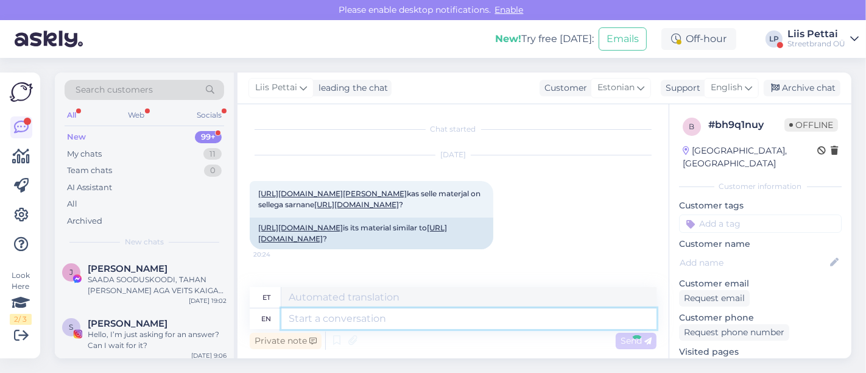
scroll to position [128, 0]
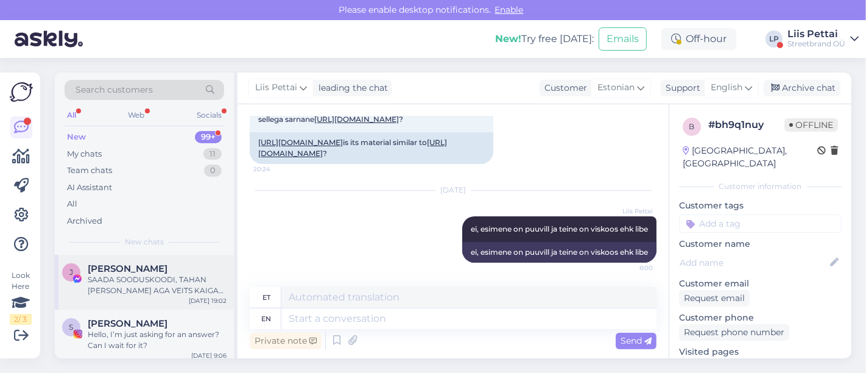
click at [113, 292] on div "SAADA SOODUSKOODI, TAHAN [PERSON_NAME] AGA VEITS KAIGAS HIND" at bounding box center [157, 285] width 139 height 22
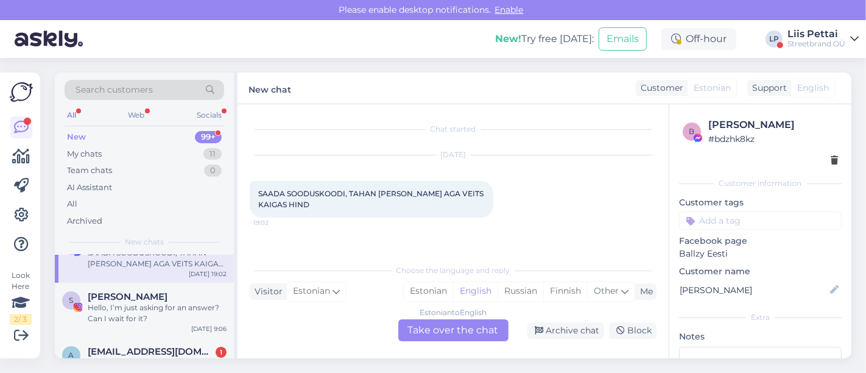
scroll to position [81, 0]
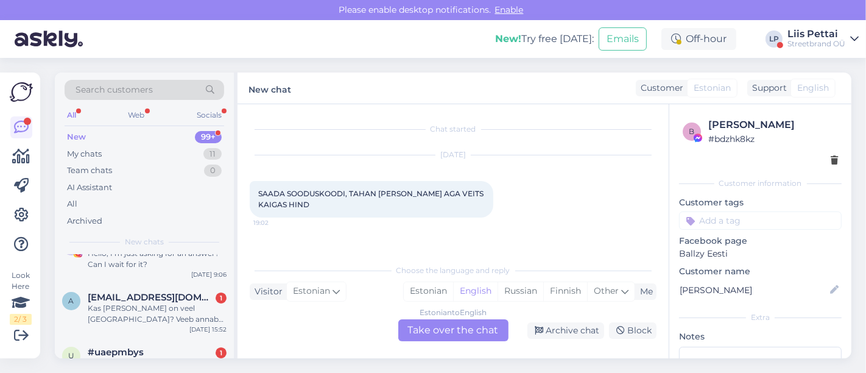
click at [113, 292] on span "[EMAIL_ADDRESS][DOMAIN_NAME]" at bounding box center [151, 297] width 127 height 11
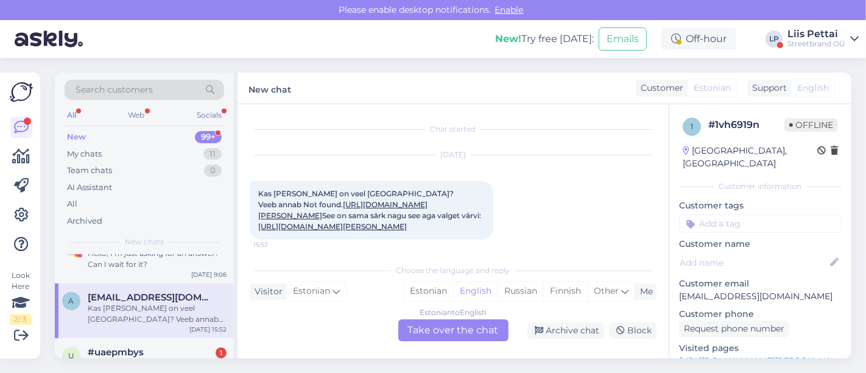
scroll to position [26, 0]
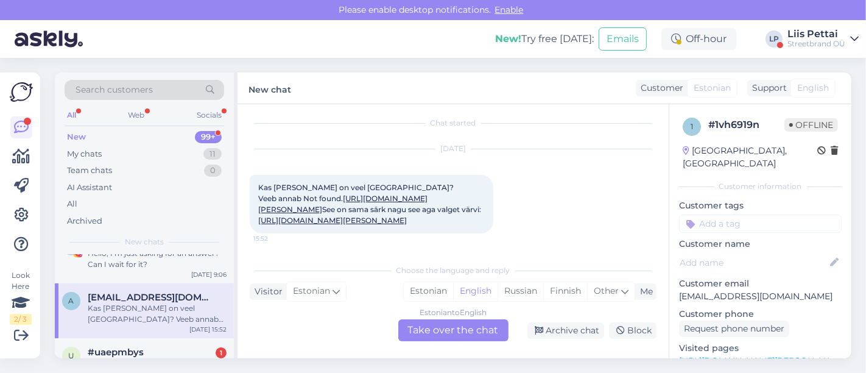
click at [389, 209] on link "[URL][DOMAIN_NAME][PERSON_NAME]" at bounding box center [342, 204] width 169 height 20
click at [435, 334] on div "Estonian to English Take over the chat" at bounding box center [453, 330] width 110 height 22
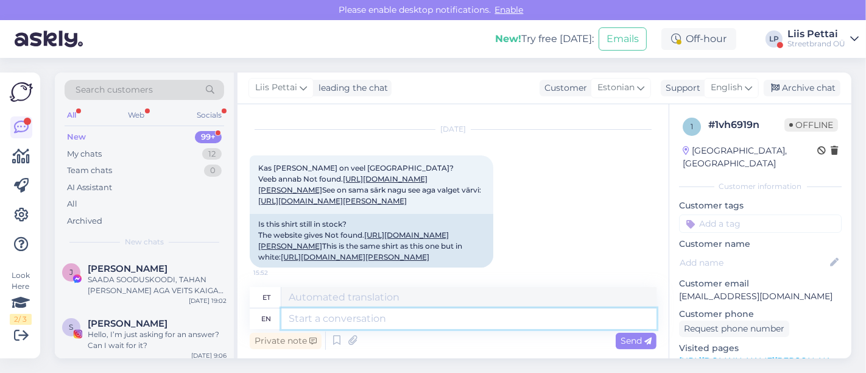
click at [398, 320] on textarea at bounding box center [468, 318] width 375 height 21
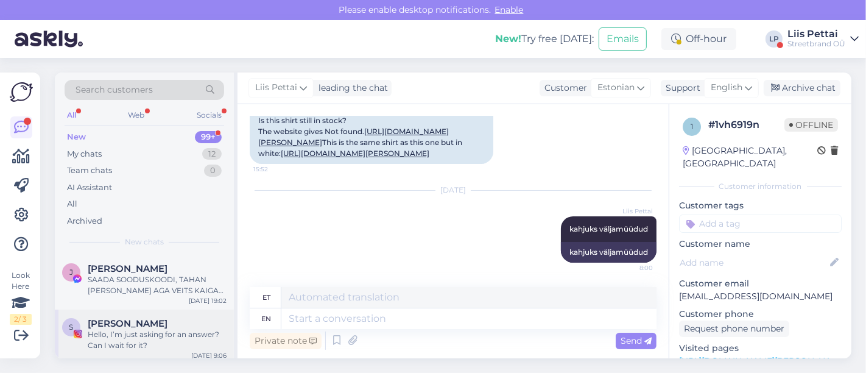
drag, startPoint x: 122, startPoint y: 317, endPoint x: 128, endPoint y: 320, distance: 6.8
click at [128, 320] on span "[PERSON_NAME]" at bounding box center [128, 323] width 80 height 11
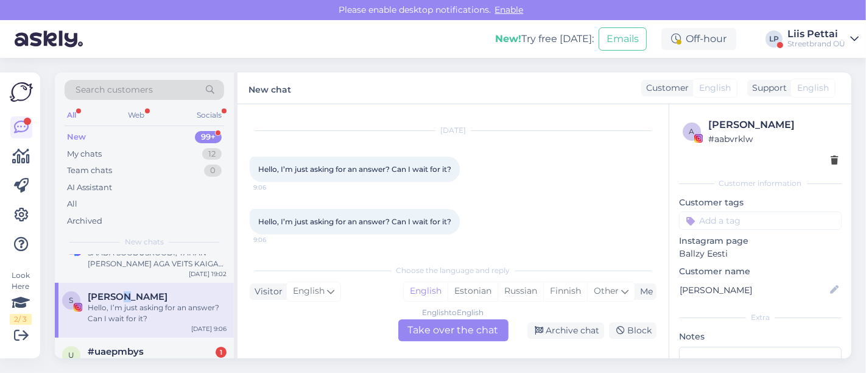
scroll to position [81, 0]
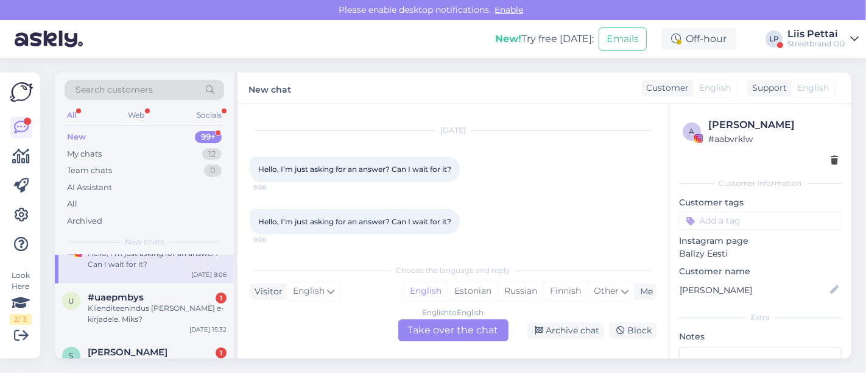
click at [128, 320] on div "Klienditeenindus [PERSON_NAME] e-kirjadele. Miks?" at bounding box center [157, 314] width 139 height 22
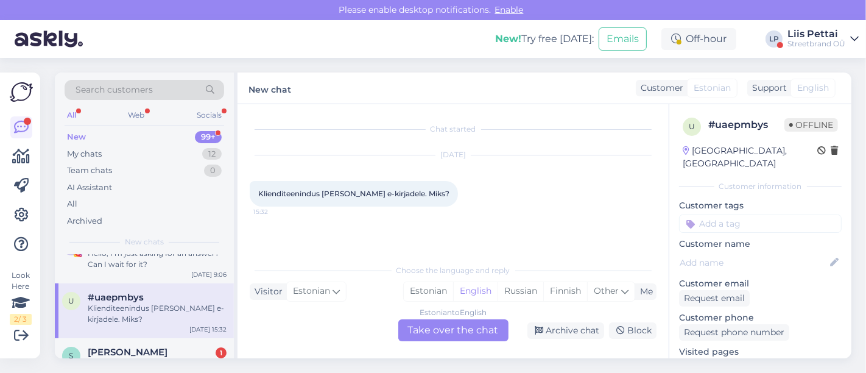
click at [466, 328] on div "Estonian to English Take over the chat" at bounding box center [453, 330] width 110 height 22
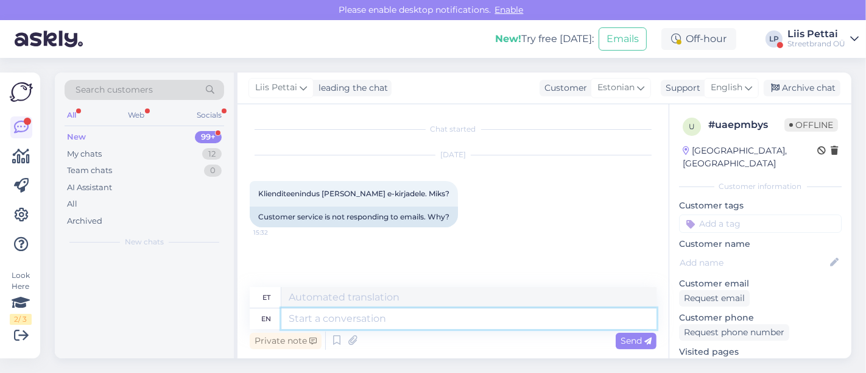
click at [450, 316] on textarea at bounding box center [468, 318] width 375 height 21
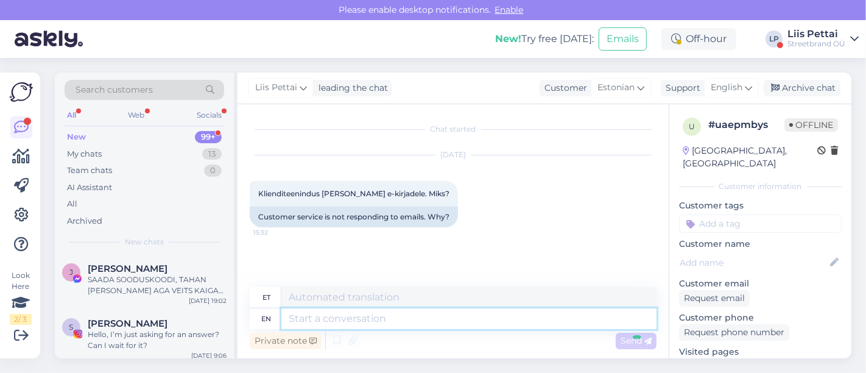
scroll to position [62, 0]
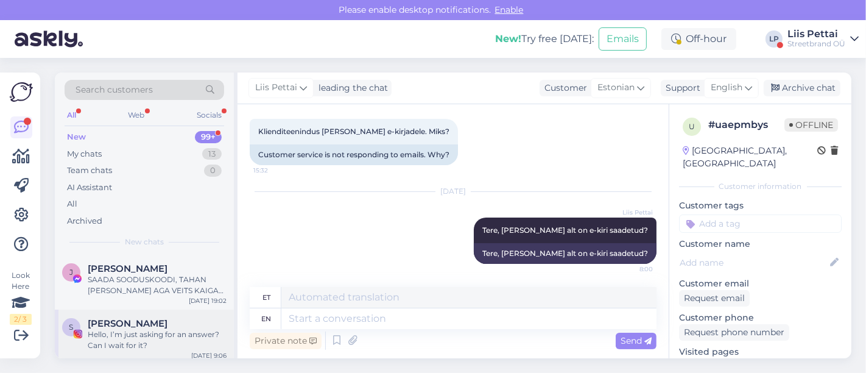
click at [132, 318] on span "[PERSON_NAME]" at bounding box center [128, 323] width 80 height 11
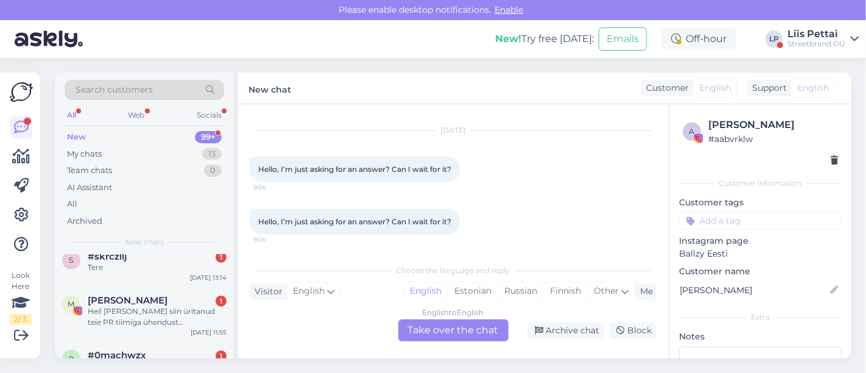
scroll to position [162, 0]
click at [132, 317] on div "Hei! [PERSON_NAME] siin üritanud teie PR tiimiga ühendust [PERSON_NAME] nädala …" at bounding box center [157, 320] width 139 height 22
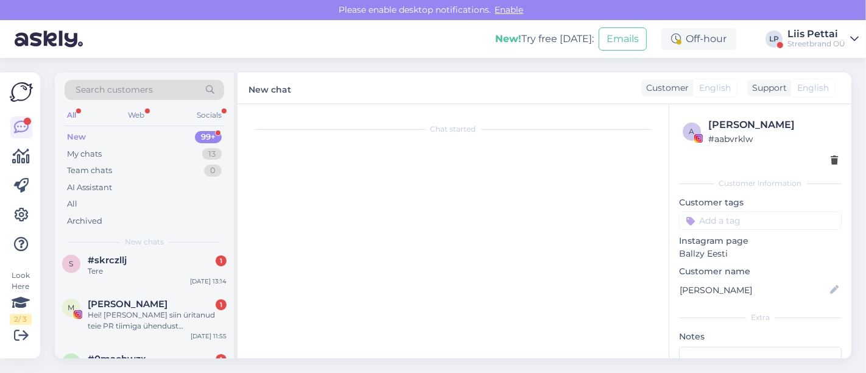
scroll to position [5, 0]
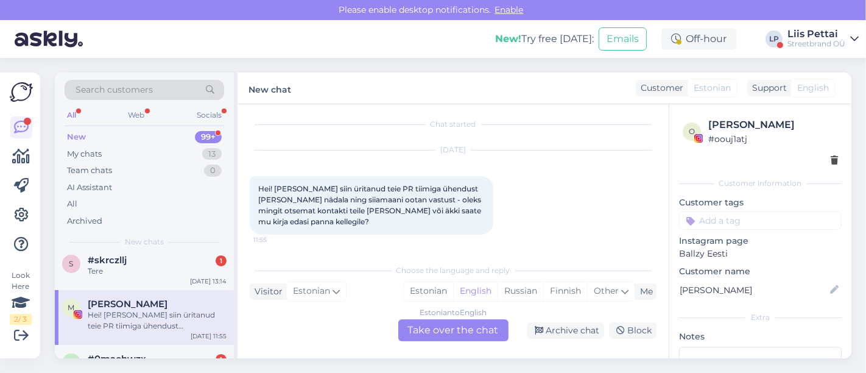
click at [469, 340] on div "Estonian to English Take over the chat" at bounding box center [453, 330] width 110 height 22
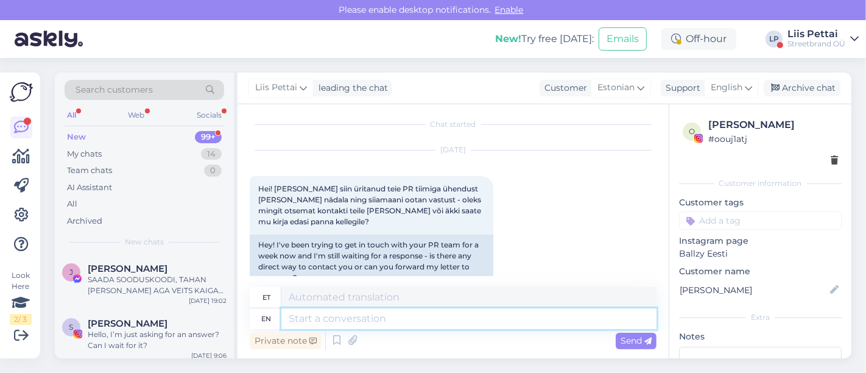
click at [415, 312] on textarea at bounding box center [468, 318] width 375 height 21
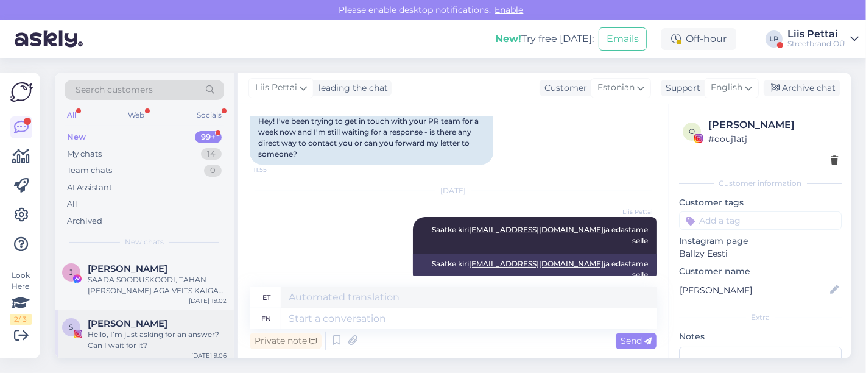
click at [121, 323] on span "[PERSON_NAME]" at bounding box center [128, 323] width 80 height 11
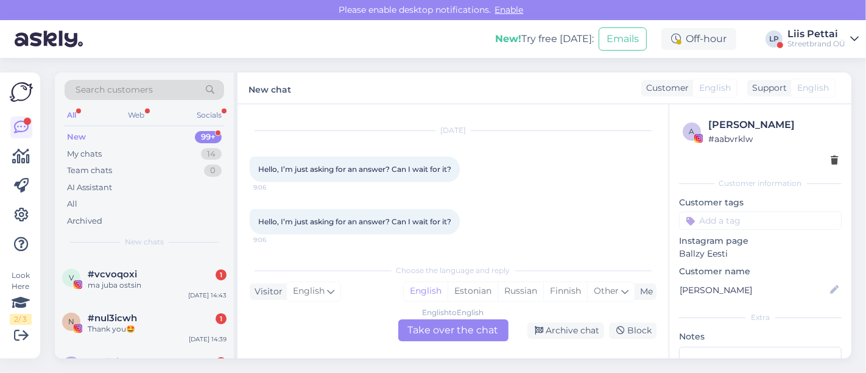
scroll to position [379, 0]
click at [113, 148] on div "My chats 14" at bounding box center [145, 154] width 160 height 17
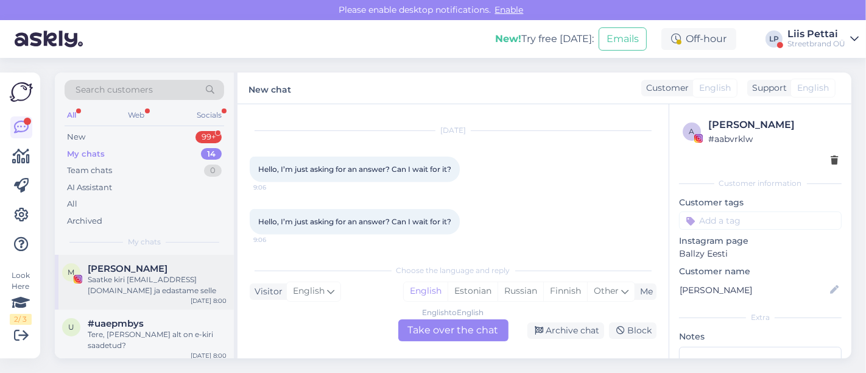
click at [123, 295] on div "Saatke kiri [EMAIL_ADDRESS][DOMAIN_NAME] ja edastame selle" at bounding box center [157, 285] width 139 height 22
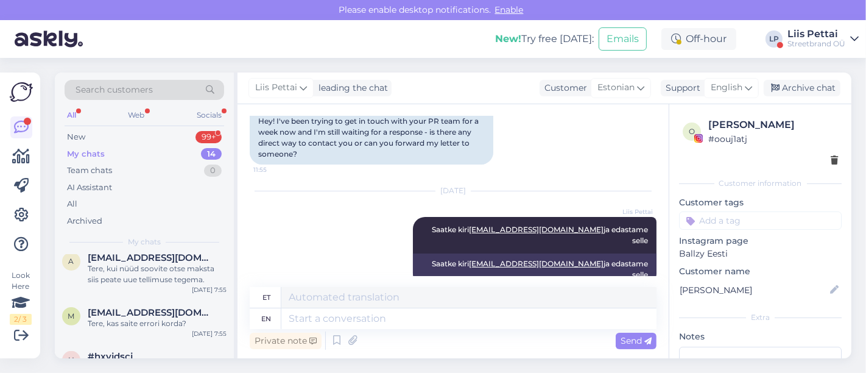
scroll to position [585, 0]
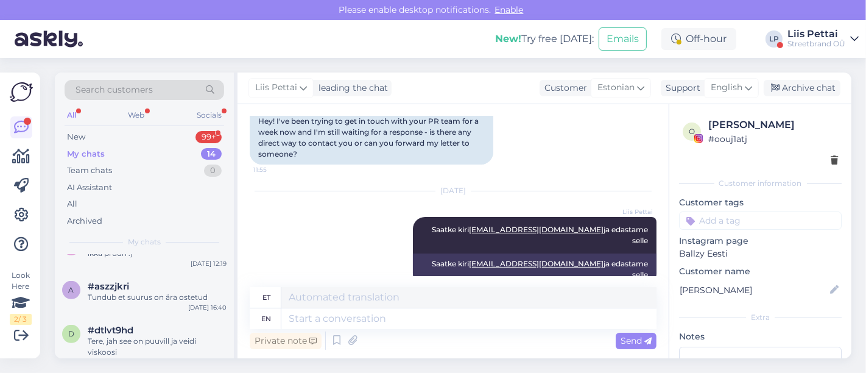
click at [123, 295] on div "a #aszzjkri Tundub et suurus on ära ostetud [DATE] 16:40" at bounding box center [144, 294] width 179 height 44
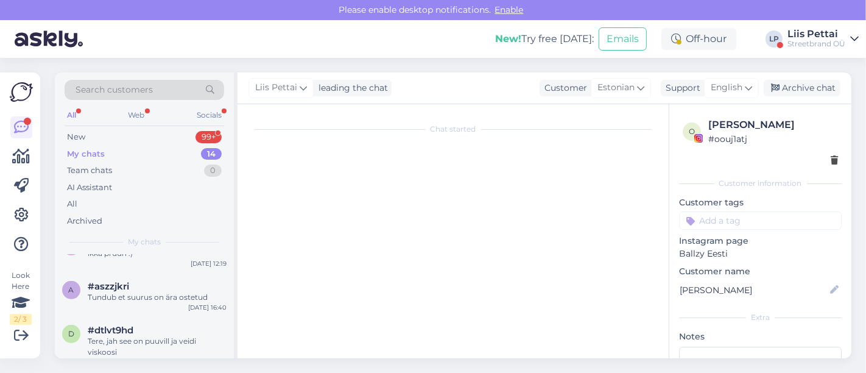
scroll to position [6187, 0]
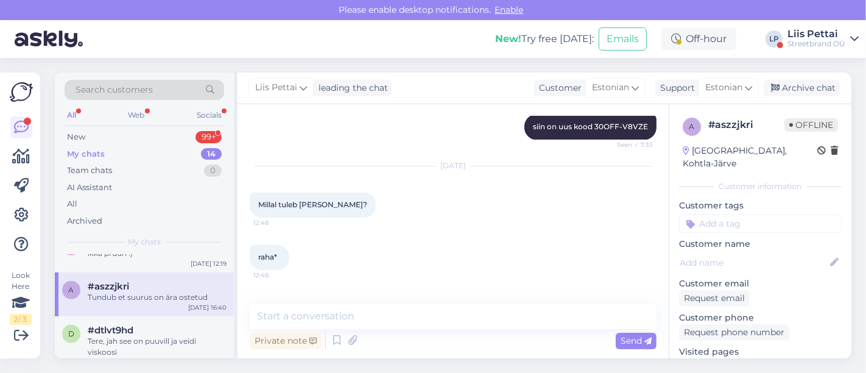
click at [123, 295] on div "a #aszzjkri Tundub et suurus on ära ostetud [DATE] 16:40" at bounding box center [144, 294] width 179 height 44
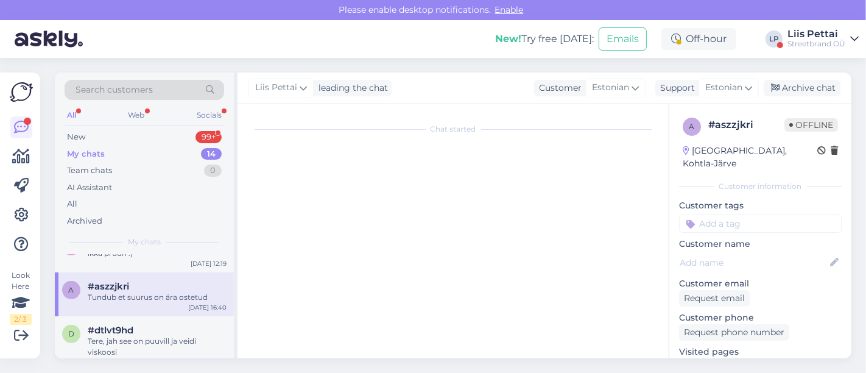
scroll to position [0, 0]
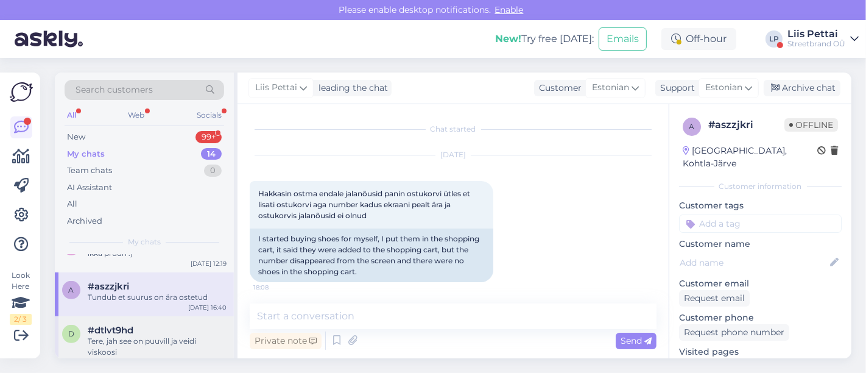
click at [135, 325] on div "#dtlvt9hd" at bounding box center [157, 330] width 139 height 11
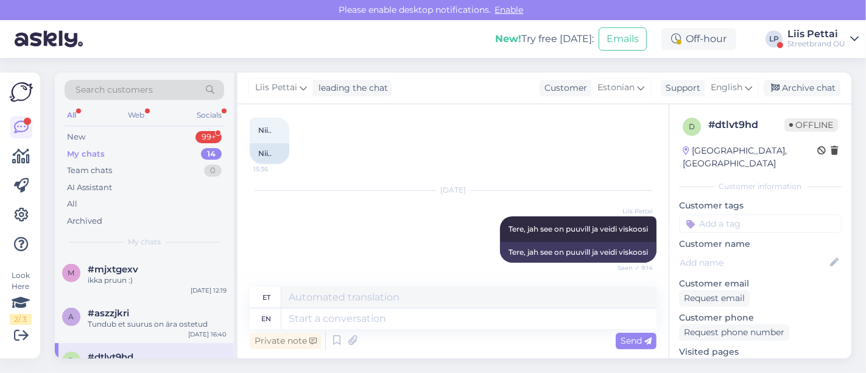
scroll to position [585, 0]
